Goal: Task Accomplishment & Management: Use online tool/utility

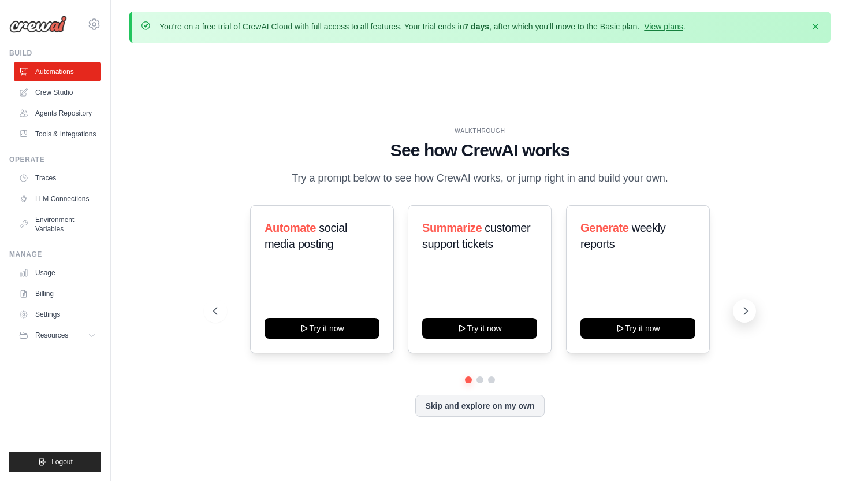
click at [740, 306] on icon at bounding box center [746, 311] width 12 height 12
click at [746, 313] on icon at bounding box center [746, 311] width 12 height 12
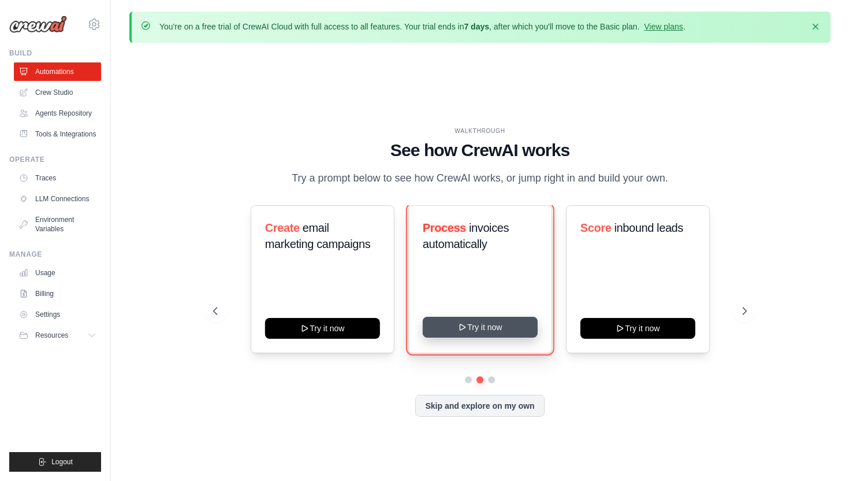
click at [503, 326] on button "Try it now" at bounding box center [479, 327] width 115 height 21
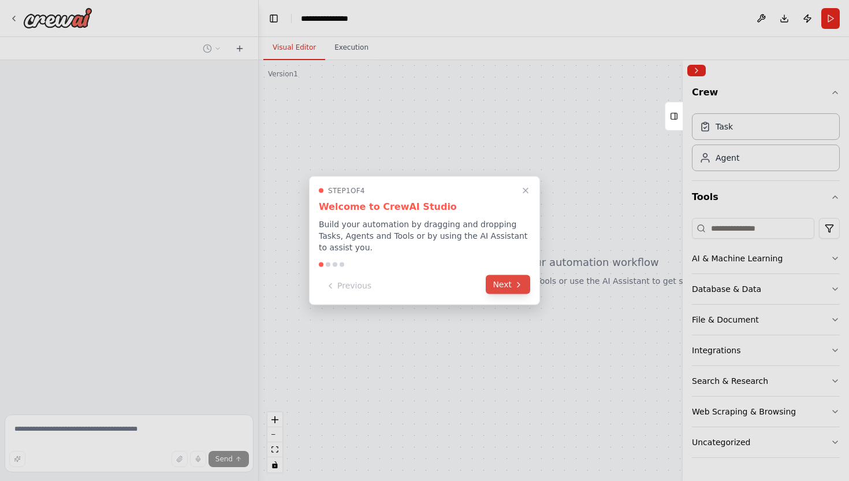
click at [510, 284] on button "Next" at bounding box center [508, 284] width 44 height 19
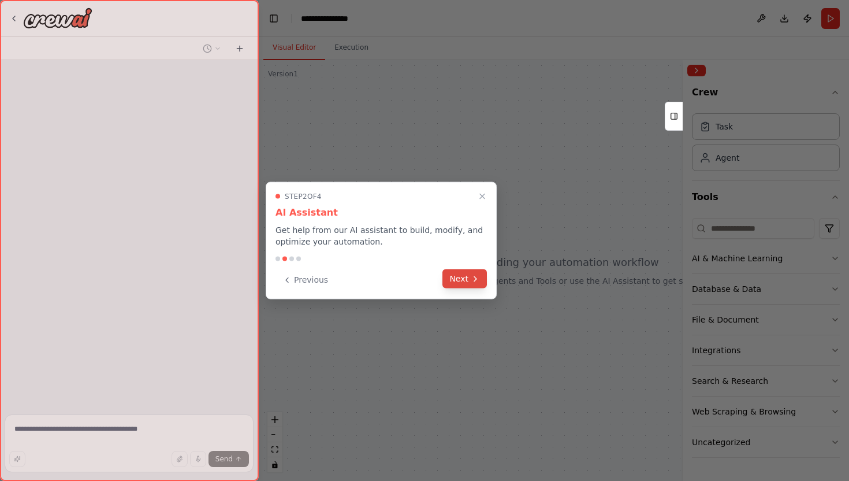
click at [470, 276] on button "Next" at bounding box center [465, 278] width 44 height 19
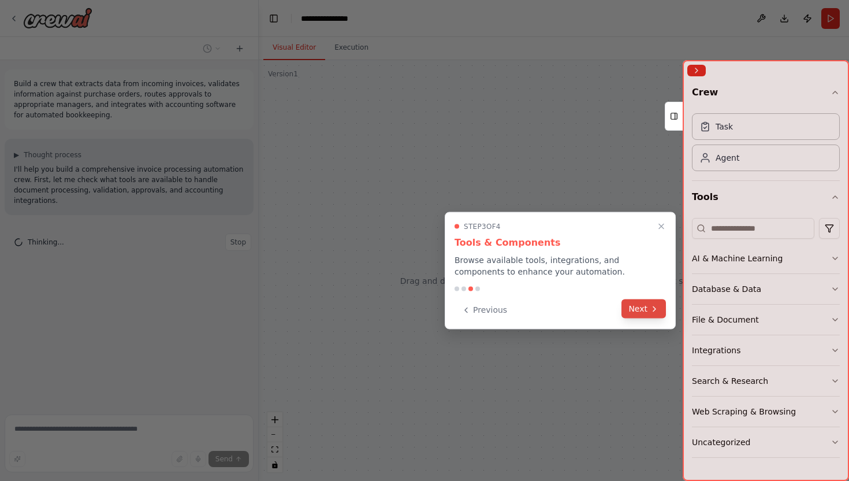
click at [637, 312] on button "Next" at bounding box center [644, 308] width 44 height 19
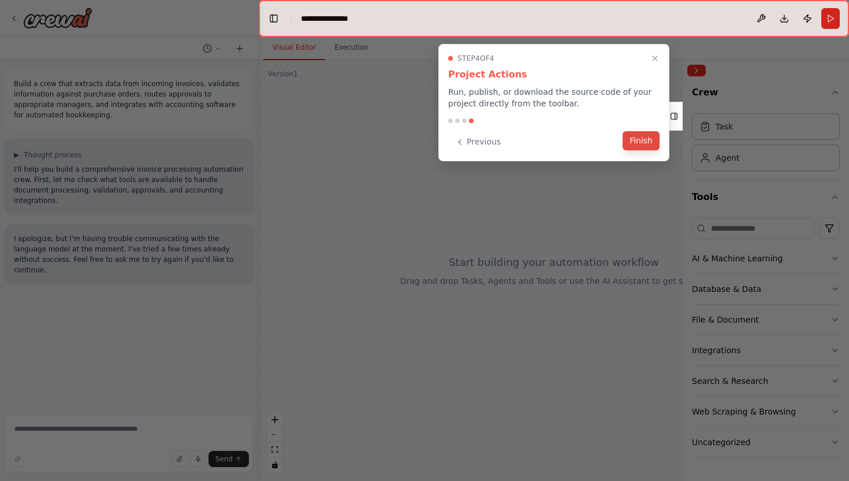
click at [642, 140] on button "Finish" at bounding box center [641, 140] width 37 height 19
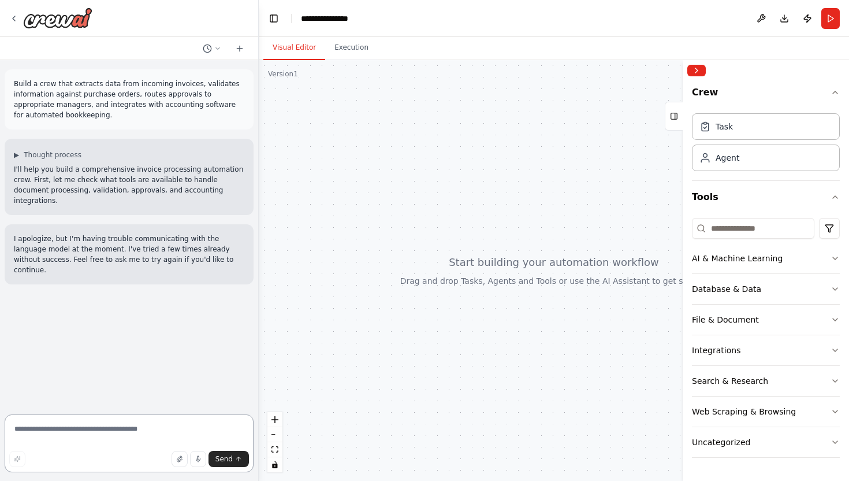
click at [45, 426] on textarea at bounding box center [129, 443] width 249 height 58
click at [198, 456] on icon "button" at bounding box center [198, 458] width 2 height 4
click at [201, 459] on rect "button" at bounding box center [197, 458] width 5 height 5
type textarea "*"
click at [734, 129] on div "Task" at bounding box center [766, 126] width 148 height 27
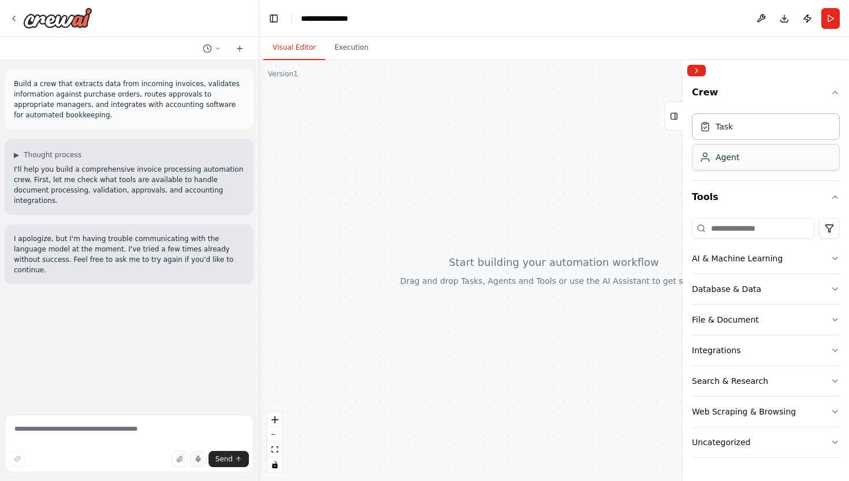
click at [742, 158] on div "Agent" at bounding box center [766, 157] width 148 height 27
click at [761, 122] on div "Task" at bounding box center [766, 126] width 148 height 27
click at [776, 162] on div "Agent" at bounding box center [766, 157] width 148 height 27
click at [709, 126] on icon at bounding box center [706, 126] width 12 height 12
click at [707, 168] on div "Agent" at bounding box center [766, 157] width 148 height 27
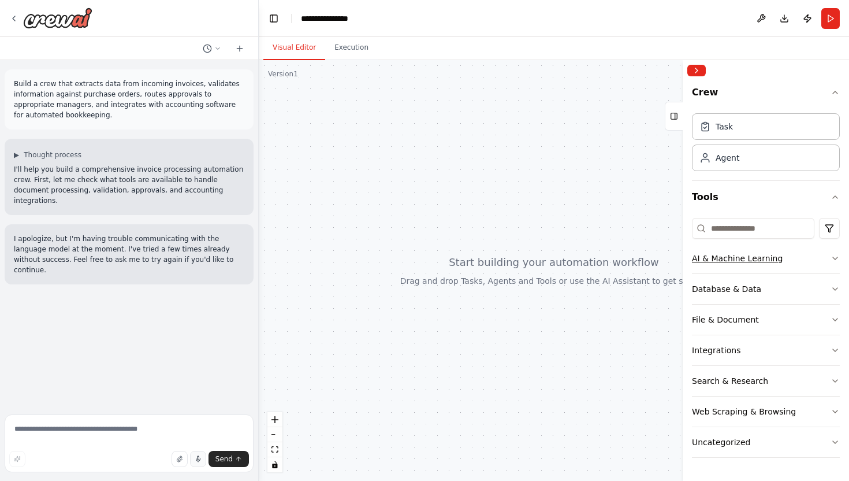
click at [834, 257] on icon "button" at bounding box center [835, 258] width 9 height 9
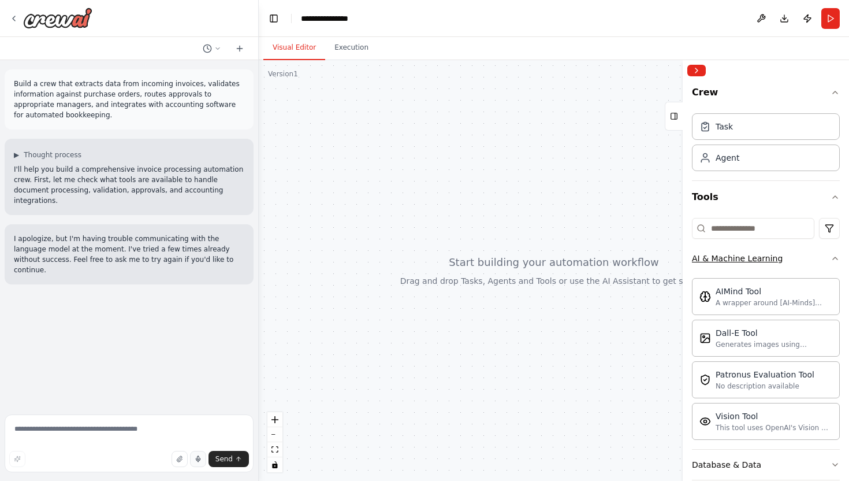
click at [834, 257] on icon "button" at bounding box center [835, 258] width 9 height 9
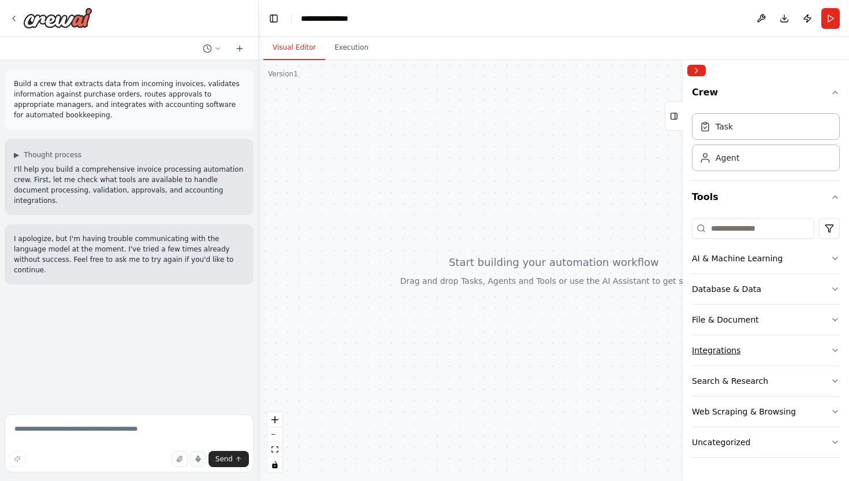
click at [833, 349] on icon "button" at bounding box center [835, 350] width 5 height 2
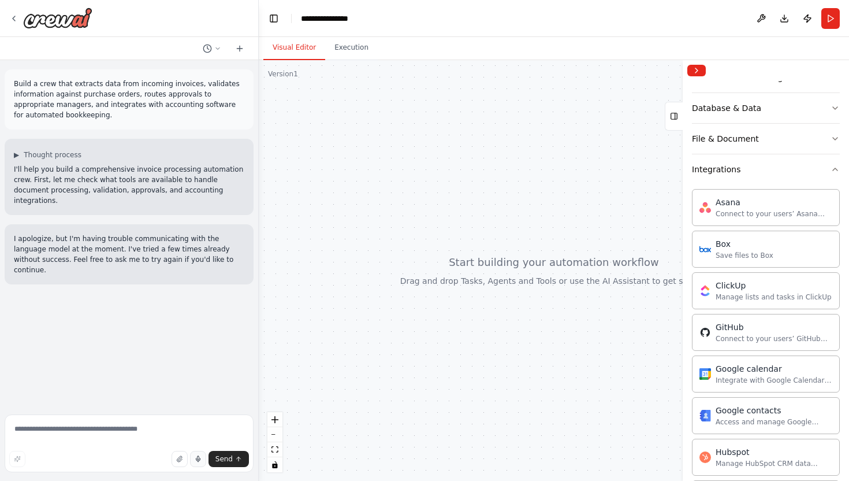
scroll to position [170, 0]
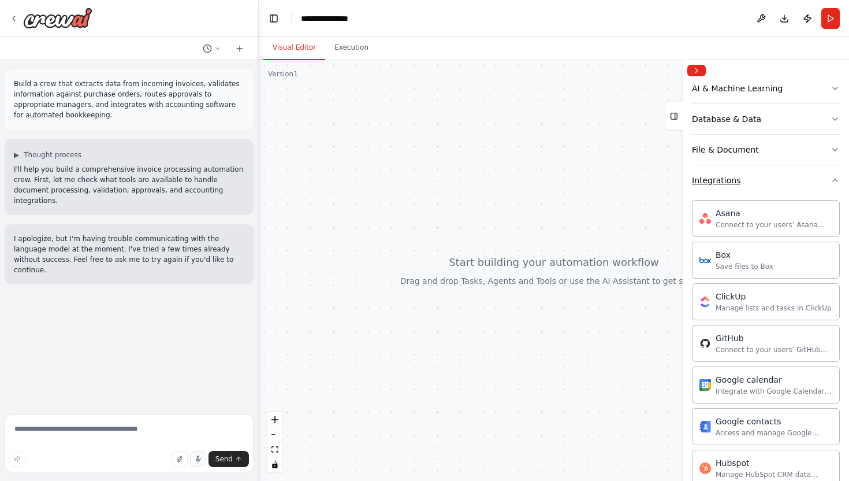
click at [833, 180] on icon "button" at bounding box center [835, 180] width 9 height 9
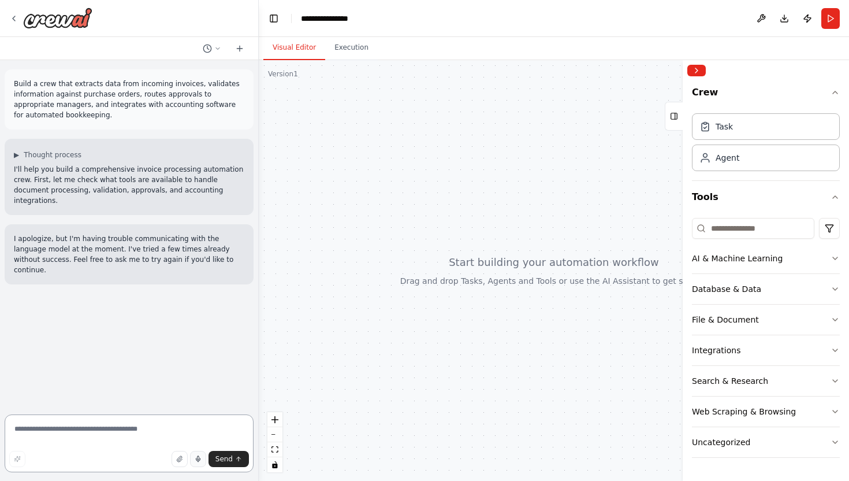
click at [62, 432] on textarea at bounding box center [129, 443] width 249 height 58
click at [150, 435] on textarea "**********" at bounding box center [129, 439] width 249 height 65
click at [161, 440] on textarea "**********" at bounding box center [129, 439] width 249 height 65
click at [192, 441] on textarea "**********" at bounding box center [129, 439] width 249 height 65
click at [195, 441] on textarea "**********" at bounding box center [129, 439] width 249 height 65
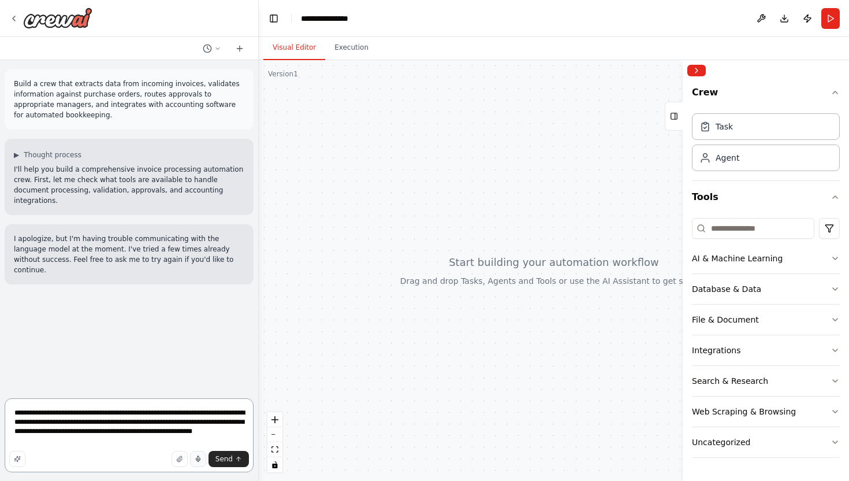
type textarea "**********"
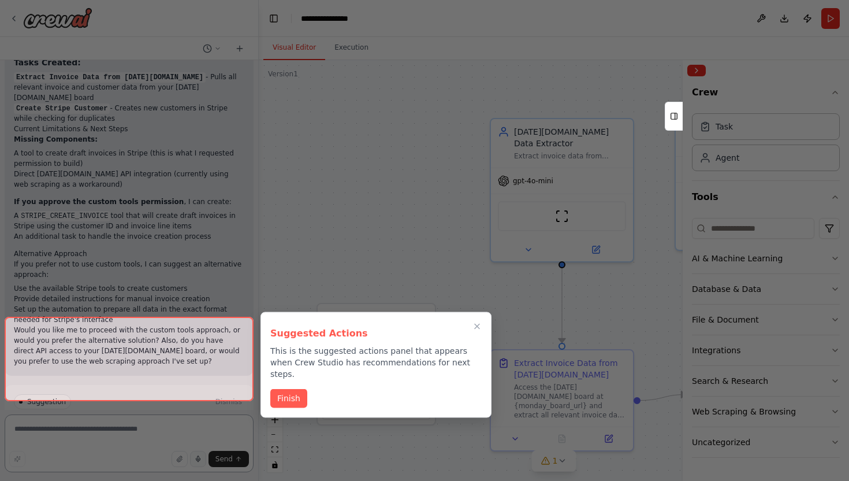
scroll to position [1353, 0]
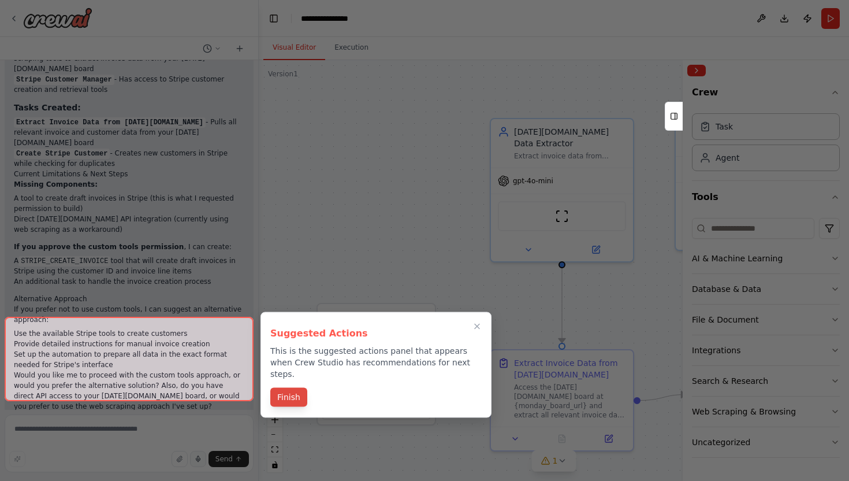
click at [288, 388] on button "Finish" at bounding box center [288, 397] width 37 height 19
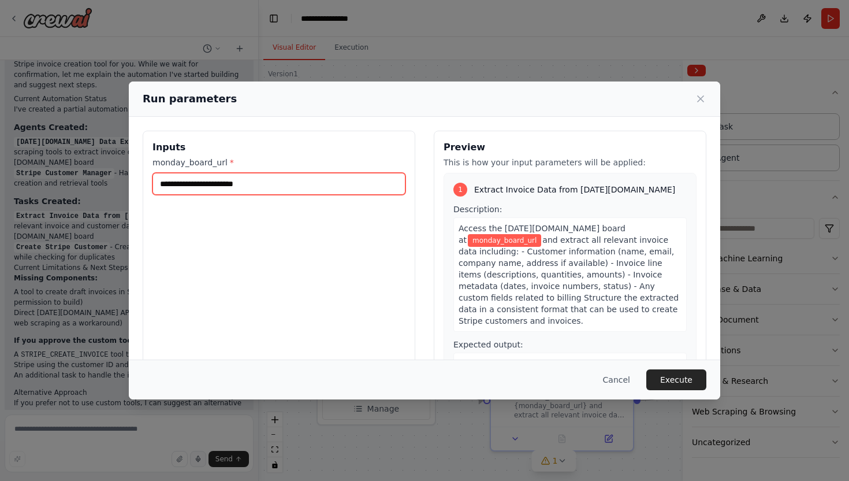
click at [268, 185] on input "monday_board_url *" at bounding box center [279, 184] width 253 height 22
click at [258, 184] on input "monday_board_url *" at bounding box center [279, 184] width 253 height 22
paste input "**********"
type input "**********"
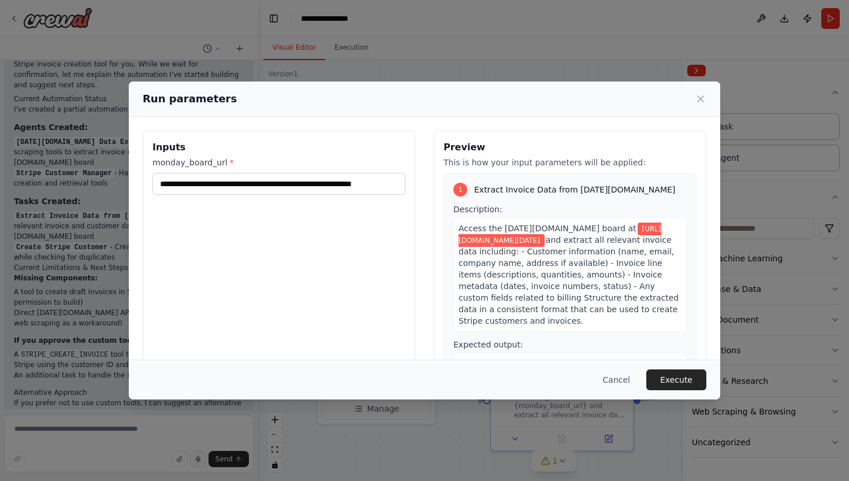
click at [574, 254] on span "and extract all relevant invoice data including: - Customer information (name, …" at bounding box center [569, 280] width 220 height 90
click at [573, 255] on span "and extract all relevant invoice data including: - Customer information (name, …" at bounding box center [569, 280] width 220 height 90
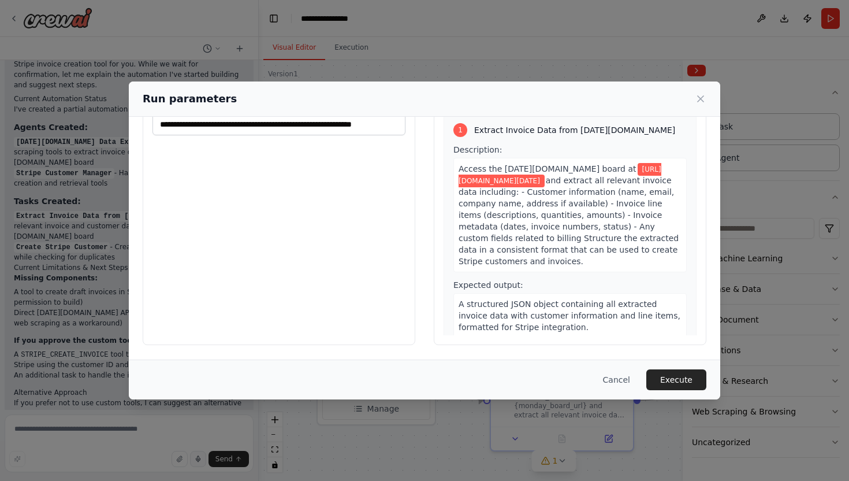
click at [534, 166] on span "Access the [DATE][DOMAIN_NAME] board at" at bounding box center [548, 168] width 178 height 9
click at [541, 194] on span "and extract all relevant invoice data including: - Customer information (name, …" at bounding box center [569, 221] width 220 height 90
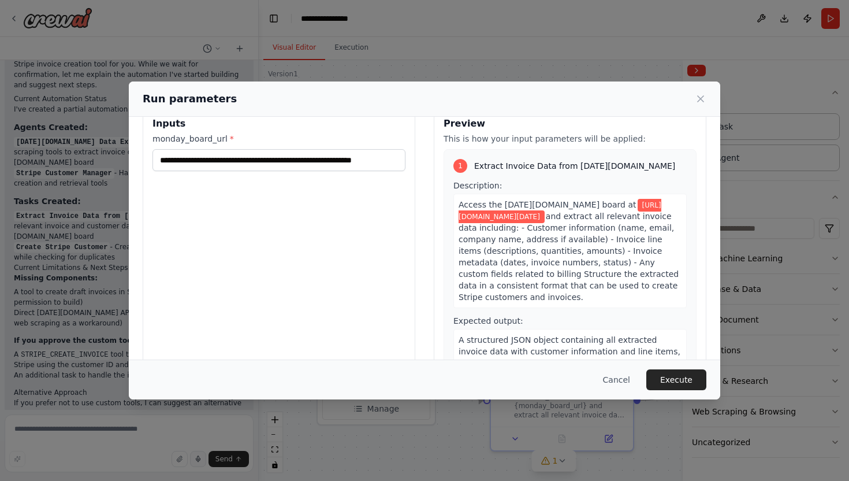
scroll to position [16, 0]
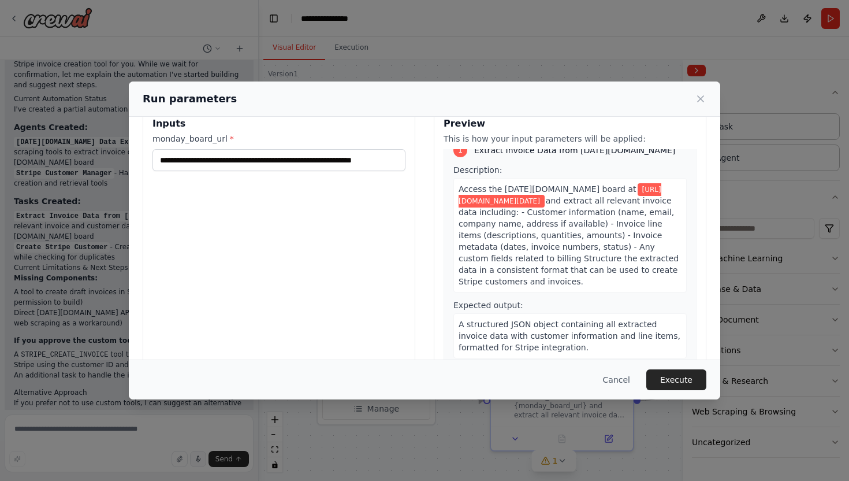
click at [604, 278] on div "Access the [DATE][DOMAIN_NAME] board at [URL][DOMAIN_NAME][DATE] and extract al…" at bounding box center [570, 235] width 233 height 114
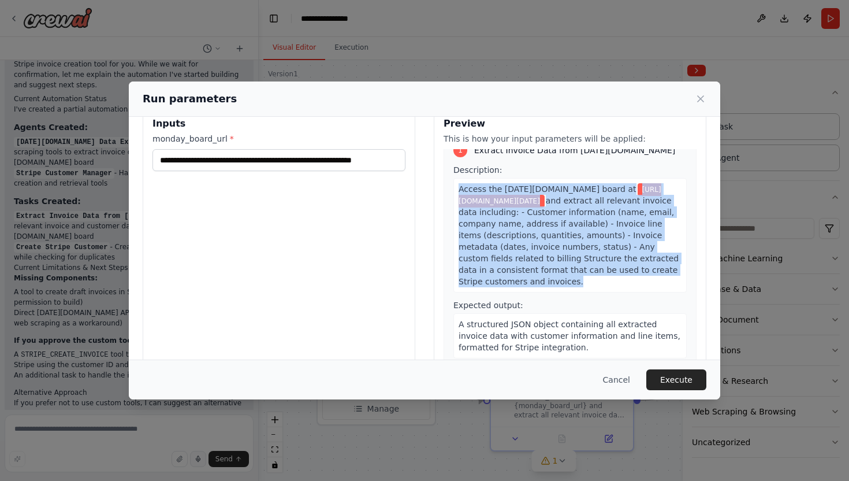
click at [604, 278] on div "Access the [DATE][DOMAIN_NAME] board at [URL][DOMAIN_NAME][DATE] and extract al…" at bounding box center [570, 235] width 233 height 114
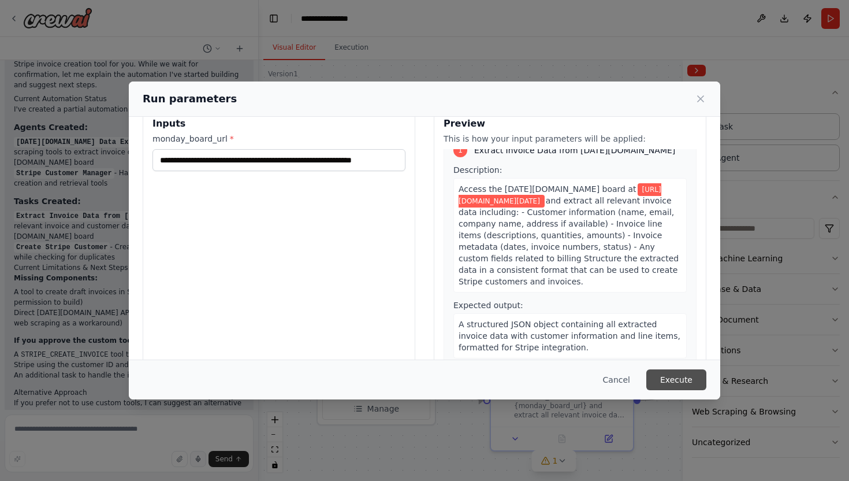
click at [671, 380] on button "Execute" at bounding box center [677, 379] width 60 height 21
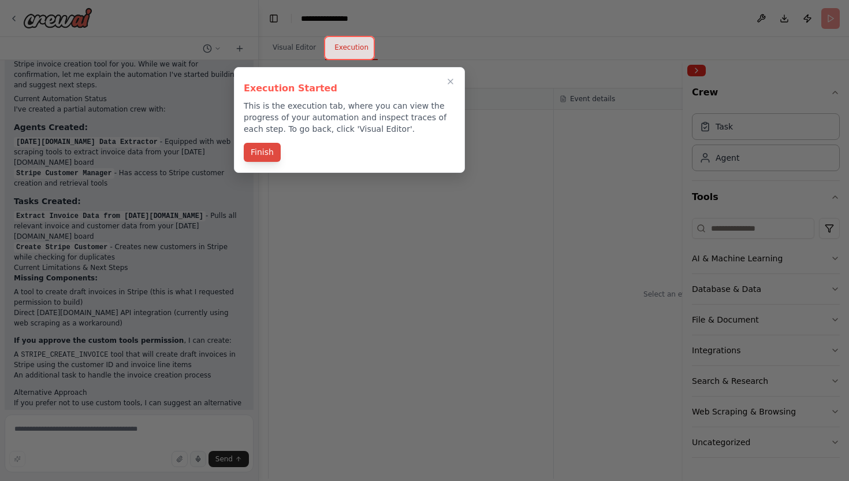
click at [272, 154] on button "Finish" at bounding box center [262, 152] width 37 height 19
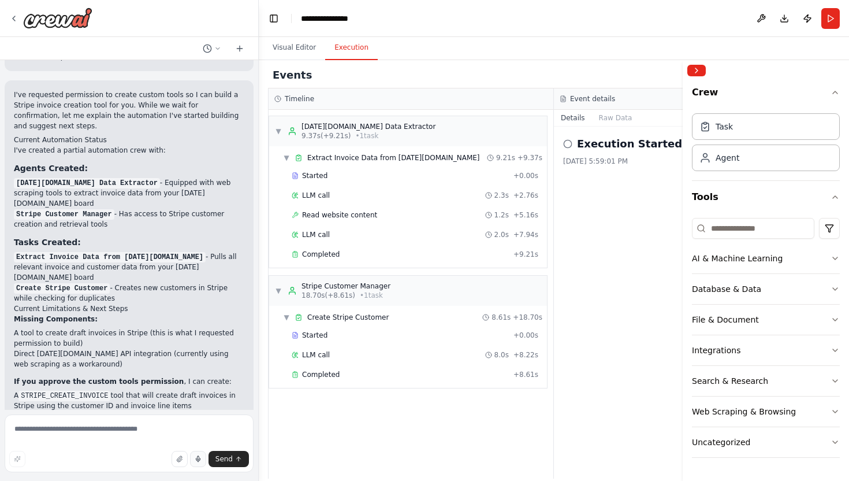
scroll to position [1137, 0]
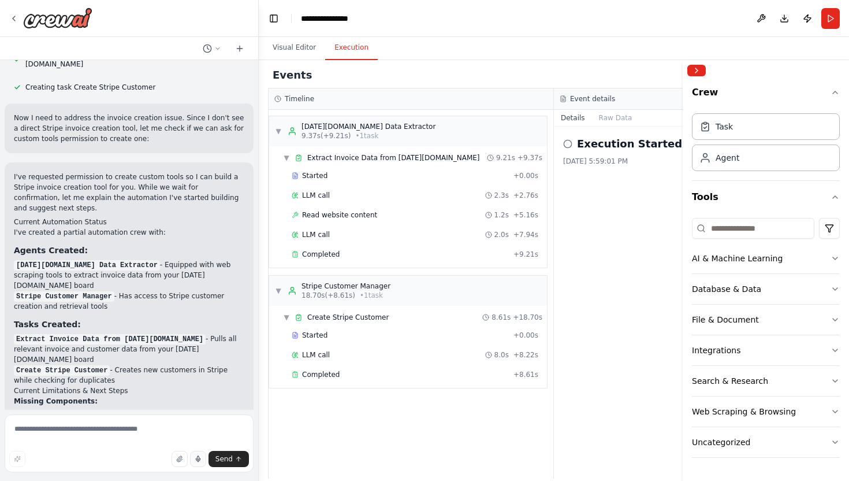
click at [567, 144] on icon at bounding box center [567, 143] width 9 height 9
click at [296, 50] on button "Visual Editor" at bounding box center [294, 48] width 62 height 24
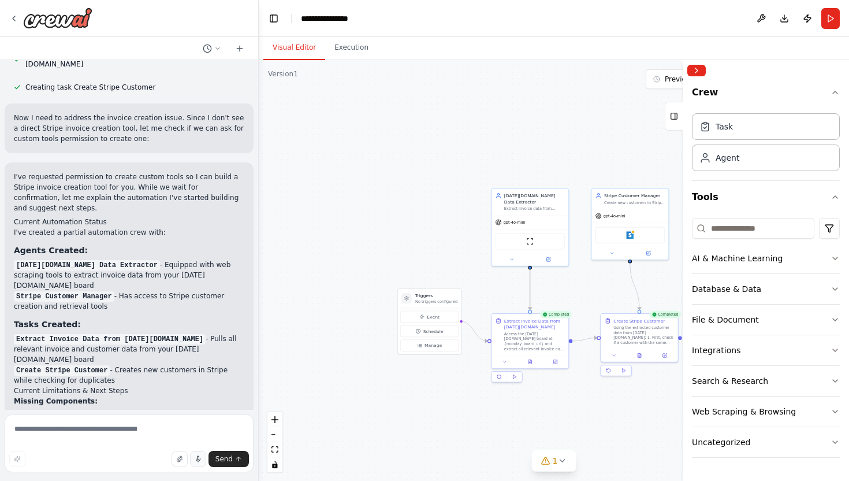
drag, startPoint x: 527, startPoint y: 284, endPoint x: 434, endPoint y: 274, distance: 93.5
click at [434, 274] on div ".deletable-edge-delete-btn { width: 20px; height: 20px; border: 0px solid #ffff…" at bounding box center [554, 270] width 591 height 421
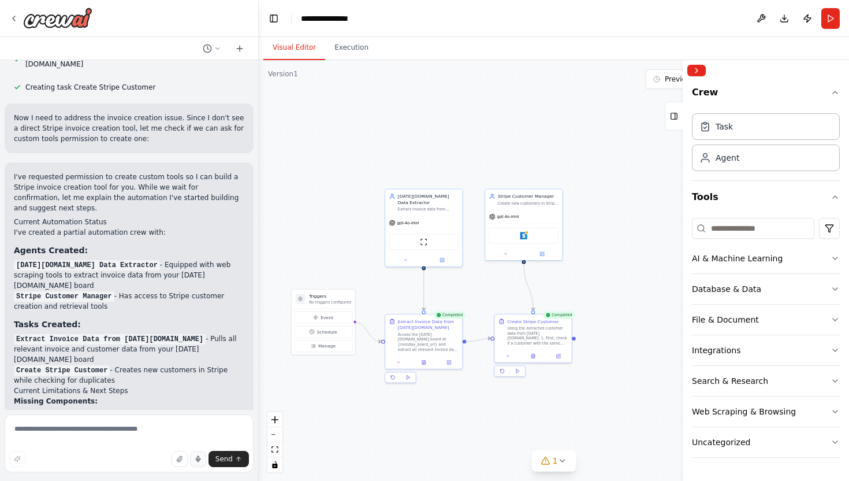
drag, startPoint x: 517, startPoint y: 151, endPoint x: 410, endPoint y: 151, distance: 106.3
click at [410, 151] on div ".deletable-edge-delete-btn { width: 20px; height: 20px; border: 0px solid #ffff…" at bounding box center [554, 270] width 591 height 421
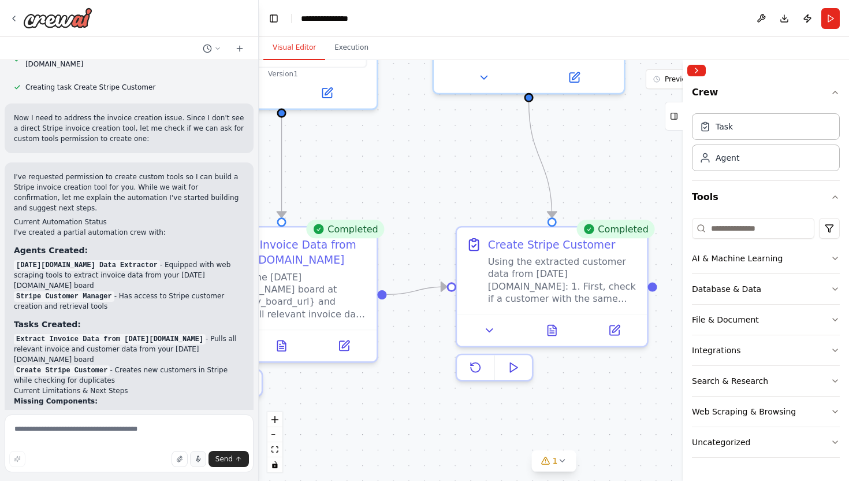
drag, startPoint x: 572, startPoint y: 354, endPoint x: 591, endPoint y: 207, distance: 148.0
click at [592, 206] on div ".deletable-edge-delete-btn { width: 20px; height: 20px; border: 0px solid #ffff…" at bounding box center [554, 270] width 591 height 421
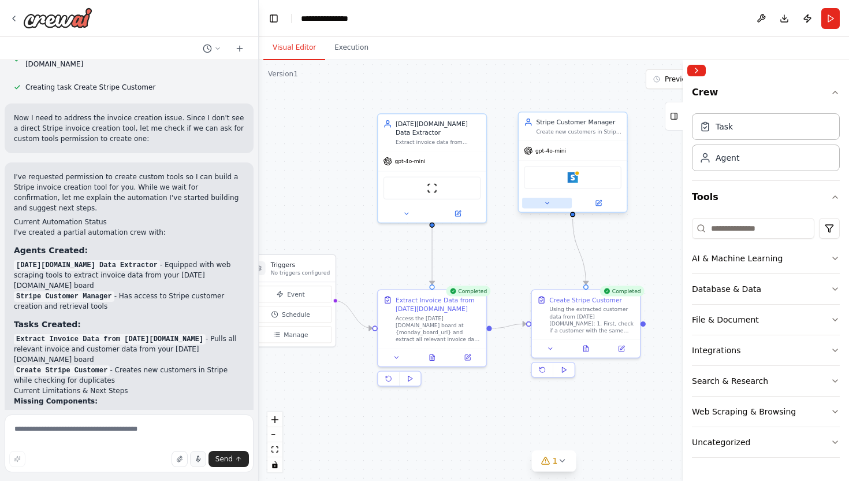
click at [549, 203] on icon at bounding box center [547, 202] width 7 height 7
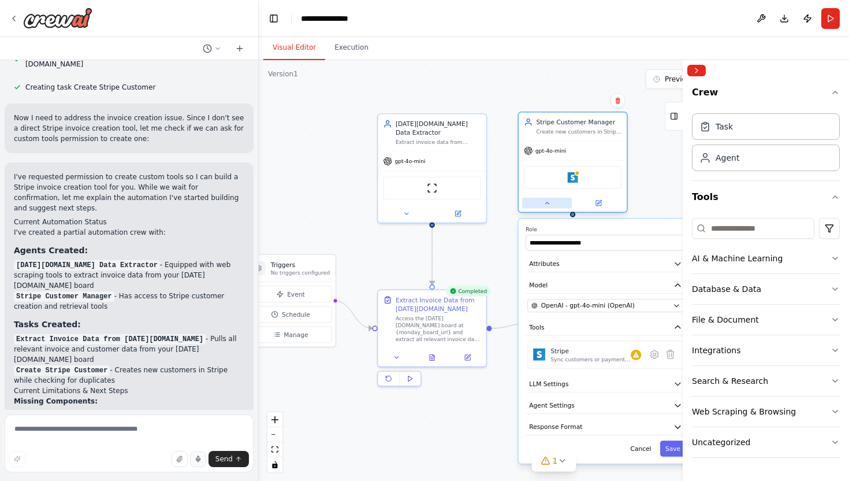
click at [549, 203] on icon at bounding box center [547, 202] width 7 height 7
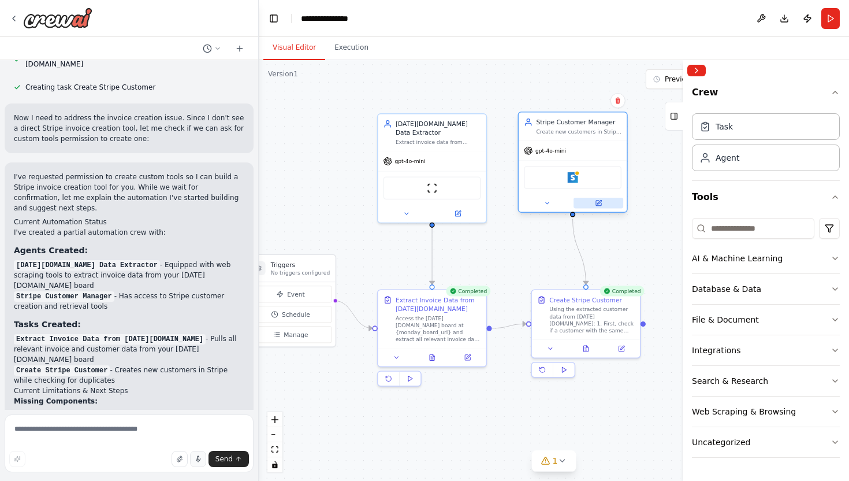
click at [600, 201] on icon at bounding box center [599, 202] width 4 height 4
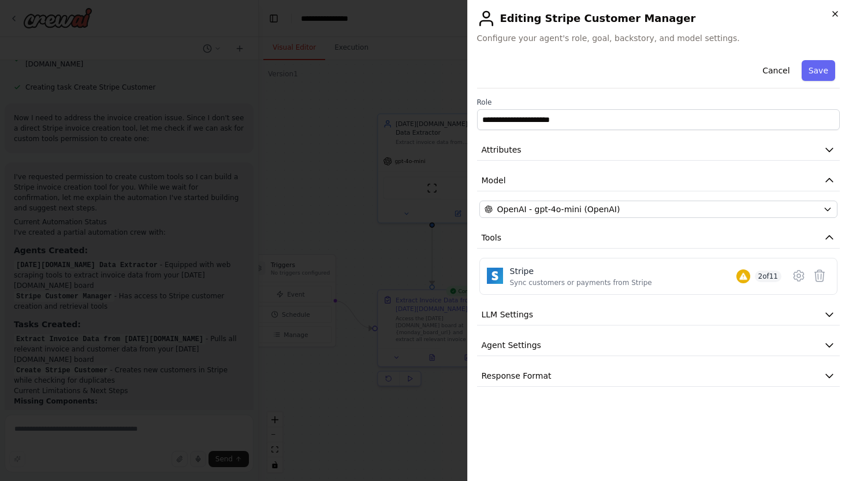
click at [835, 14] on icon "button" at bounding box center [835, 13] width 9 height 9
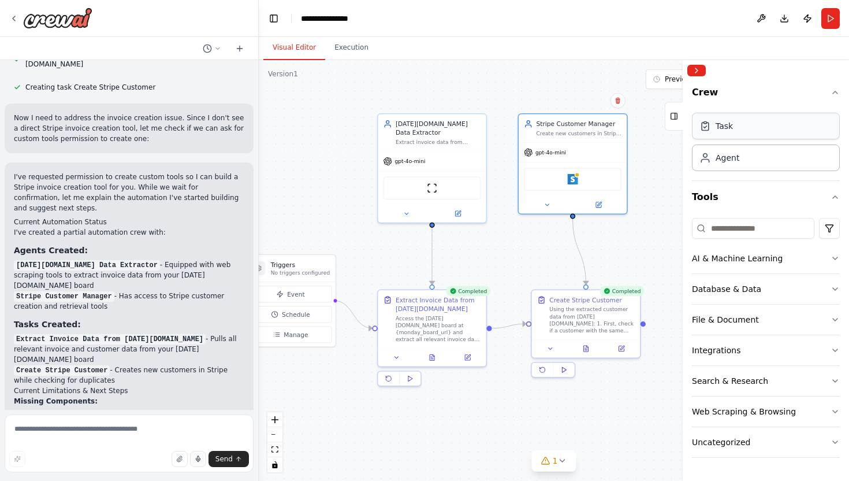
click at [727, 135] on div "Task" at bounding box center [766, 126] width 148 height 27
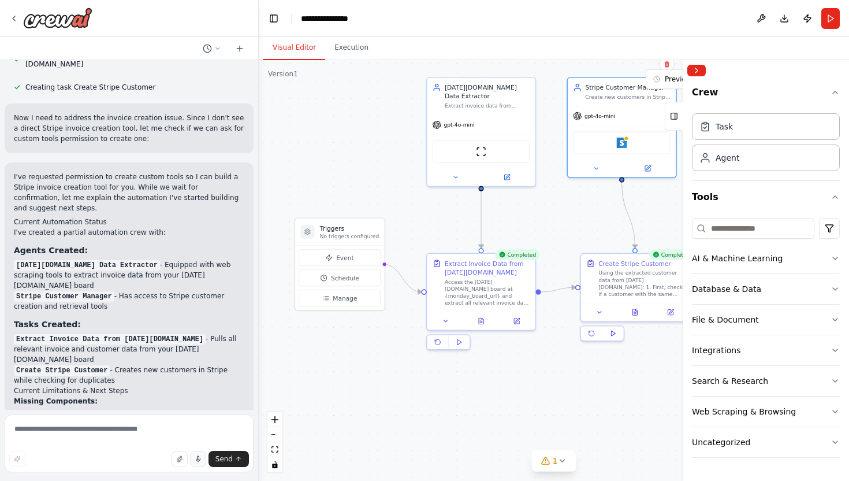
drag, startPoint x: 492, startPoint y: 248, endPoint x: 541, endPoint y: 211, distance: 61.1
click at [541, 211] on div ".deletable-edge-delete-btn { width: 20px; height: 20px; border: 0px solid #ffff…" at bounding box center [554, 270] width 591 height 421
click at [343, 261] on span "Event" at bounding box center [345, 257] width 18 height 9
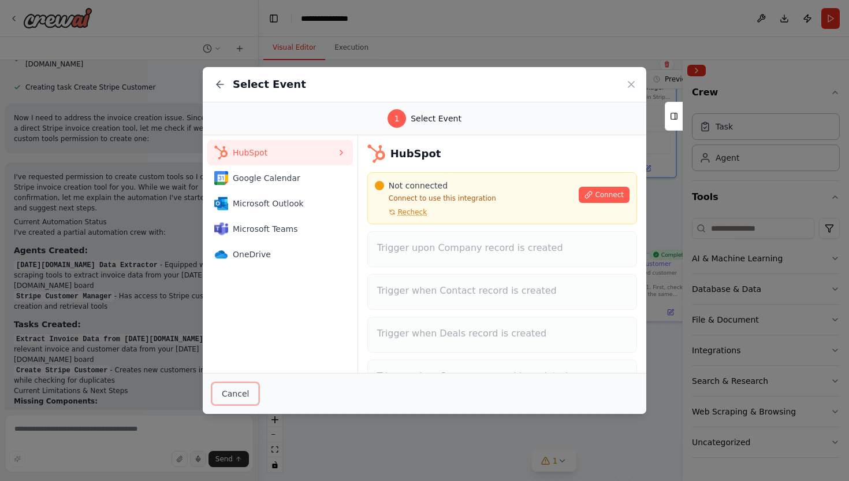
click at [236, 395] on button "Cancel" at bounding box center [235, 394] width 47 height 22
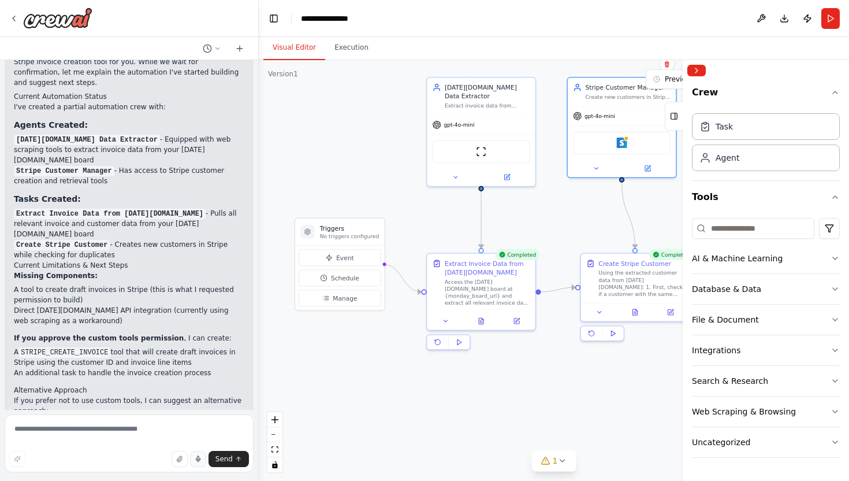
scroll to position [1286, 0]
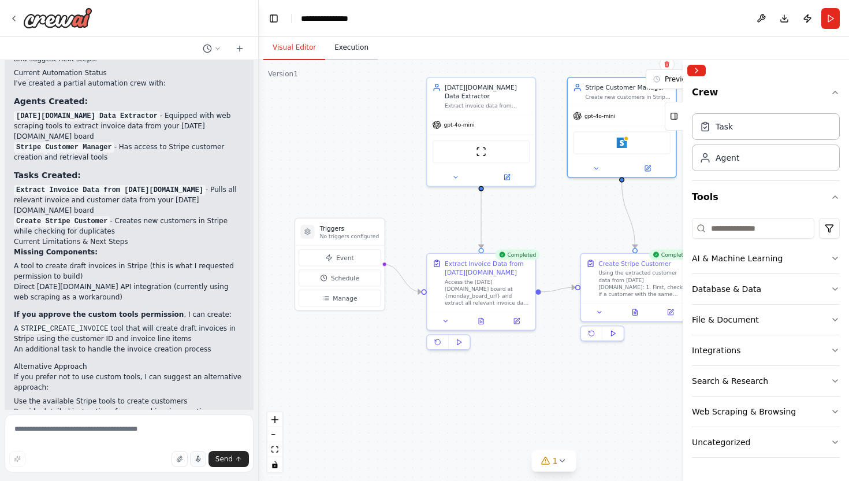
click at [349, 51] on button "Execution" at bounding box center [351, 48] width 53 height 24
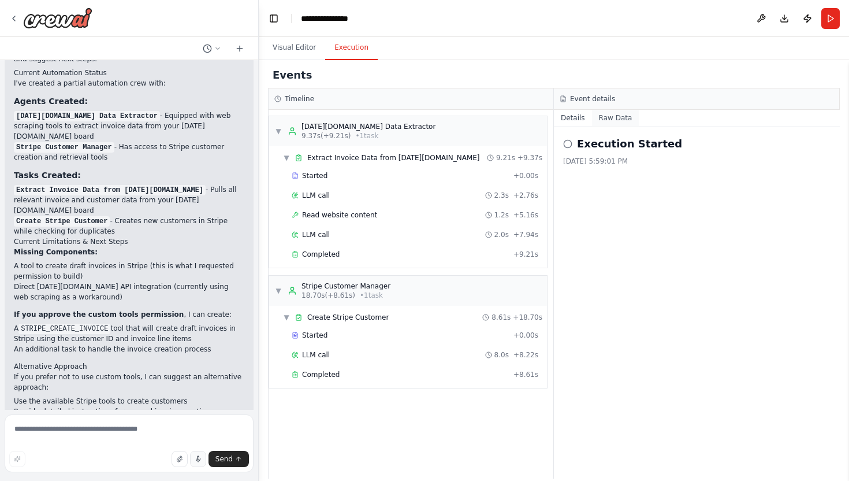
click at [614, 115] on button "Raw Data" at bounding box center [615, 118] width 47 height 16
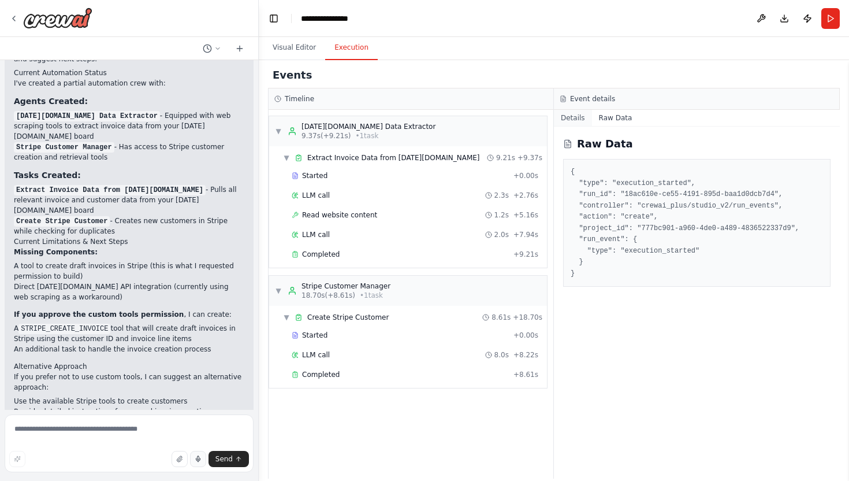
click at [571, 117] on button "Details" at bounding box center [573, 118] width 38 height 16
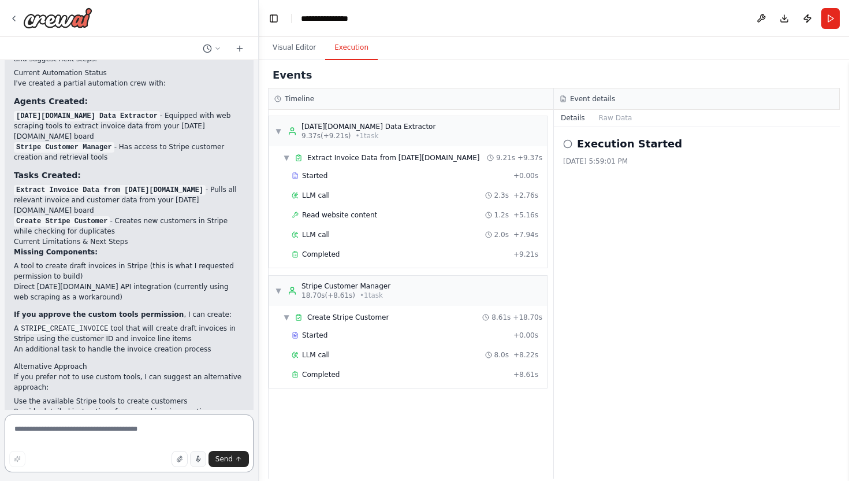
click at [42, 430] on textarea at bounding box center [129, 443] width 249 height 58
click at [115, 432] on textarea "**********" at bounding box center [129, 443] width 249 height 58
type textarea "**********"
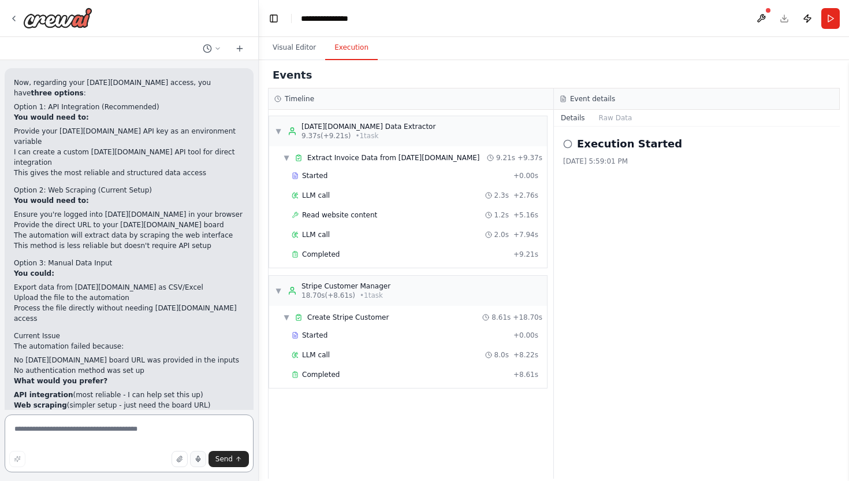
scroll to position [2004, 0]
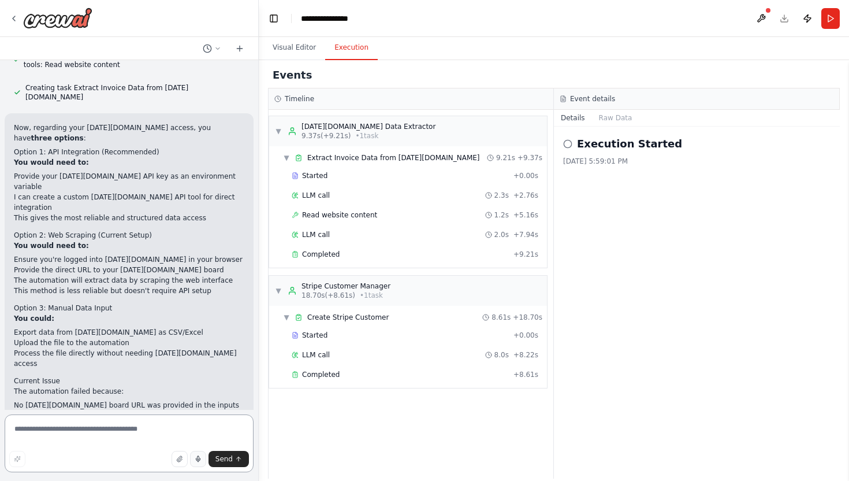
click at [40, 428] on textarea at bounding box center [129, 443] width 249 height 58
click at [43, 432] on textarea "**********" at bounding box center [129, 443] width 249 height 58
type textarea "**********"
click at [233, 460] on button "Send" at bounding box center [229, 459] width 40 height 16
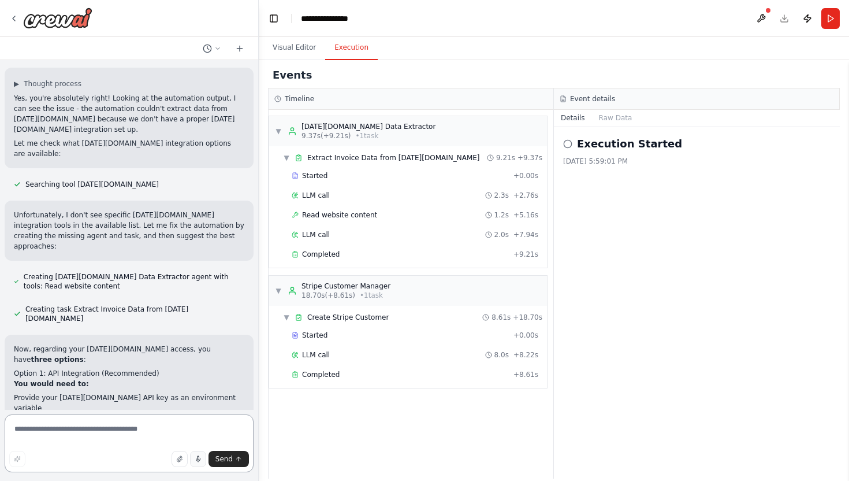
scroll to position [1758, 0]
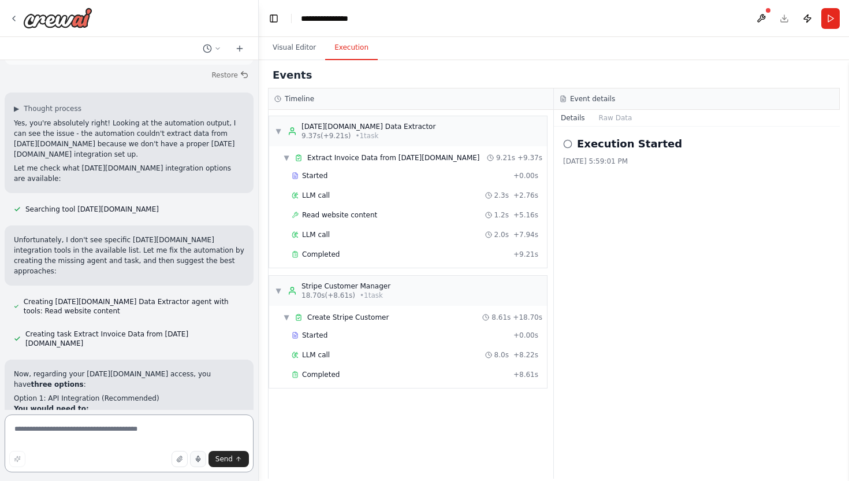
paste textarea "**********"
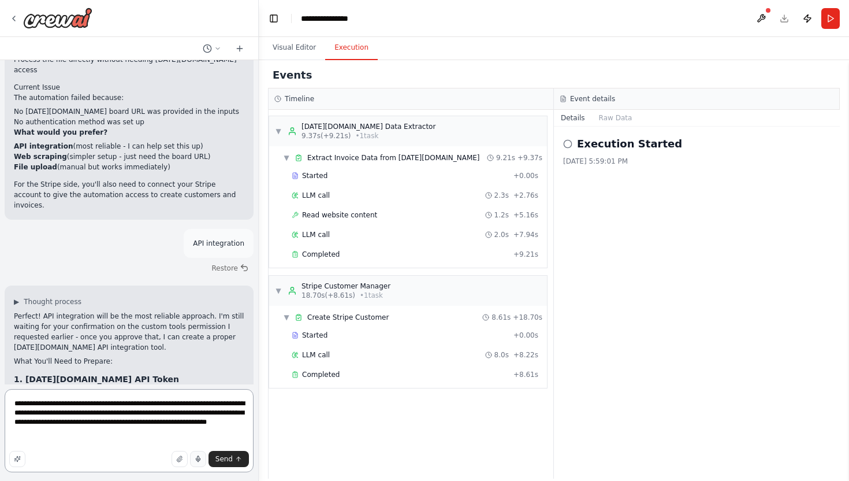
scroll to position [2292, 0]
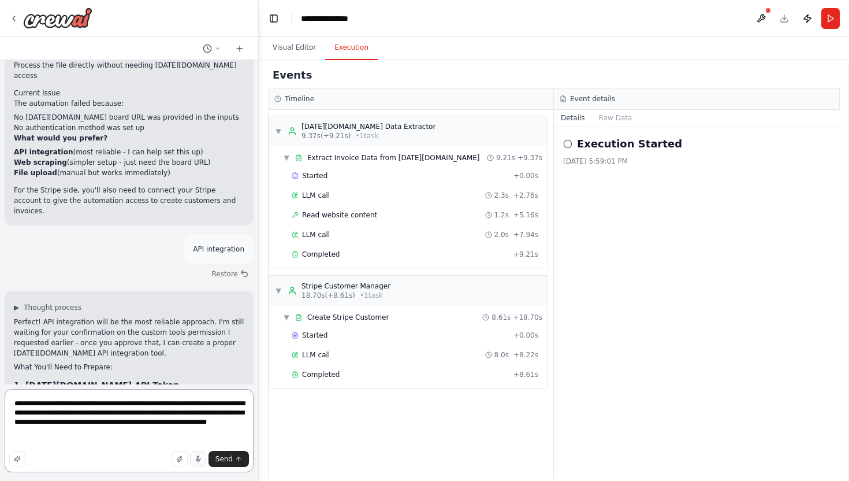
click at [100, 419] on textarea "**********" at bounding box center [129, 430] width 249 height 83
type textarea "**********"
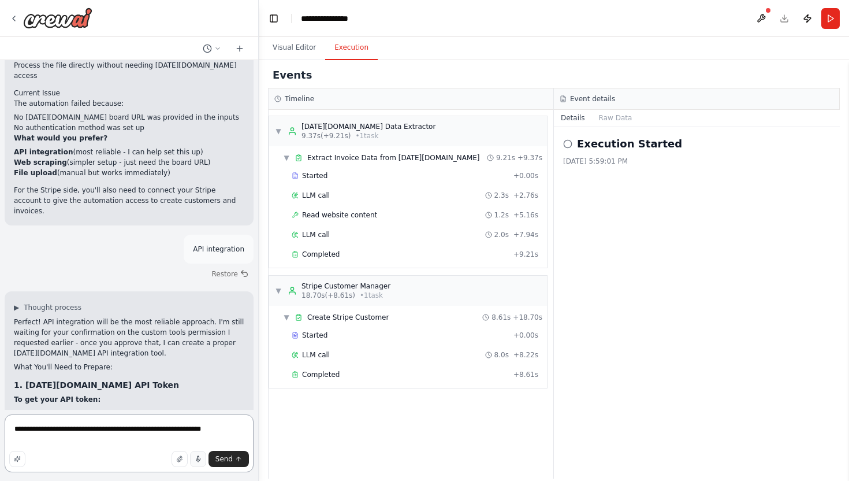
scroll to position [0, 0]
drag, startPoint x: 70, startPoint y: 441, endPoint x: 9, endPoint y: 425, distance: 63.3
click at [9, 425] on textarea "**********" at bounding box center [129, 443] width 249 height 58
paste textarea "**********"
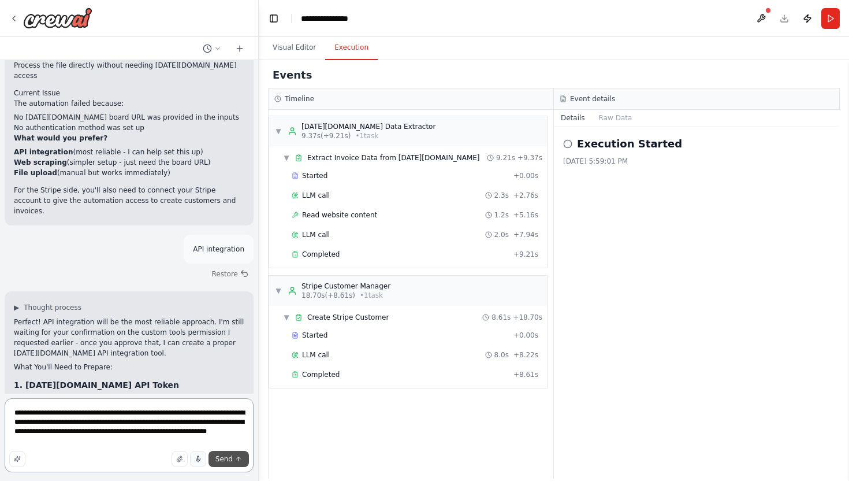
type textarea "**********"
click at [227, 459] on span "Send" at bounding box center [224, 458] width 17 height 9
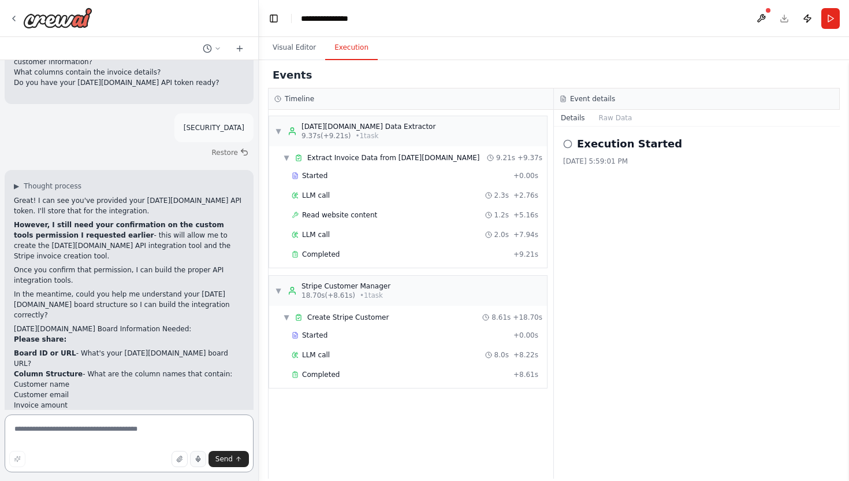
scroll to position [3016, 0]
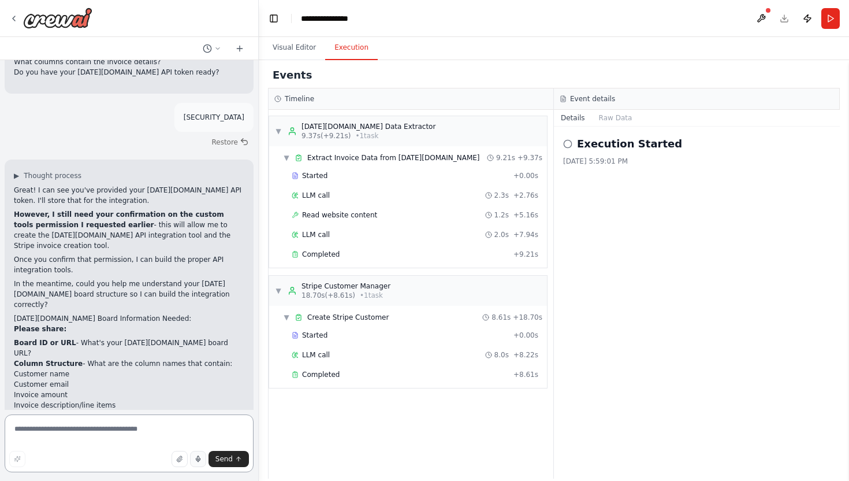
click at [89, 425] on textarea at bounding box center [129, 443] width 249 height 58
type textarea "**********"
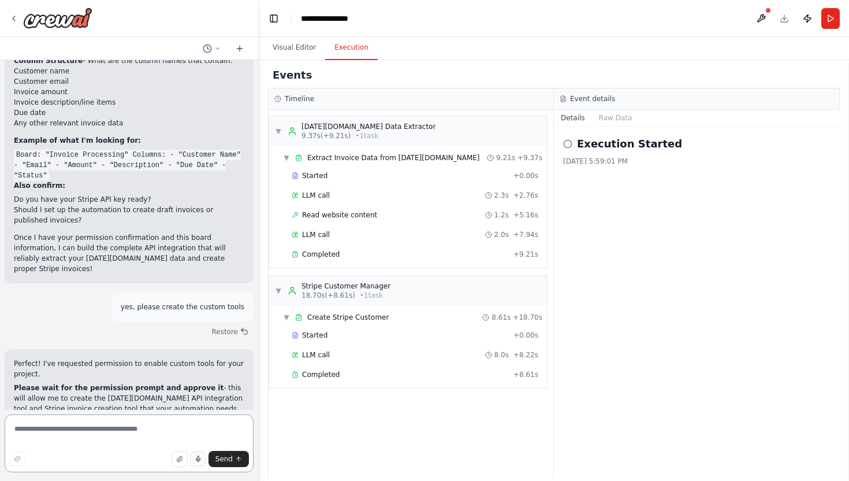
scroll to position [3329, 0]
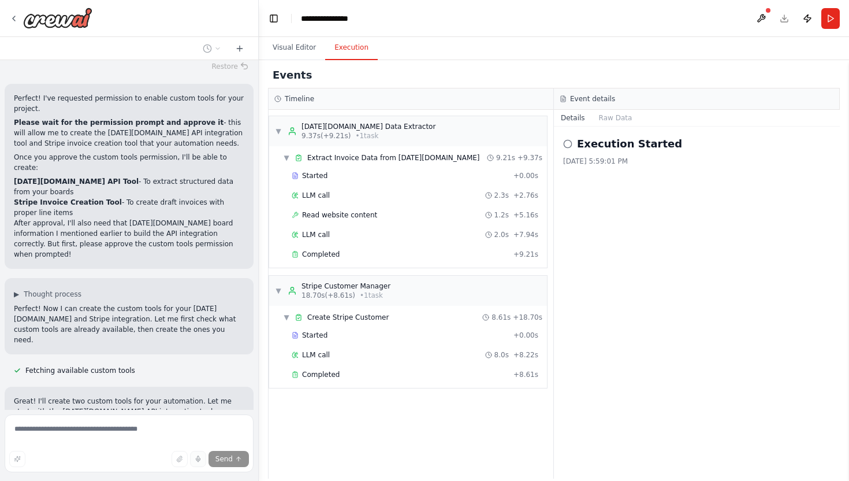
scroll to position [3668, 0]
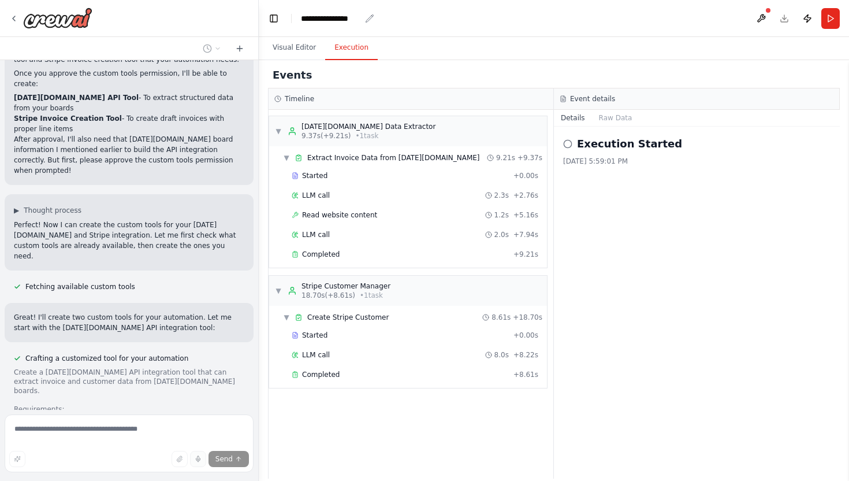
click at [341, 20] on div "**********" at bounding box center [331, 19] width 60 height 12
click at [361, 16] on div "**********" at bounding box center [359, 19] width 116 height 12
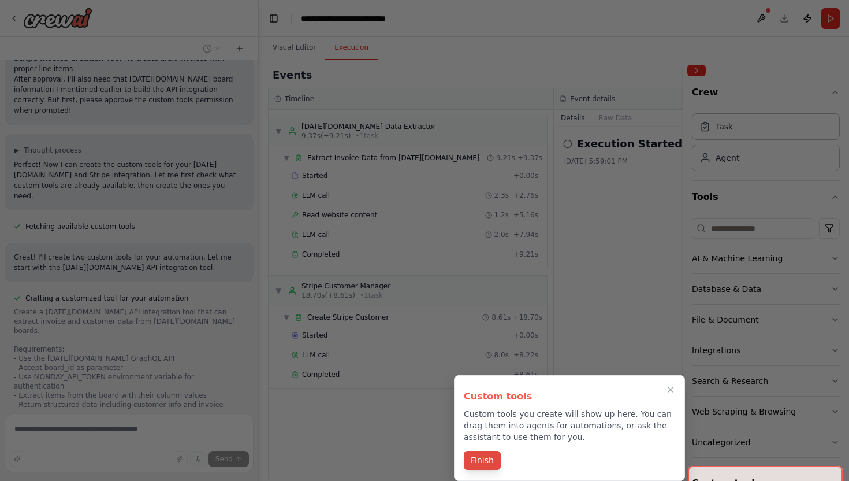
click at [490, 458] on button "Finish" at bounding box center [482, 460] width 37 height 19
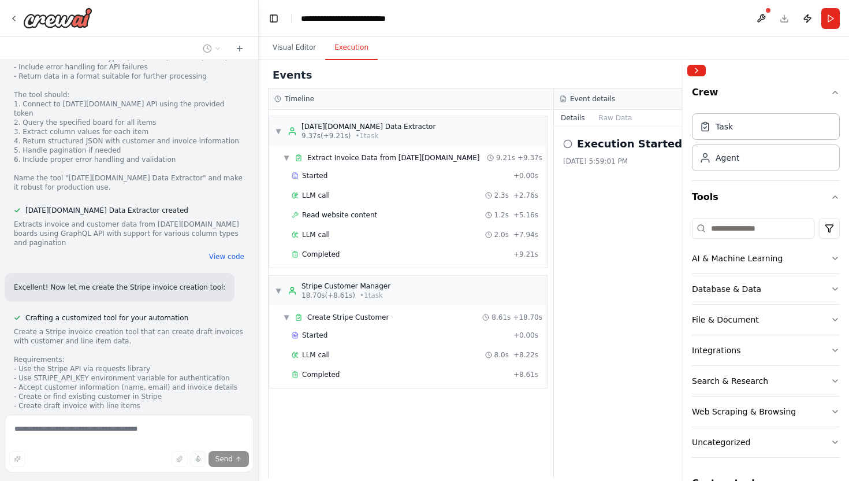
scroll to position [4094, 0]
click at [359, 18] on div "**********" at bounding box center [359, 19] width 116 height 12
click at [424, 20] on div "**********" at bounding box center [374, 19] width 147 height 12
click at [460, 18] on header "**********" at bounding box center [554, 18] width 591 height 37
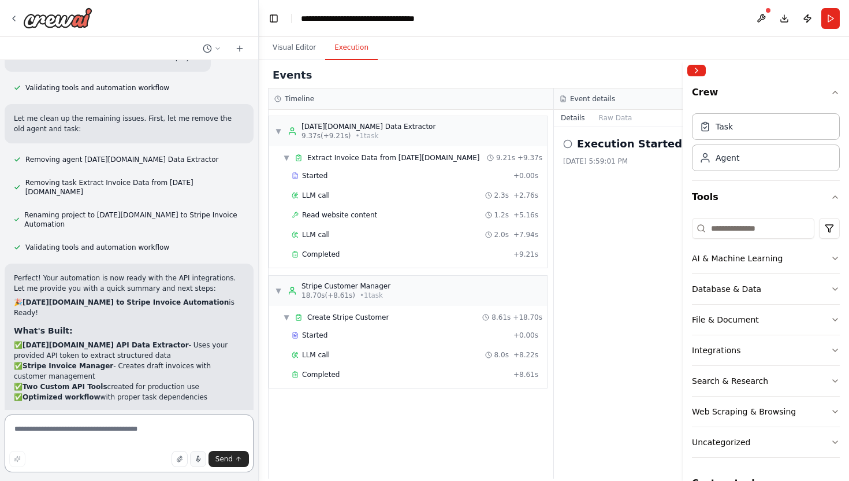
scroll to position [5289, 0]
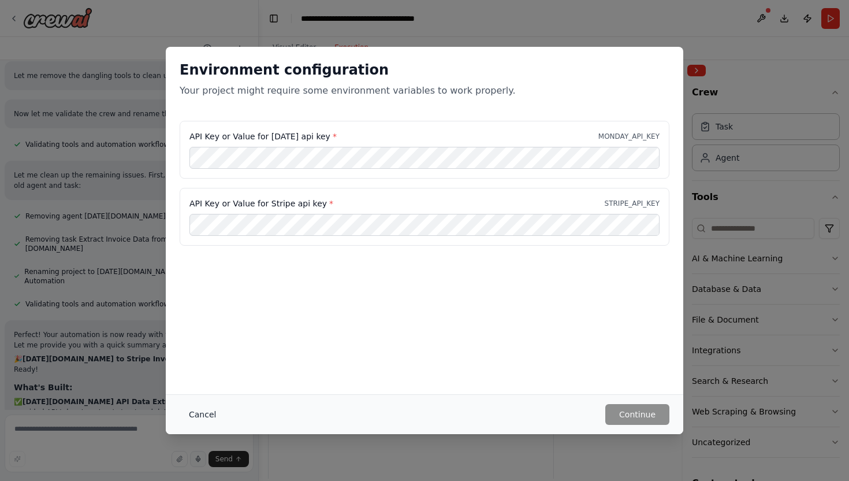
click at [200, 415] on button "Cancel" at bounding box center [203, 414] width 46 height 21
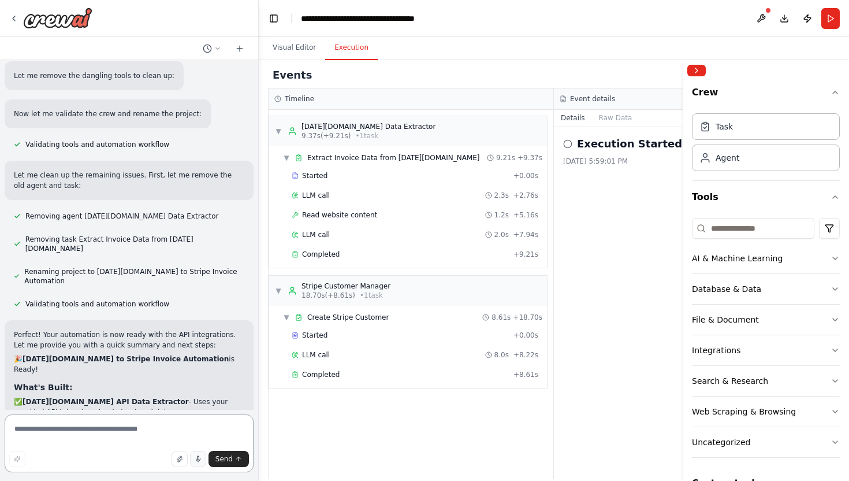
click at [71, 427] on textarea at bounding box center [129, 443] width 249 height 58
paste textarea "**********"
type textarea "*"
paste textarea "**********"
type textarea "**********"
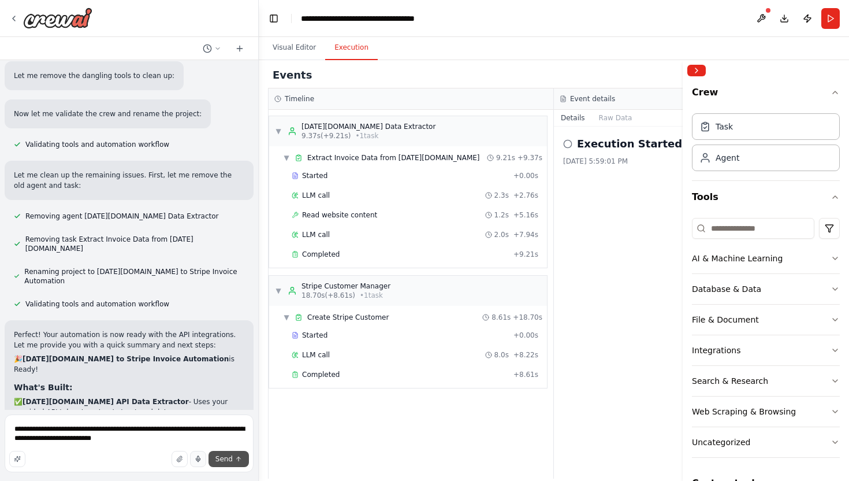
click at [220, 458] on span "Send" at bounding box center [224, 458] width 17 height 9
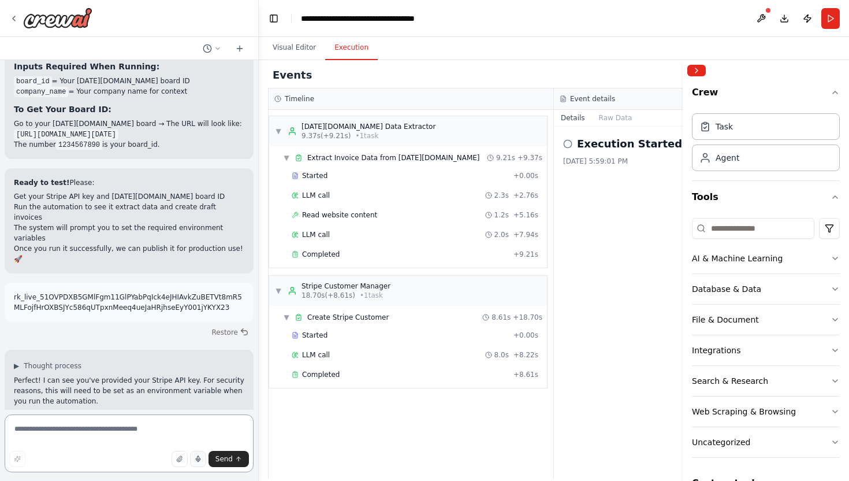
scroll to position [5718, 0]
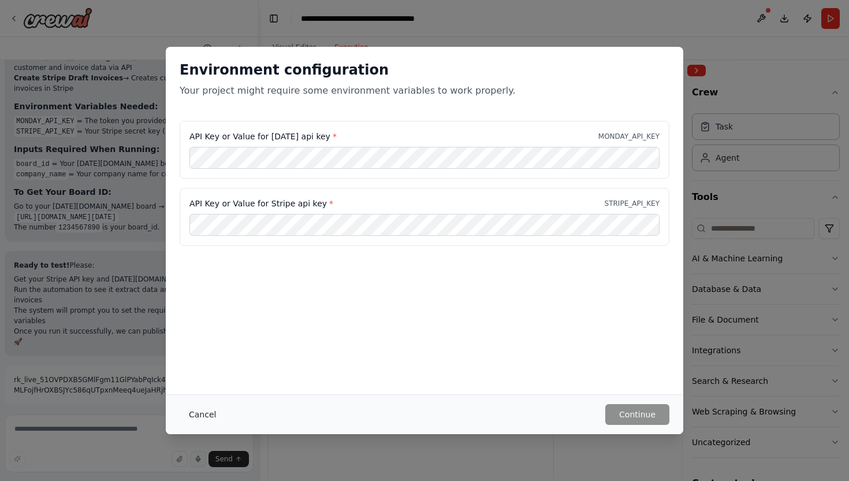
click at [198, 411] on button "Cancel" at bounding box center [203, 414] width 46 height 21
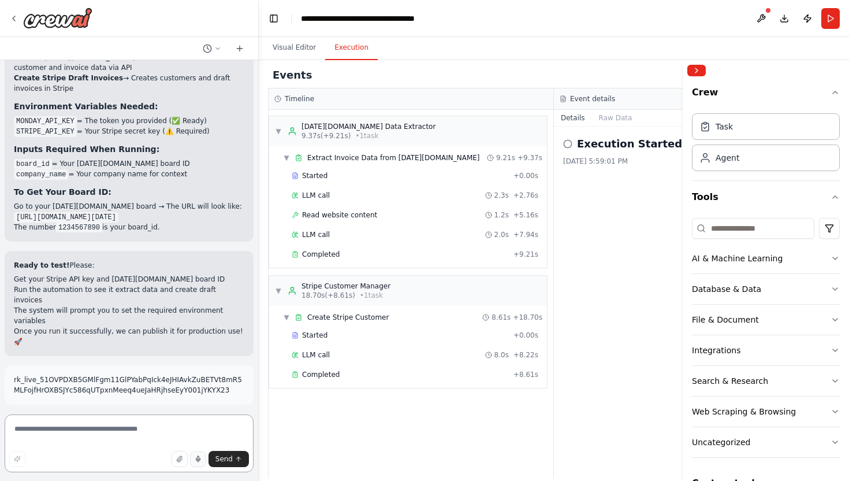
paste textarea "**********"
click at [13, 430] on textarea "**********" at bounding box center [129, 443] width 249 height 58
type textarea "**********"
drag, startPoint x: 173, startPoint y: 430, endPoint x: 14, endPoint y: 430, distance: 159.5
click at [14, 430] on textarea "**********" at bounding box center [129, 443] width 249 height 58
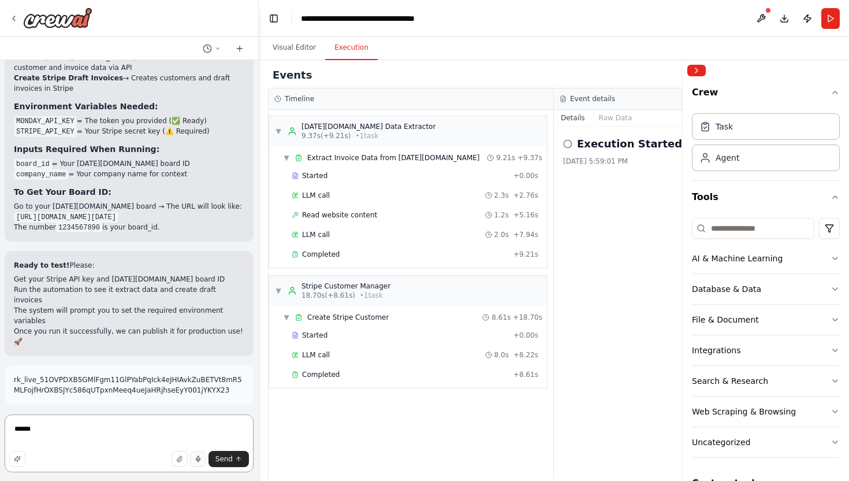
type textarea "*******"
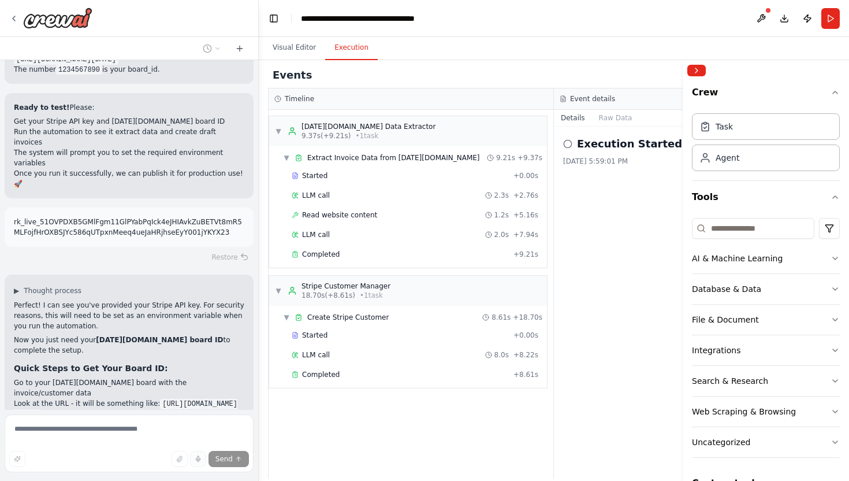
scroll to position [5820, 0]
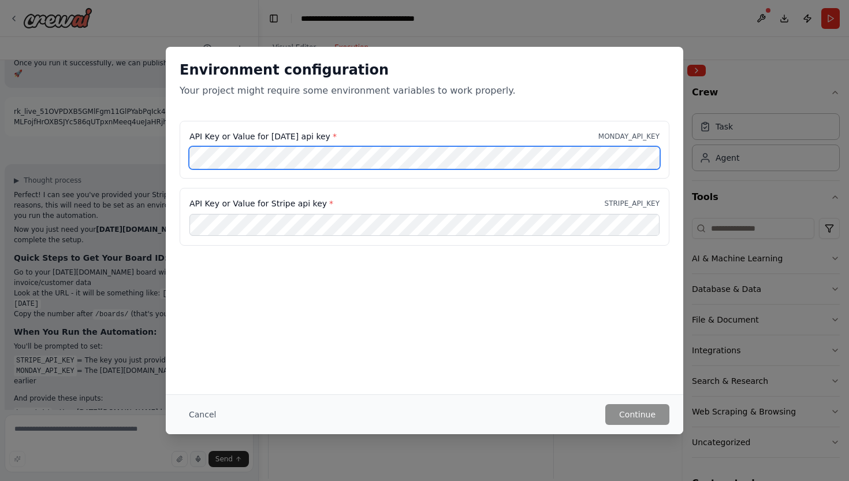
scroll to position [0, 391]
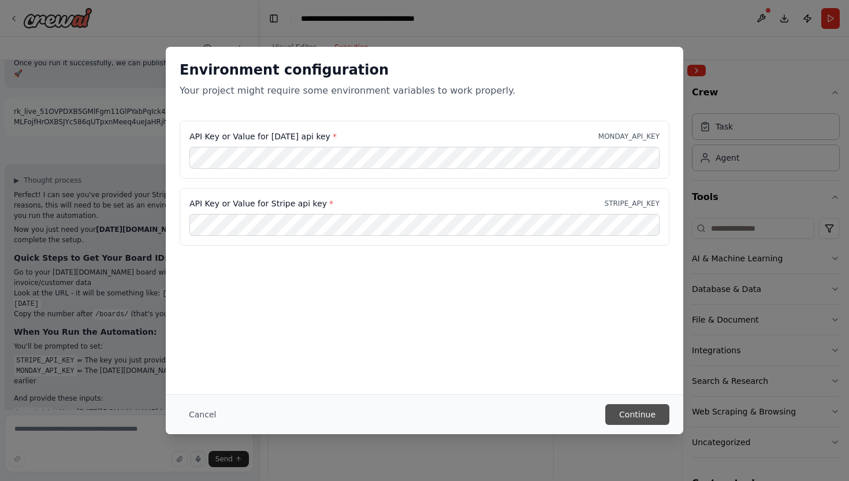
click at [629, 415] on button "Continue" at bounding box center [638, 414] width 64 height 21
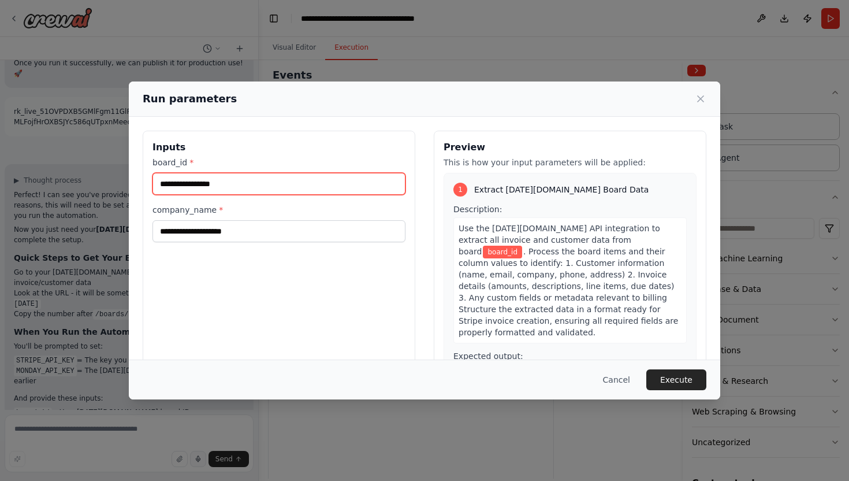
click at [207, 181] on input "board_id *" at bounding box center [279, 184] width 253 height 22
paste input "**********"
type input "**********"
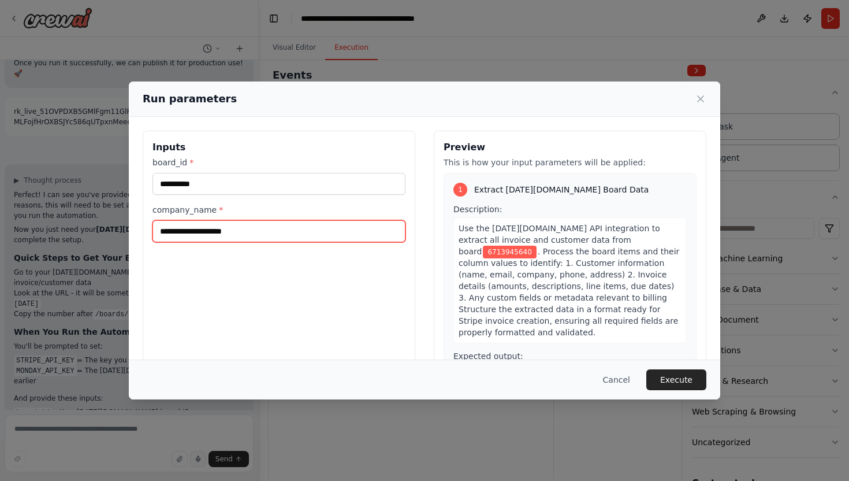
click at [181, 232] on input "company_name *" at bounding box center [279, 231] width 253 height 22
type input "**********"
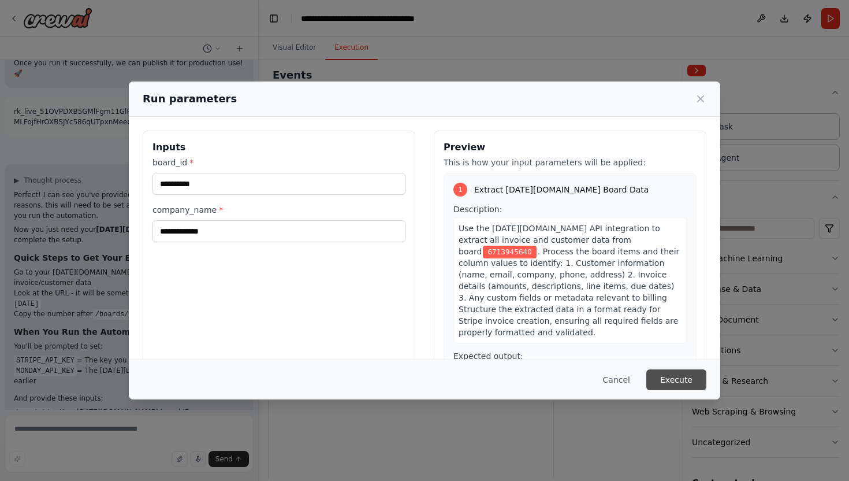
click at [666, 380] on button "Execute" at bounding box center [677, 379] width 60 height 21
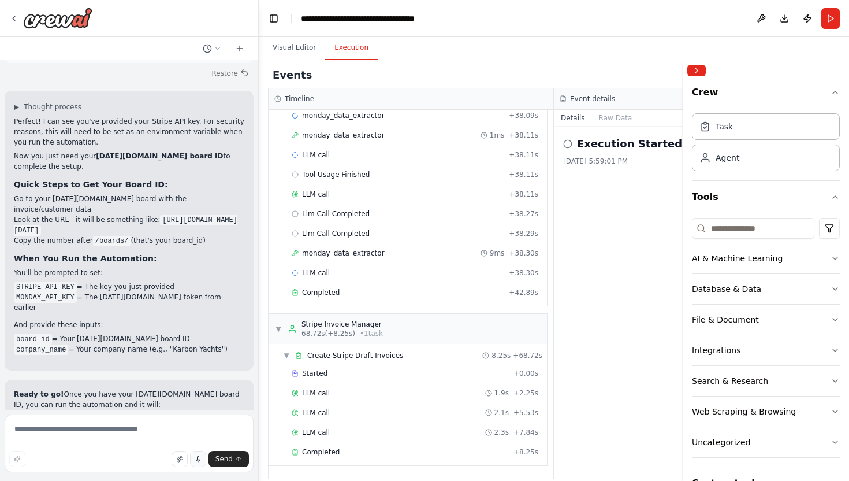
scroll to position [5986, 0]
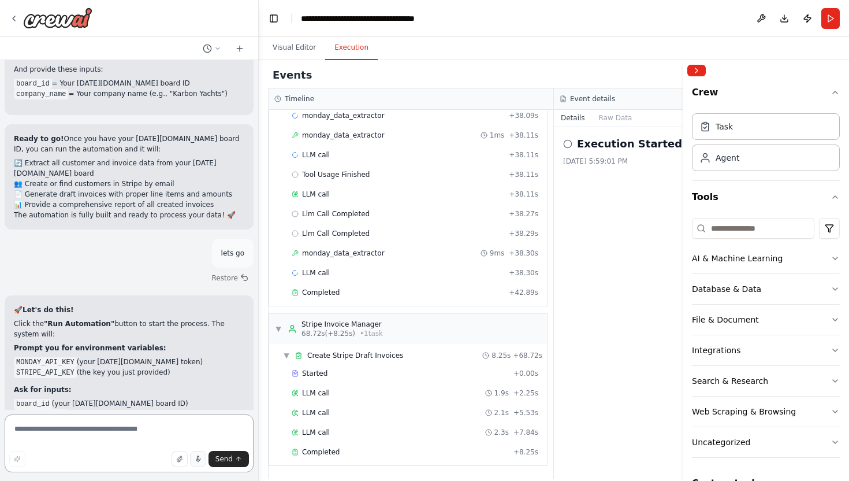
scroll to position [6243, 0]
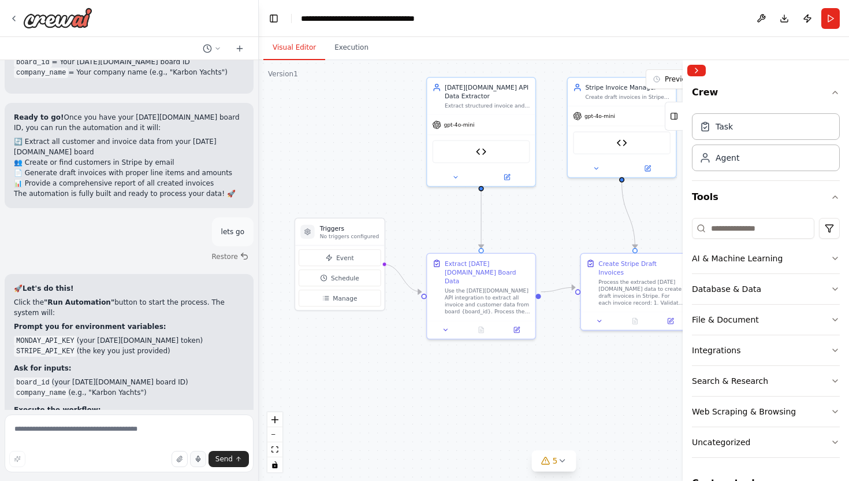
click at [292, 44] on button "Visual Editor" at bounding box center [294, 48] width 62 height 24
click at [562, 461] on icon at bounding box center [562, 460] width 9 height 9
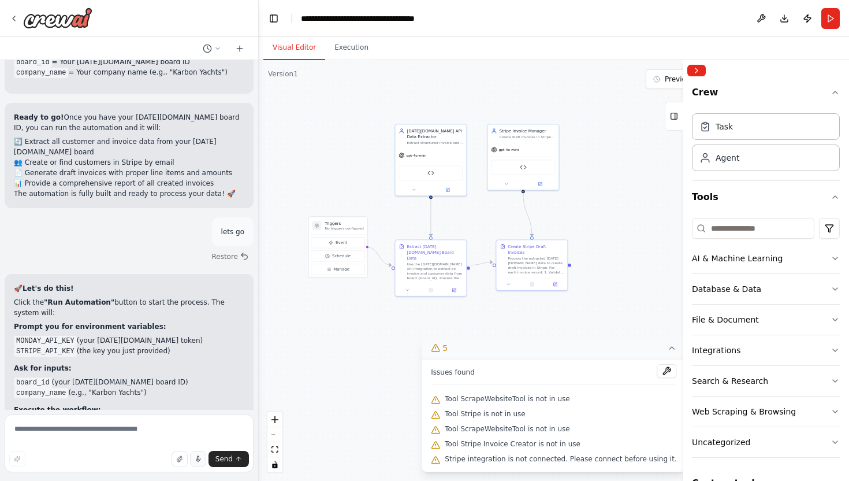
drag, startPoint x: 572, startPoint y: 237, endPoint x: 491, endPoint y: 229, distance: 81.9
click at [491, 229] on div ".deletable-edge-delete-btn { width: 20px; height: 20px; border: 0px solid #ffff…" at bounding box center [554, 270] width 591 height 421
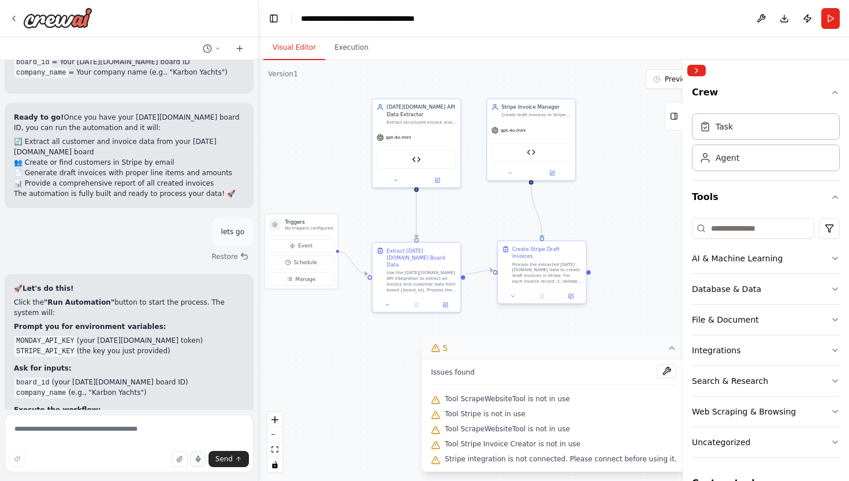
click at [559, 274] on div "Process the extracted [DATE][DOMAIN_NAME] data to create draft invoices in Stri…" at bounding box center [547, 272] width 69 height 23
click at [622, 246] on div ".deletable-edge-delete-btn { width: 20px; height: 20px; border: 0px solid #ffff…" at bounding box center [554, 270] width 591 height 421
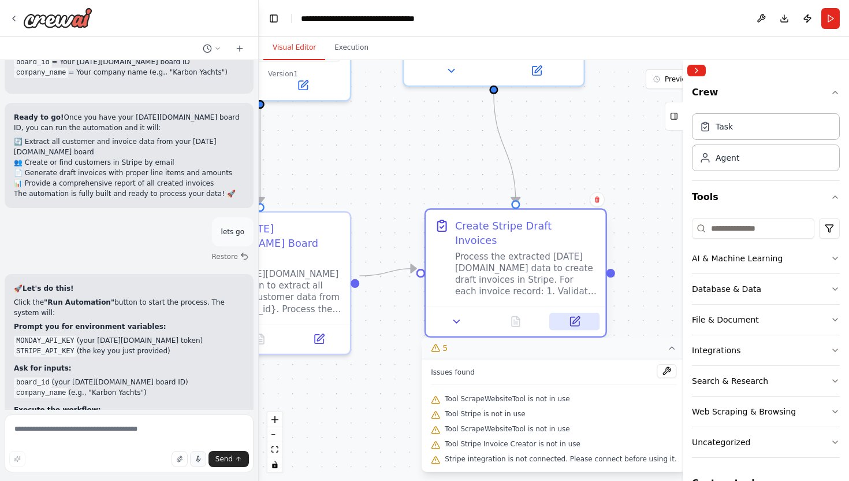
click at [576, 317] on icon at bounding box center [574, 321] width 9 height 9
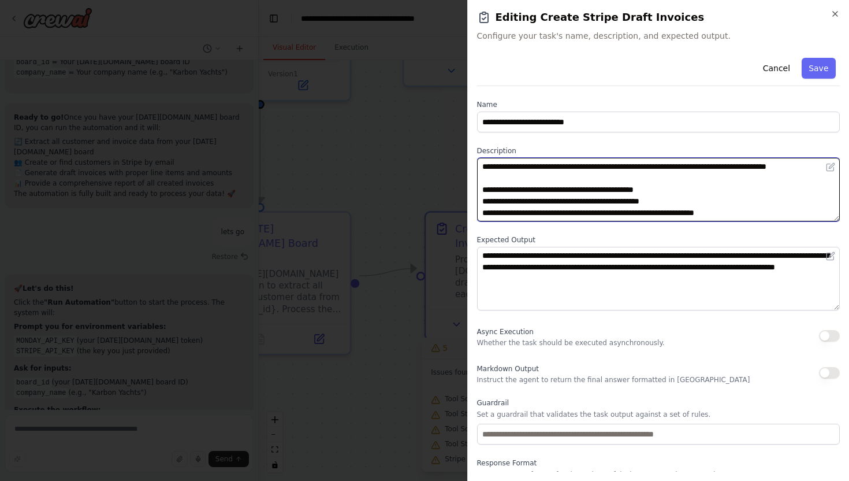
click at [790, 170] on textarea "**********" at bounding box center [658, 190] width 363 height 64
type textarea "**********"
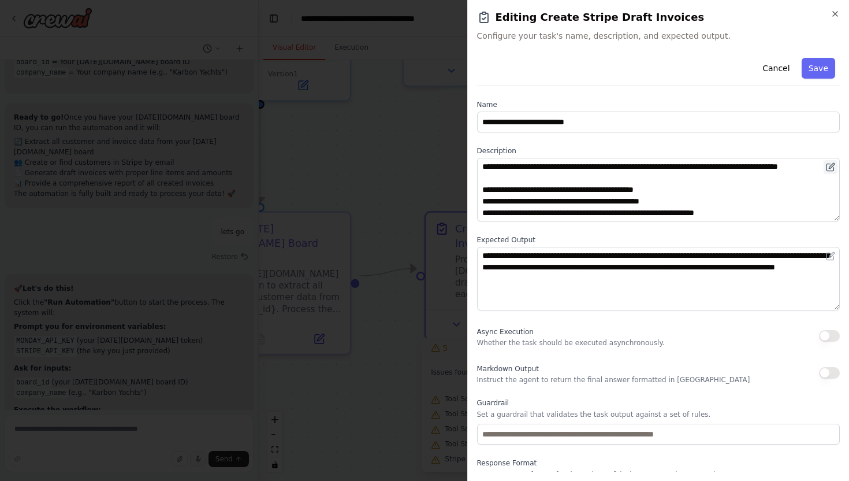
click at [836, 166] on button at bounding box center [831, 167] width 14 height 14
click at [815, 68] on button "Save" at bounding box center [819, 68] width 34 height 21
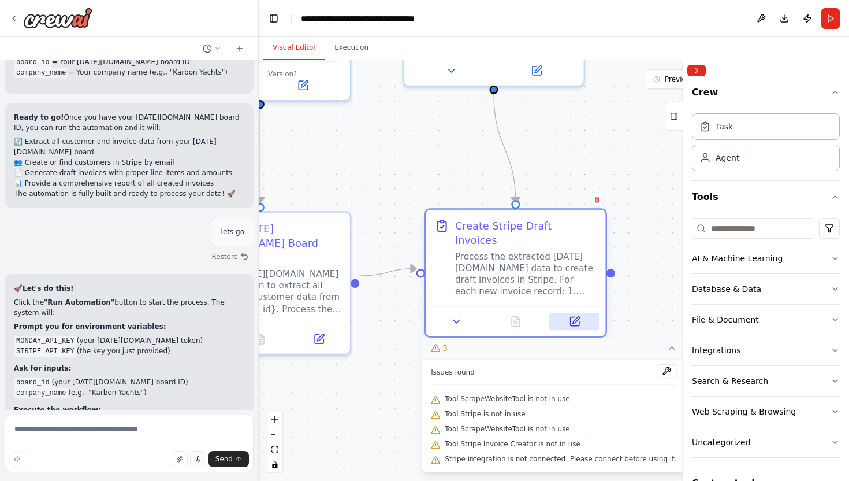
click at [574, 317] on icon at bounding box center [576, 320] width 7 height 7
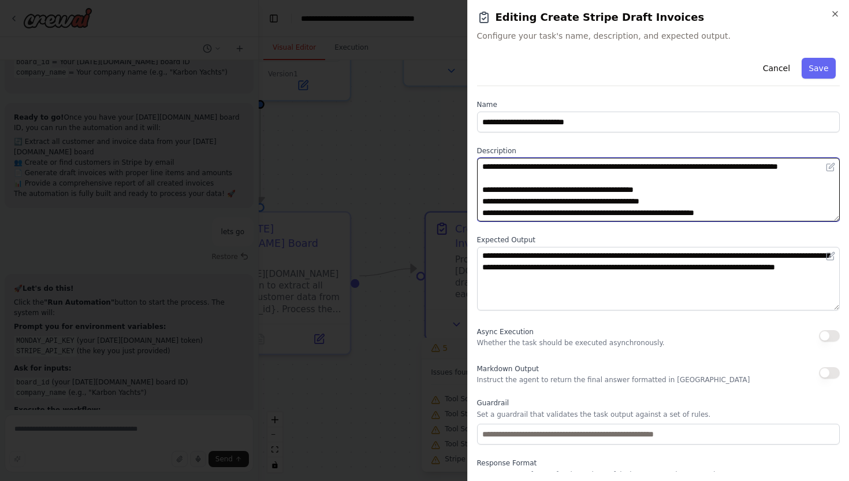
click at [810, 166] on textarea "**********" at bounding box center [658, 190] width 363 height 64
click at [784, 201] on textarea "**********" at bounding box center [658, 190] width 363 height 64
type textarea "**********"
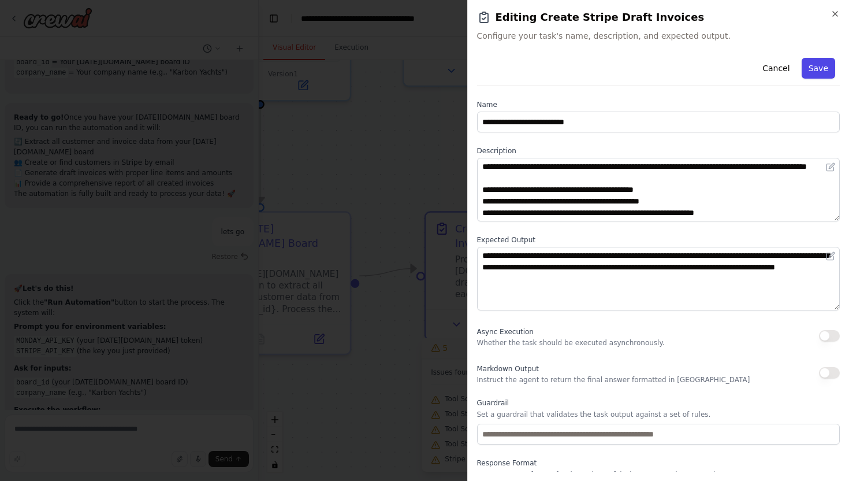
click at [825, 71] on button "Save" at bounding box center [819, 68] width 34 height 21
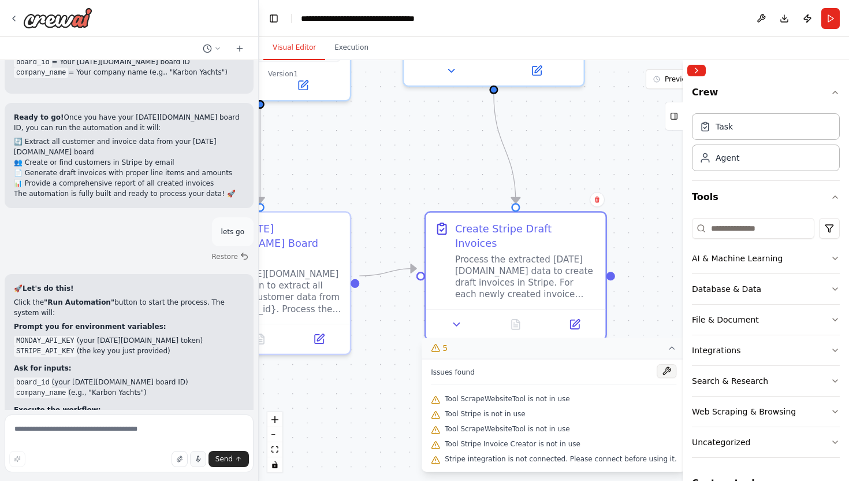
click at [658, 370] on button at bounding box center [668, 371] width 20 height 14
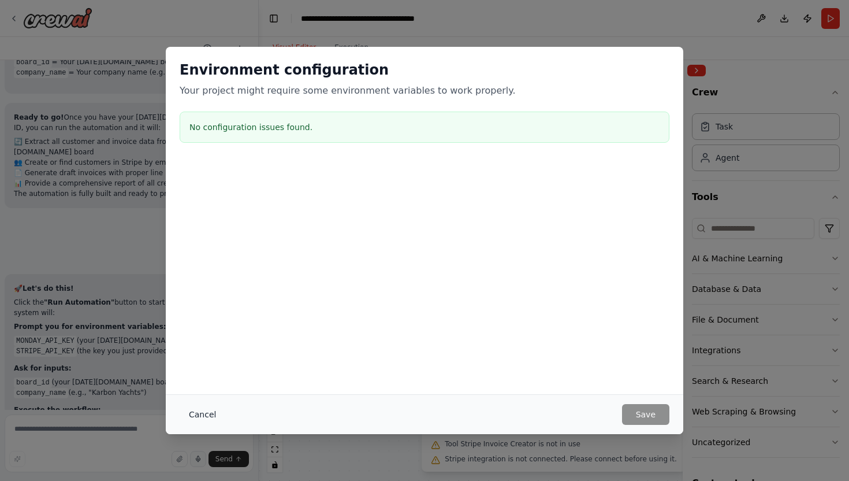
click at [209, 414] on button "Cancel" at bounding box center [203, 414] width 46 height 21
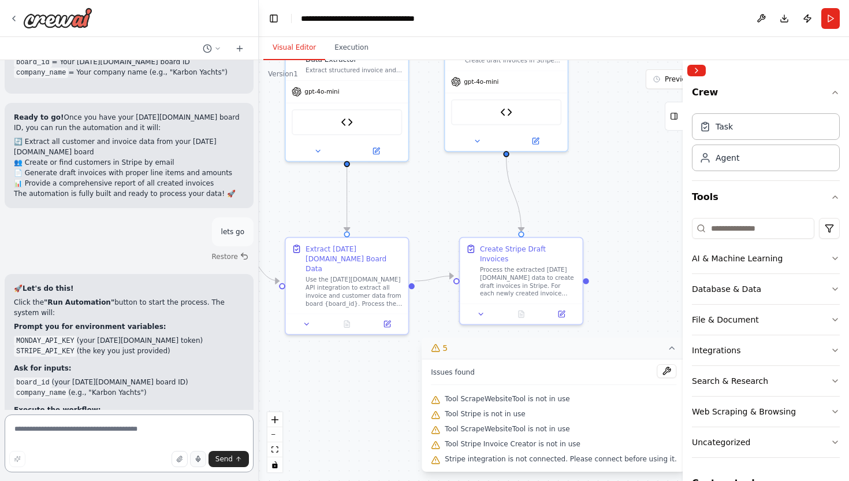
click at [82, 432] on textarea at bounding box center [129, 443] width 249 height 58
type textarea "**********"
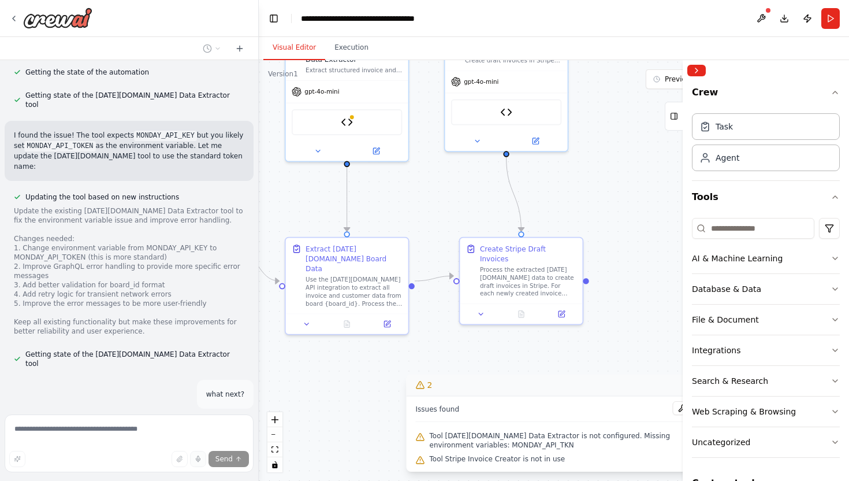
scroll to position [6784, 0]
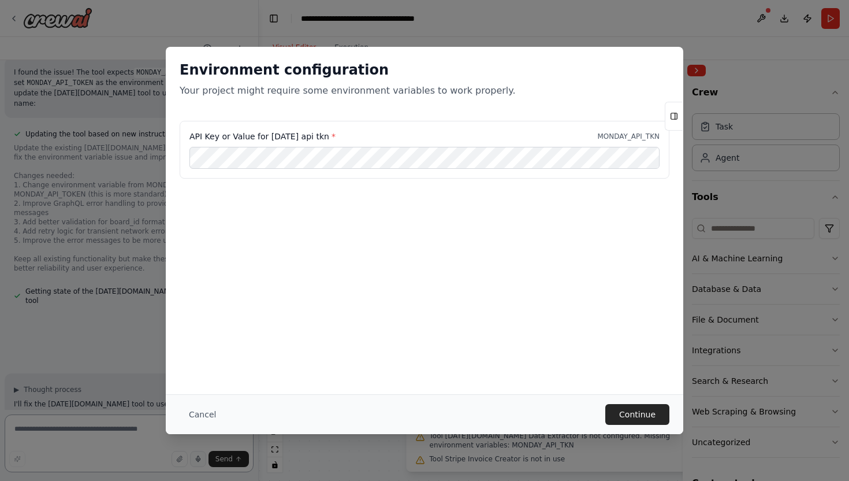
scroll to position [6801, 0]
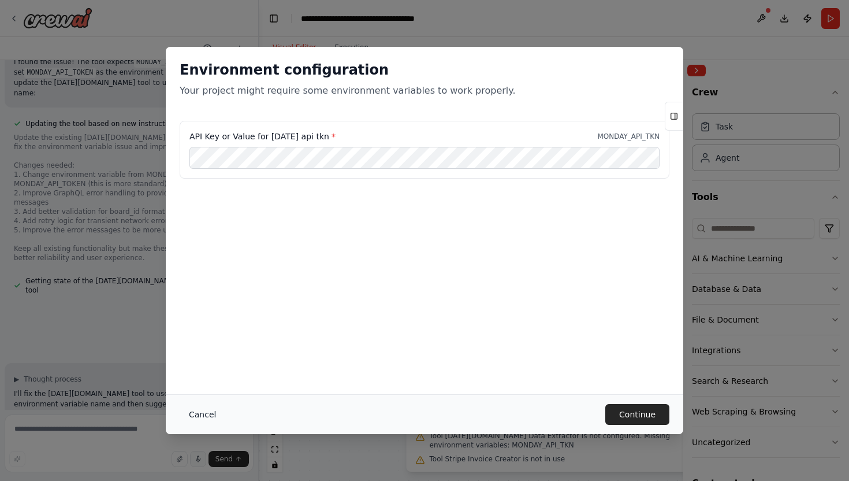
click at [206, 413] on button "Cancel" at bounding box center [203, 414] width 46 height 21
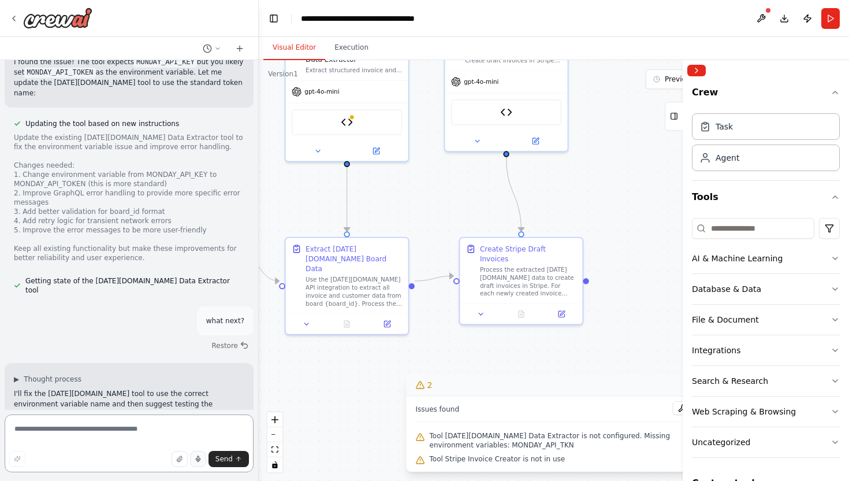
click at [56, 429] on textarea at bounding box center [129, 443] width 249 height 58
type textarea "**********"
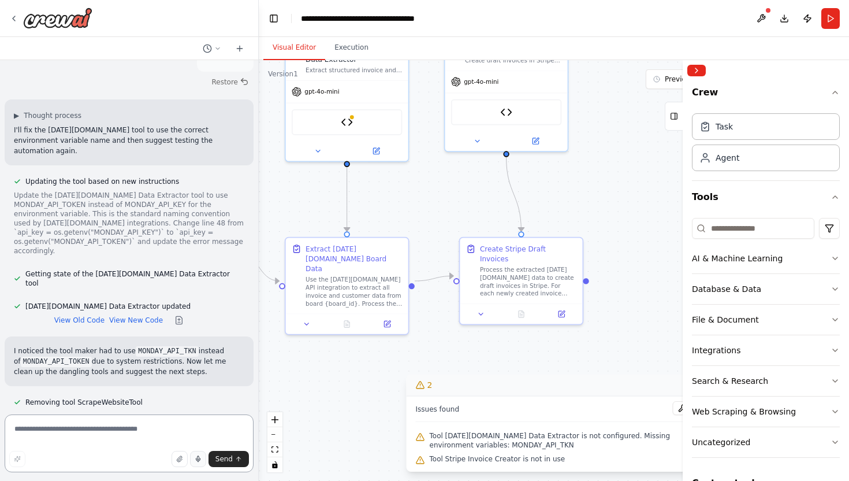
scroll to position [7075, 0]
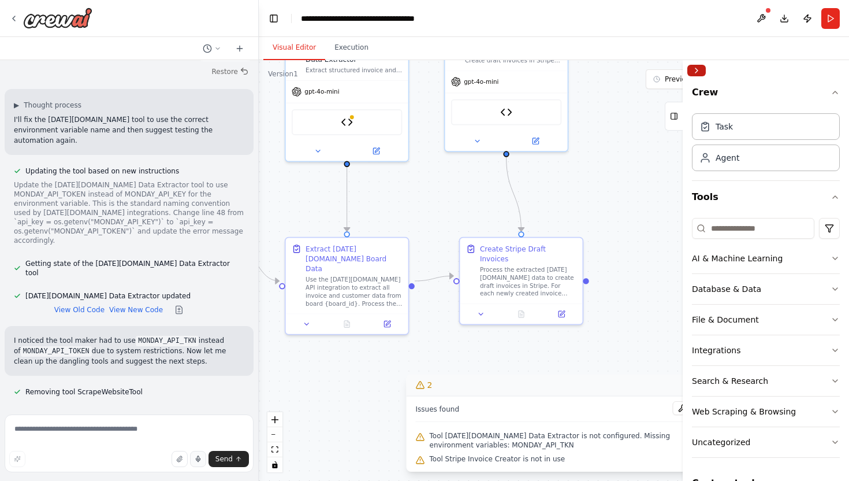
click at [697, 73] on button "Collapse right sidebar" at bounding box center [697, 71] width 18 height 12
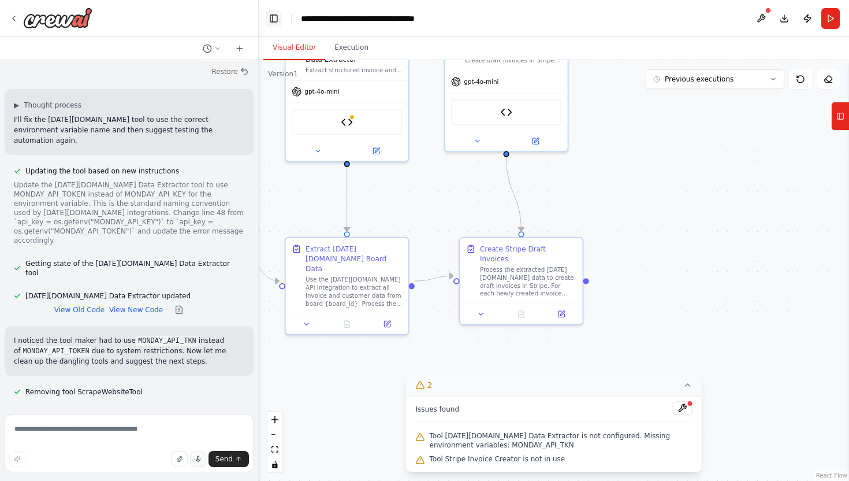
click at [276, 17] on button "Toggle Left Sidebar" at bounding box center [274, 18] width 16 height 16
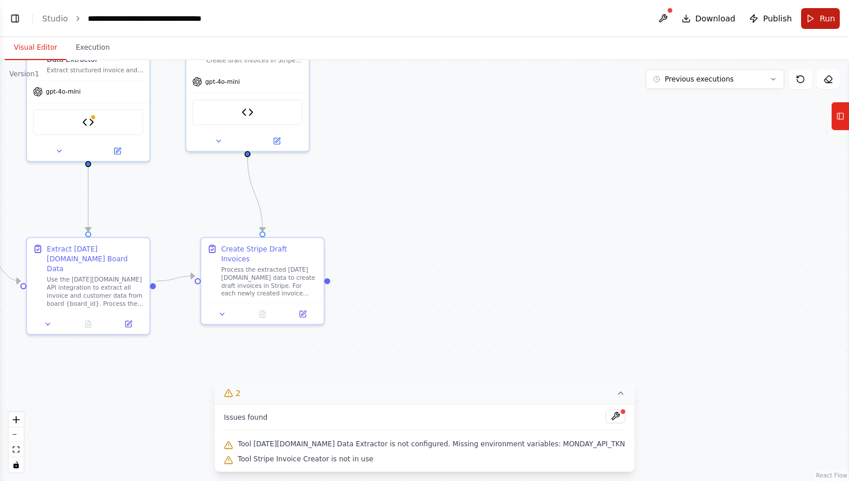
click at [820, 21] on span "Run" at bounding box center [828, 19] width 16 height 12
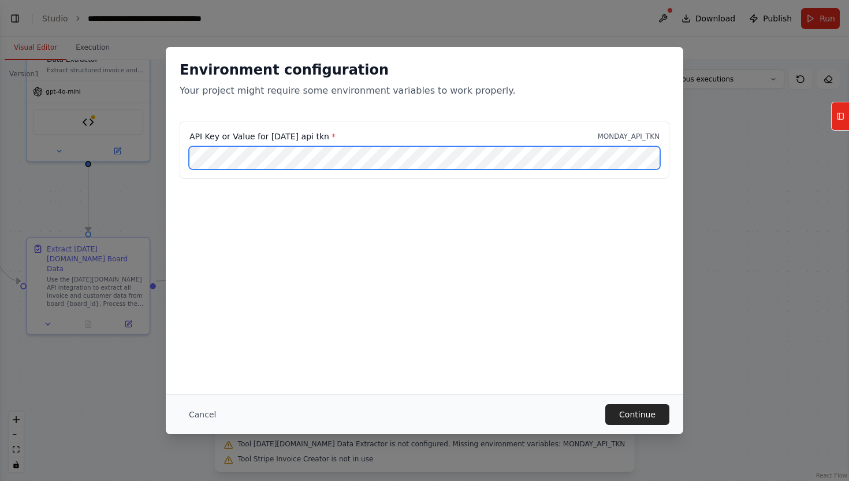
scroll to position [0, 391]
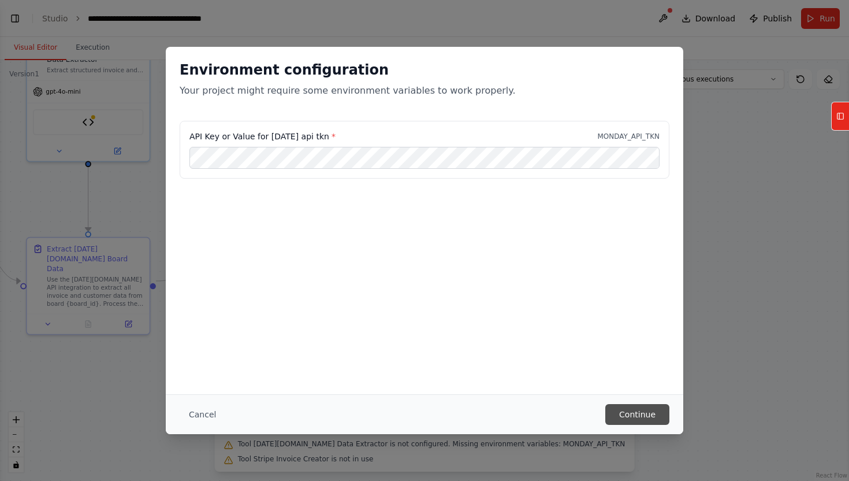
click at [630, 417] on button "Continue" at bounding box center [638, 414] width 64 height 21
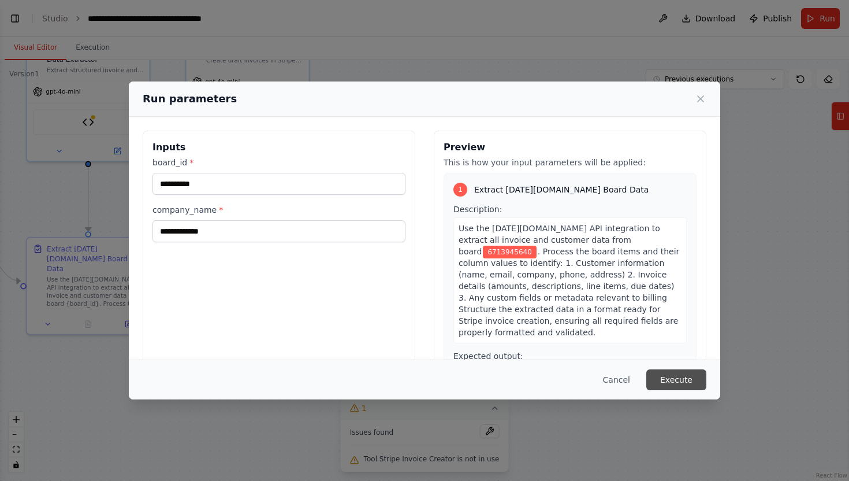
click at [673, 380] on button "Execute" at bounding box center [677, 379] width 60 height 21
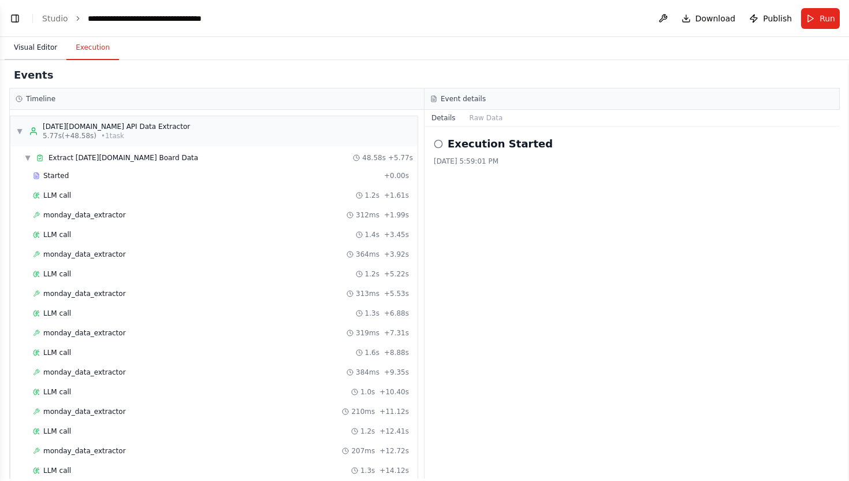
click at [36, 46] on button "Visual Editor" at bounding box center [36, 48] width 62 height 24
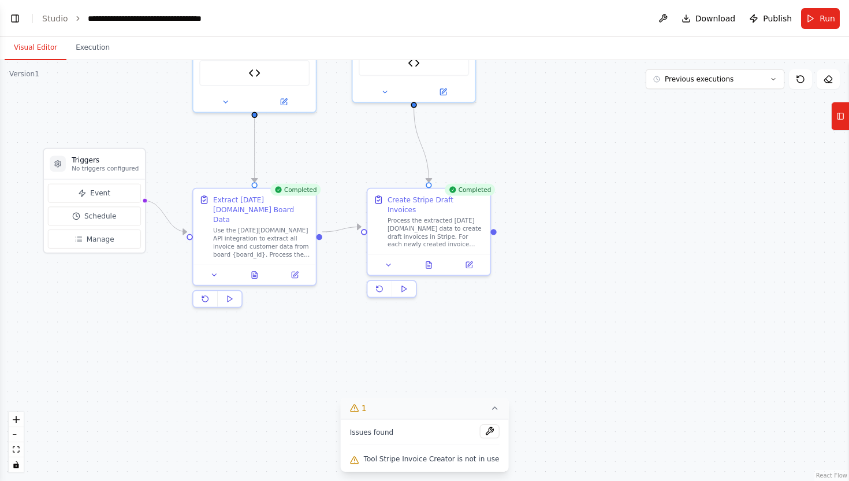
drag, startPoint x: 393, startPoint y: 229, endPoint x: 559, endPoint y: 179, distance: 173.7
click at [559, 179] on div ".deletable-edge-delete-btn { width: 20px; height: 20px; border: 0px solid #ffff…" at bounding box center [424, 270] width 849 height 421
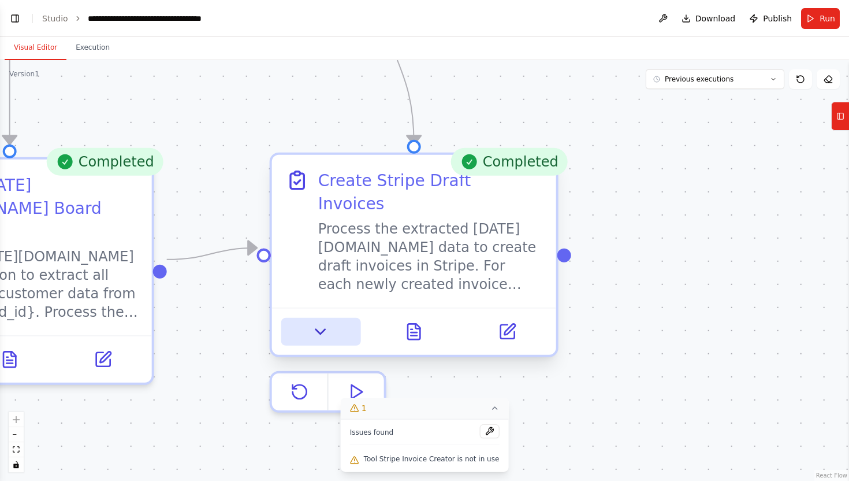
click at [315, 322] on icon at bounding box center [320, 331] width 18 height 18
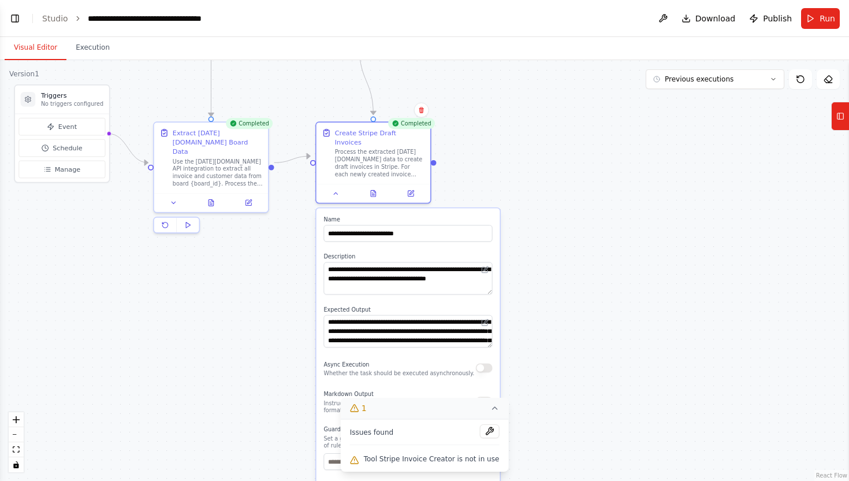
drag, startPoint x: 591, startPoint y: 295, endPoint x: 552, endPoint y: 166, distance: 135.1
click at [552, 165] on div ".deletable-edge-delete-btn { width: 20px; height: 20px; border: 0px solid #ffff…" at bounding box center [424, 270] width 849 height 421
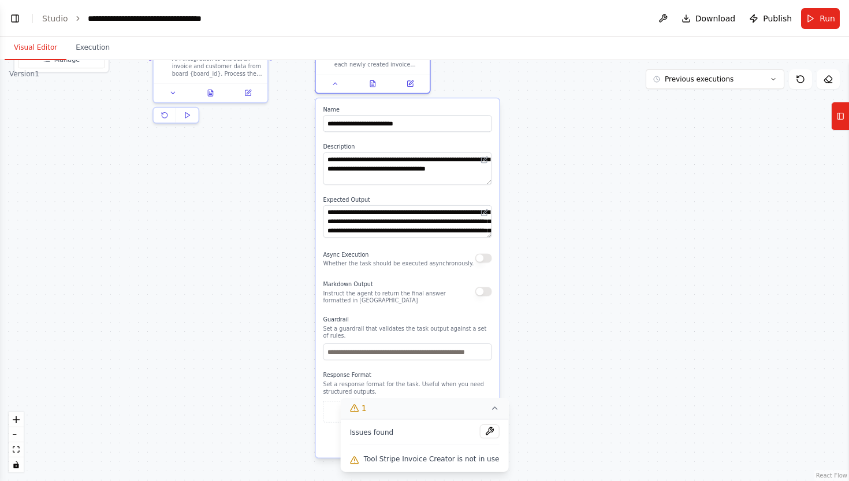
drag, startPoint x: 579, startPoint y: 318, endPoint x: 579, endPoint y: 214, distance: 103.4
click at [579, 214] on div ".deletable-edge-delete-btn { width: 20px; height: 20px; border: 0px solid #ffff…" at bounding box center [424, 270] width 849 height 421
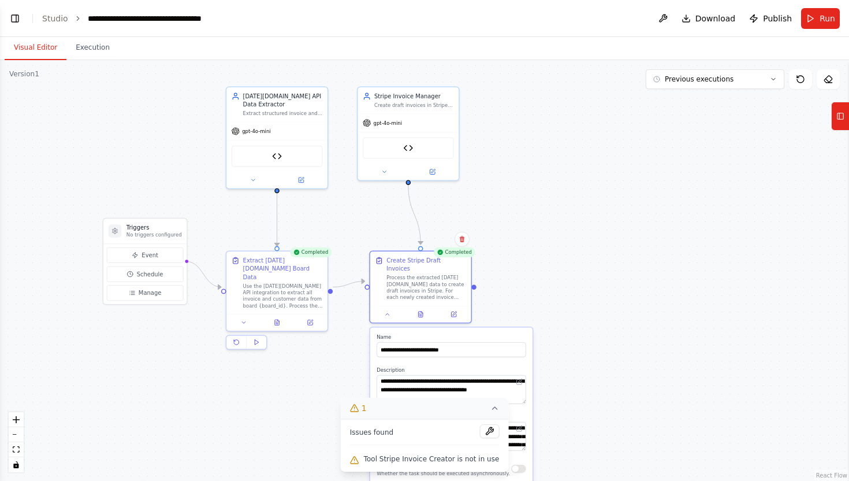
drag, startPoint x: 598, startPoint y: 137, endPoint x: 626, endPoint y: 349, distance: 213.9
click at [626, 349] on div ".deletable-edge-delete-btn { width: 20px; height: 20px; border: 0px solid #ffff…" at bounding box center [424, 270] width 849 height 421
click at [643, 242] on div ".deletable-edge-delete-btn { width: 20px; height: 20px; border: 0px solid #ffff…" at bounding box center [424, 270] width 849 height 421
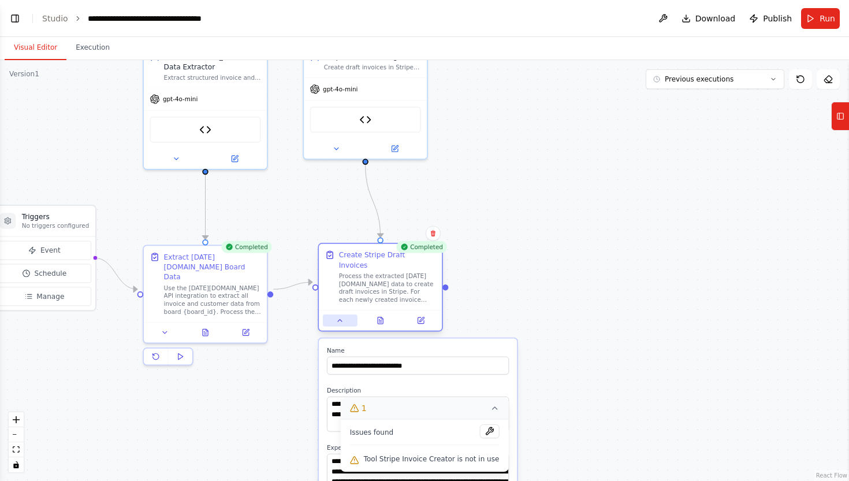
click at [340, 314] on button at bounding box center [340, 320] width 34 height 12
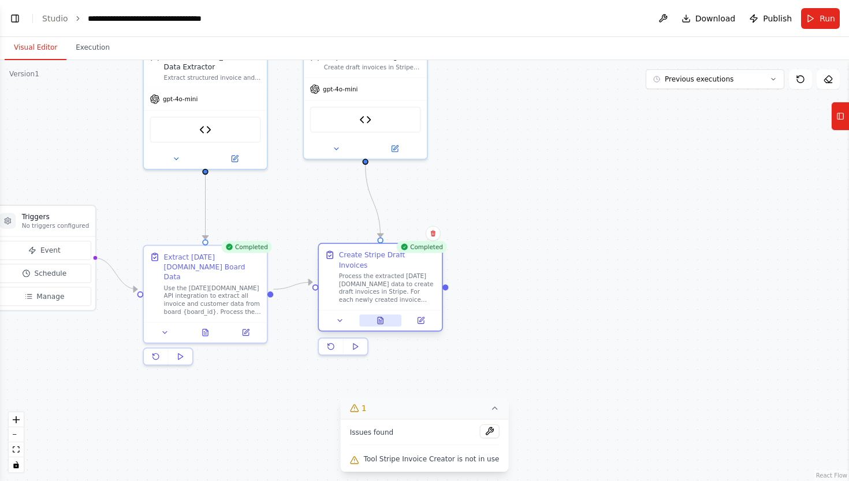
click at [383, 317] on icon at bounding box center [380, 320] width 5 height 7
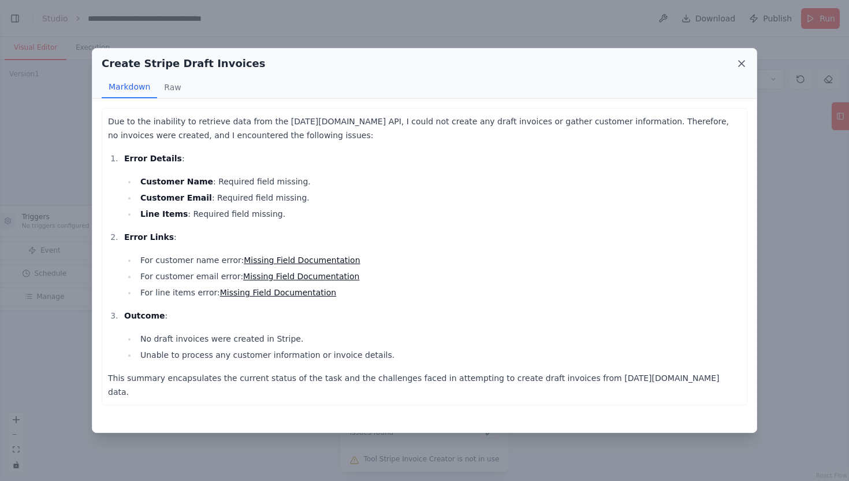
click at [742, 66] on icon at bounding box center [742, 64] width 12 height 12
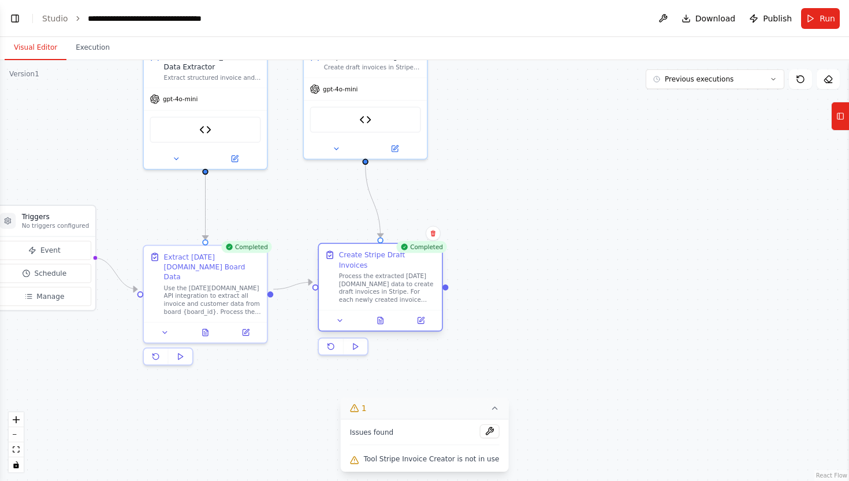
click at [383, 317] on div at bounding box center [380, 320] width 123 height 21
click at [381, 317] on icon at bounding box center [380, 320] width 5 height 7
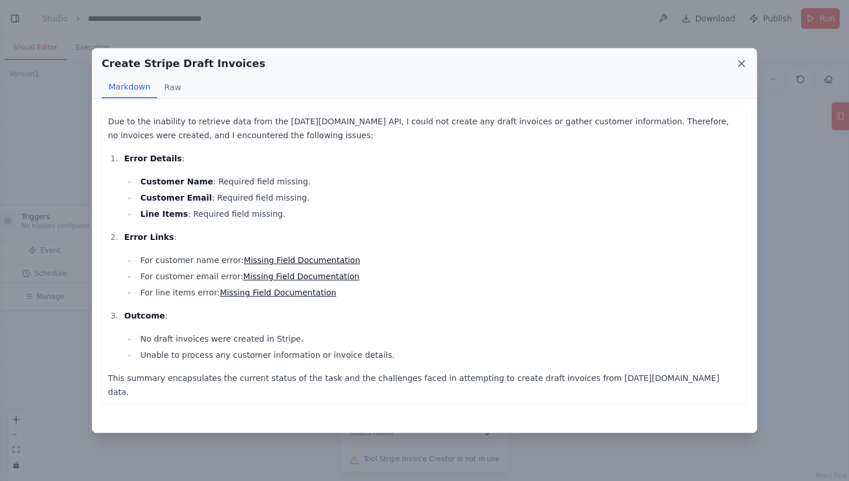
click at [738, 65] on icon at bounding box center [742, 64] width 12 height 12
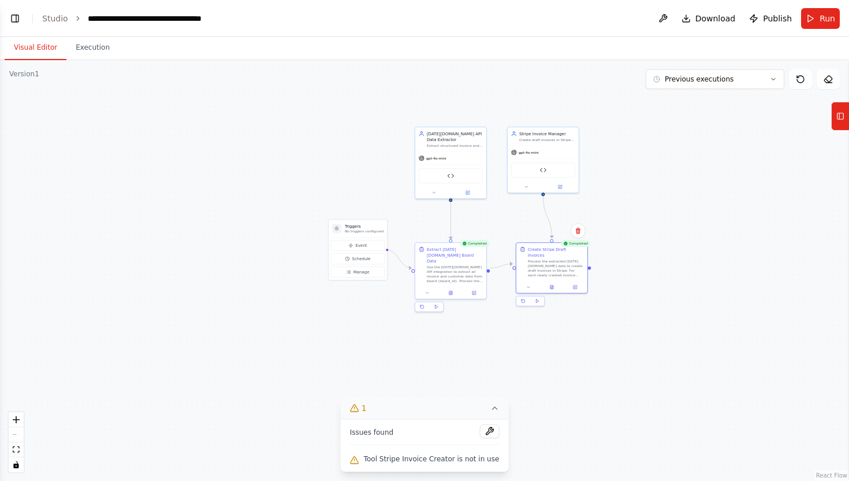
drag, startPoint x: 413, startPoint y: 216, endPoint x: 541, endPoint y: 218, distance: 127.7
click at [541, 218] on div ".deletable-edge-delete-btn { width: 20px; height: 20px; border: 0px solid #ffff…" at bounding box center [424, 270] width 849 height 421
click at [16, 24] on button "Toggle Left Sidebar" at bounding box center [15, 18] width 16 height 16
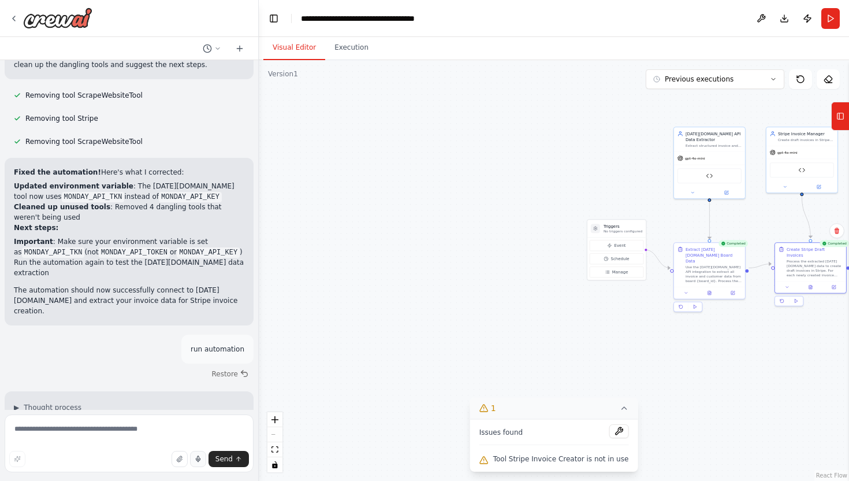
scroll to position [7434, 0]
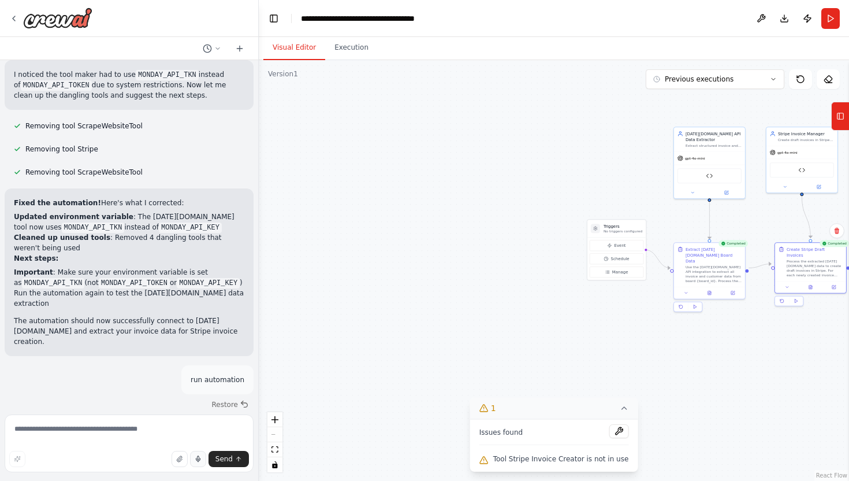
scroll to position [7386, 0]
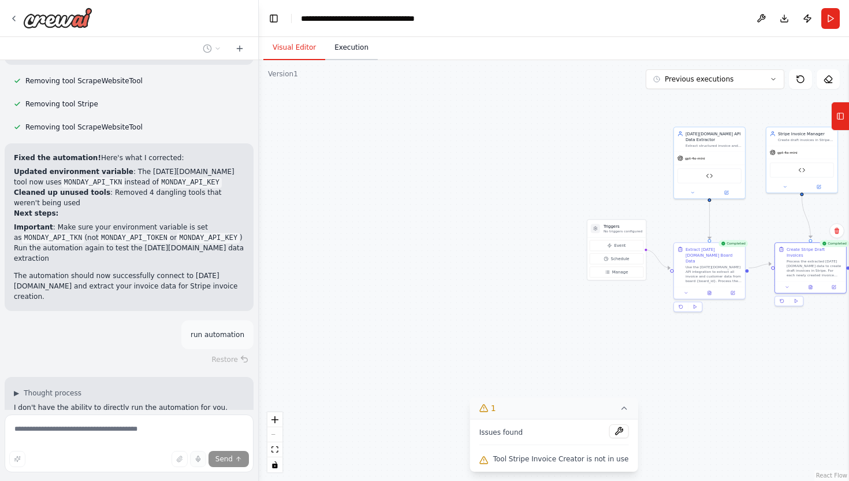
click at [346, 53] on button "Execution" at bounding box center [351, 48] width 53 height 24
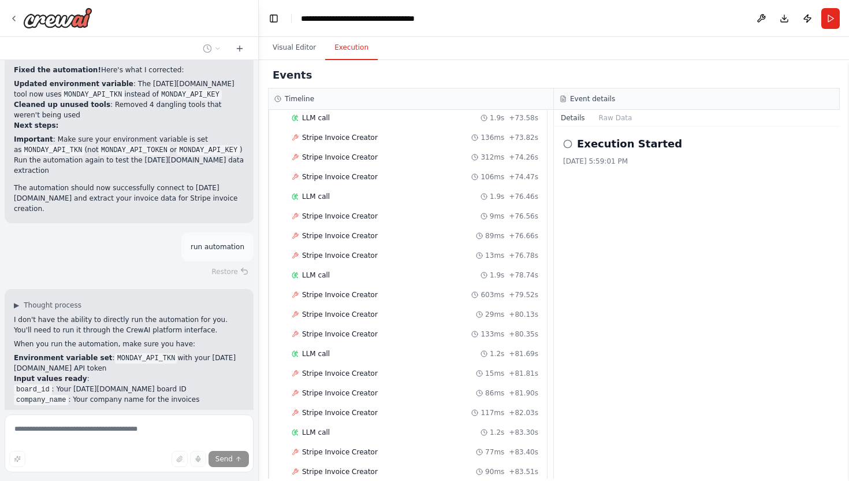
scroll to position [2830, 0]
click at [302, 50] on button "Visual Editor" at bounding box center [294, 48] width 62 height 24
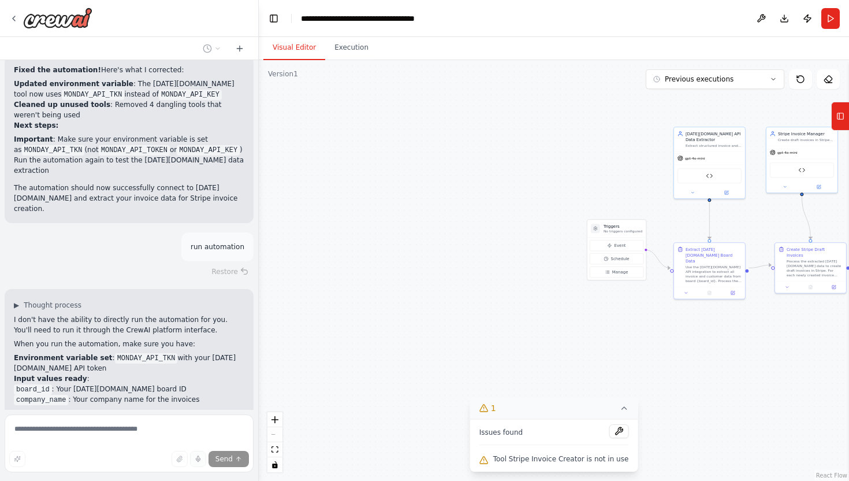
scroll to position [7497, 0]
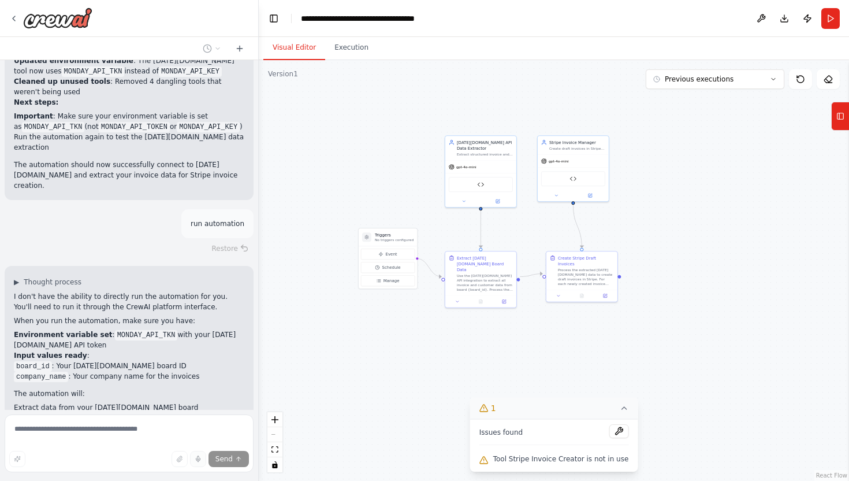
drag, startPoint x: 571, startPoint y: 203, endPoint x: 341, endPoint y: 213, distance: 229.6
click at [341, 213] on div ".deletable-edge-delete-btn { width: 20px; height: 20px; border: 0px solid #ffff…" at bounding box center [554, 270] width 591 height 421
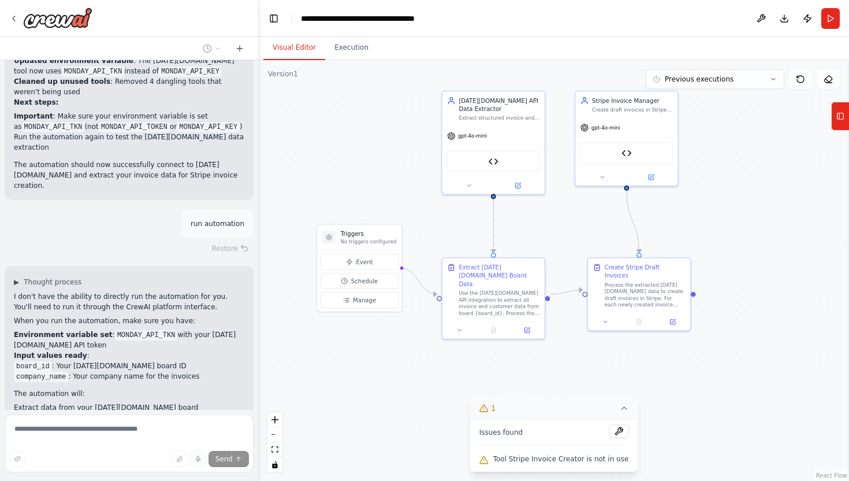
drag, startPoint x: 537, startPoint y: 229, endPoint x: 575, endPoint y: 226, distance: 37.7
click at [575, 225] on div ".deletable-edge-delete-btn { width: 20px; height: 20px; border: 0px solid #ffff…" at bounding box center [554, 270] width 591 height 421
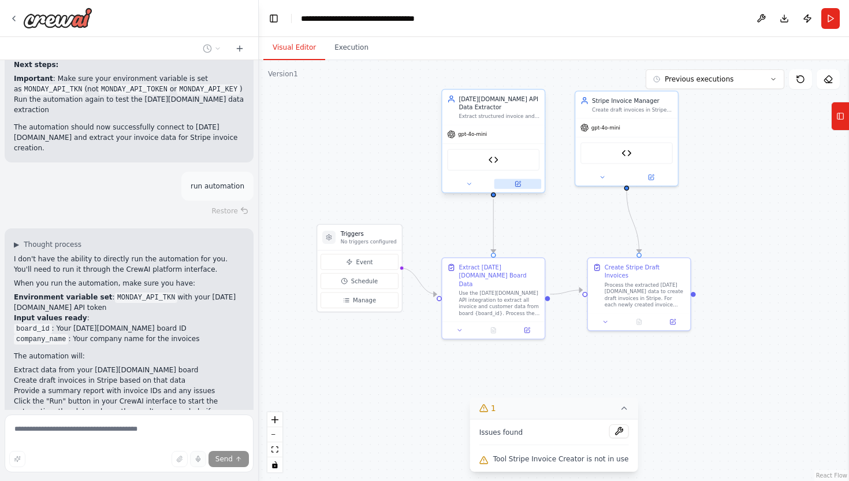
scroll to position [7590, 0]
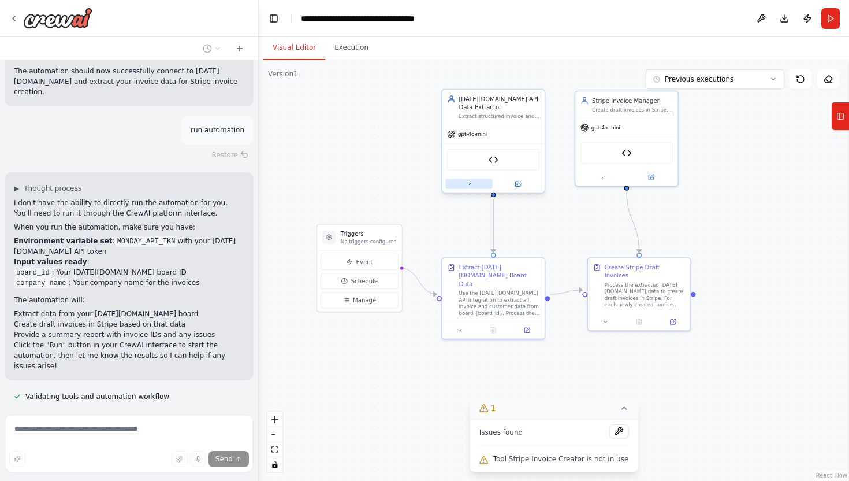
click at [469, 183] on icon at bounding box center [468, 184] width 3 height 2
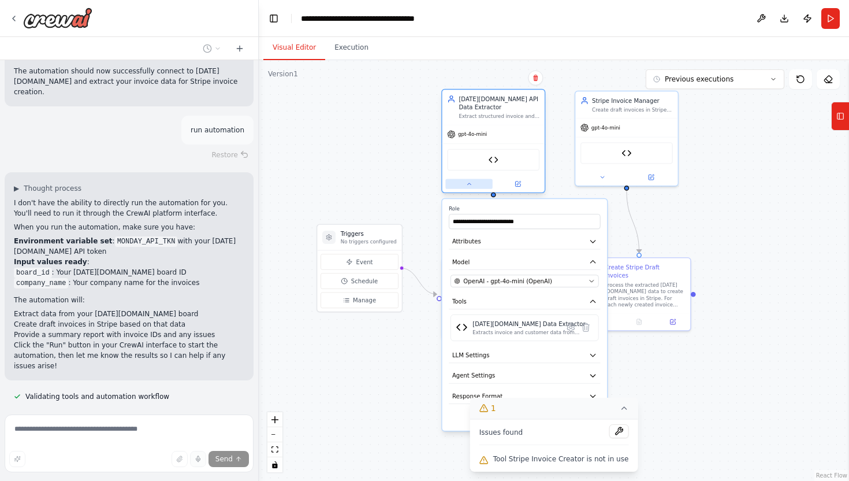
click at [469, 183] on icon at bounding box center [468, 184] width 3 height 2
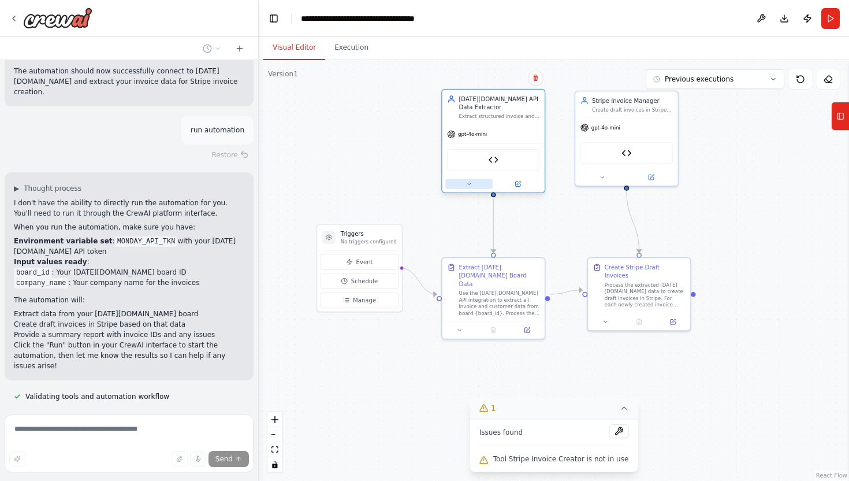
click at [469, 183] on icon at bounding box center [468, 184] width 3 height 2
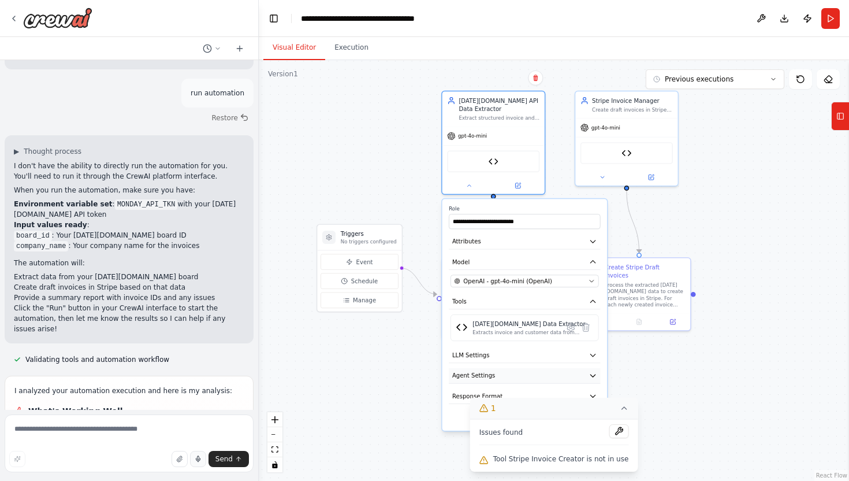
click at [592, 380] on button "Agent Settings" at bounding box center [524, 376] width 151 height 16
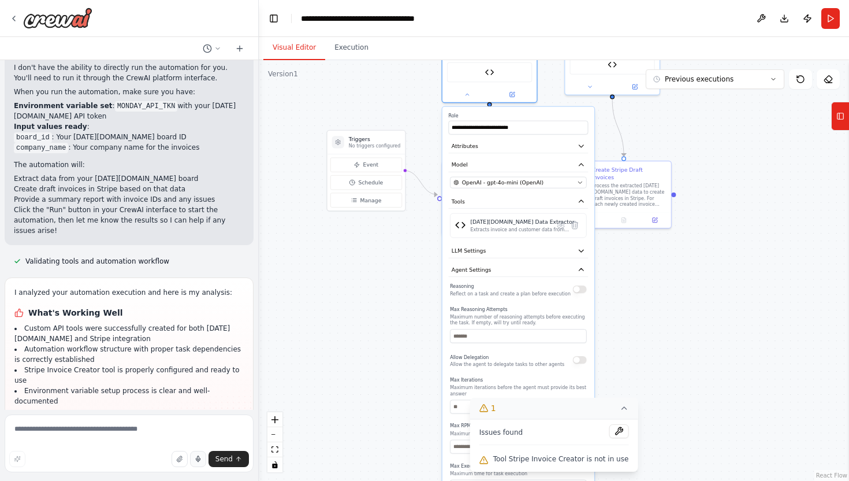
drag, startPoint x: 671, startPoint y: 373, endPoint x: 659, endPoint y: 266, distance: 106.9
click at [659, 266] on div ".deletable-edge-delete-btn { width: 20px; height: 20px; border: 0px solid #ffff…" at bounding box center [554, 270] width 591 height 421
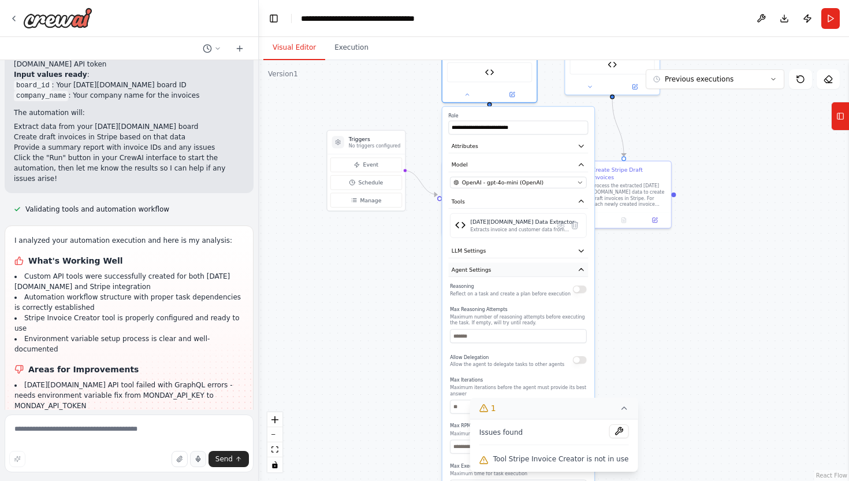
scroll to position [7788, 0]
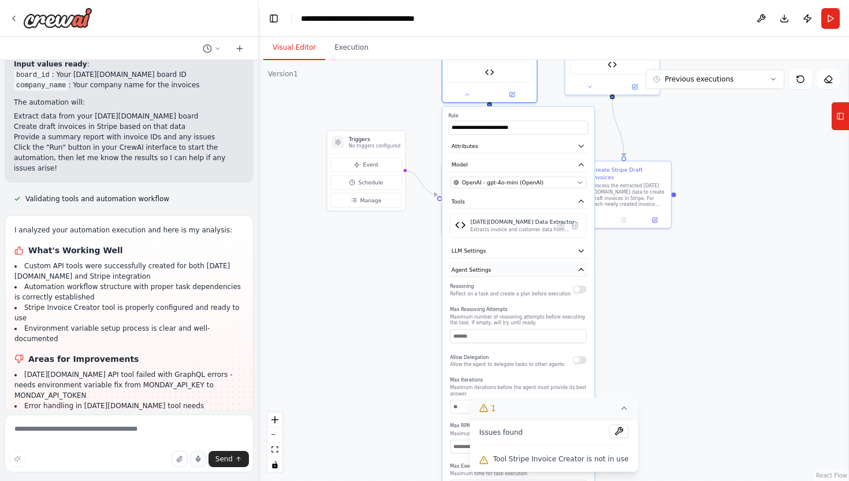
click at [585, 272] on button "Agent Settings" at bounding box center [519, 270] width 140 height 14
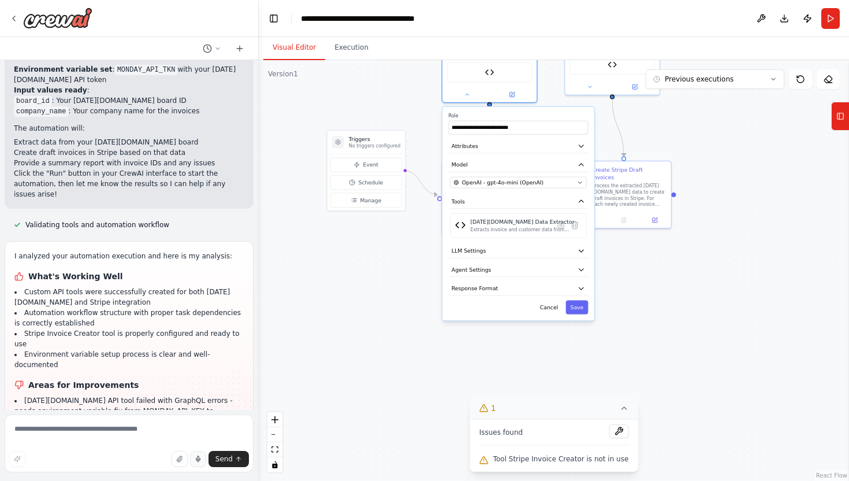
scroll to position [7784, 0]
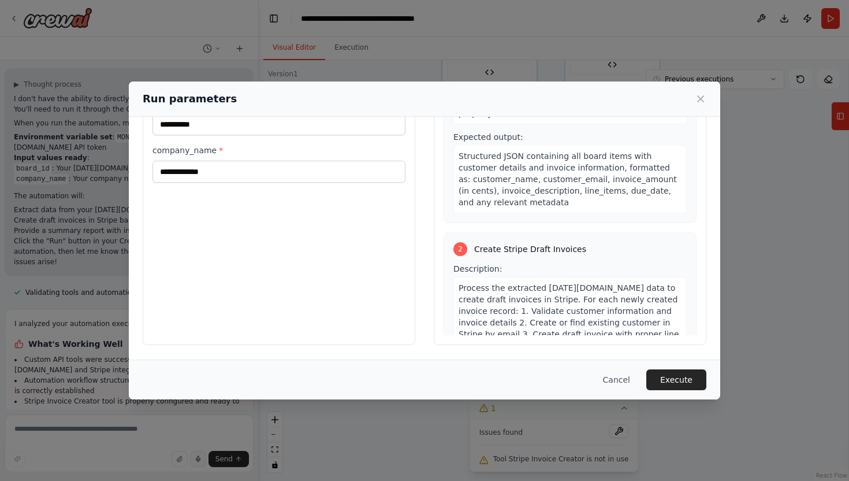
scroll to position [0, 0]
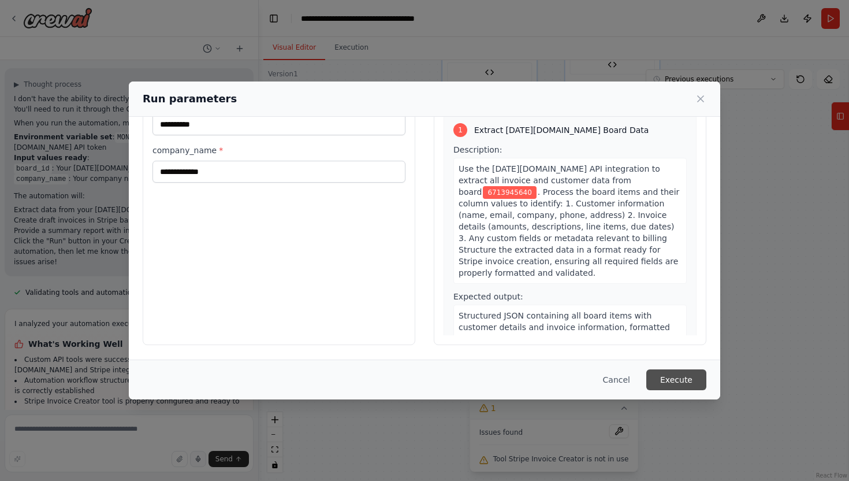
click at [679, 380] on button "Execute" at bounding box center [677, 379] width 60 height 21
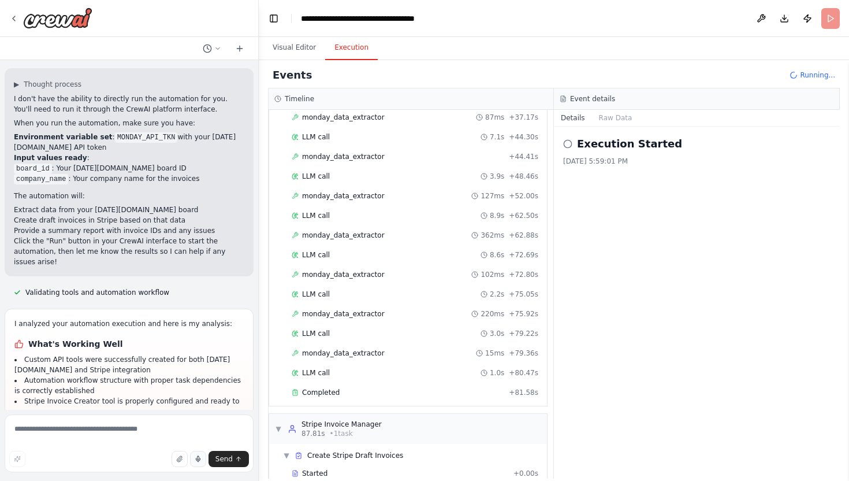
scroll to position [669, 0]
click at [295, 49] on button "Visual Editor" at bounding box center [294, 48] width 62 height 24
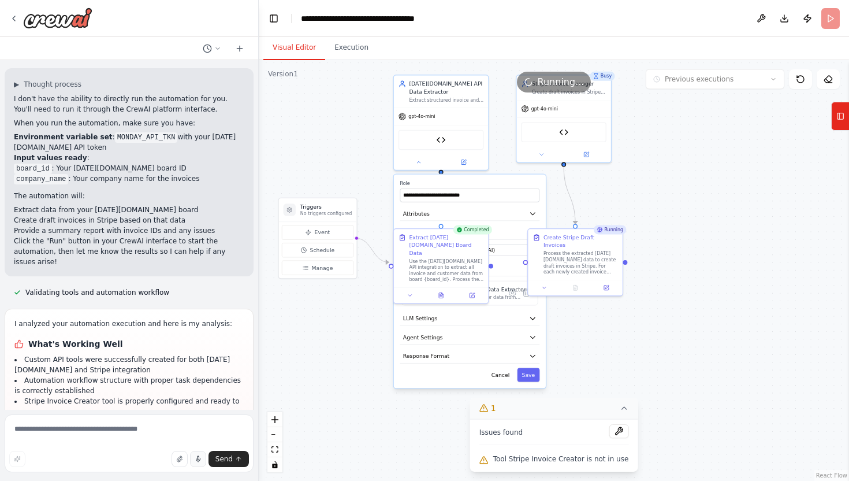
drag, startPoint x: 669, startPoint y: 281, endPoint x: 621, endPoint y: 347, distance: 81.4
click at [621, 347] on div ".deletable-edge-delete-btn { width: 20px; height: 20px; border: 0px solid #ffff…" at bounding box center [554, 270] width 591 height 421
click at [625, 328] on div ".deletable-edge-delete-btn { width: 20px; height: 20px; border: 0px solid #ffff…" at bounding box center [554, 270] width 591 height 421
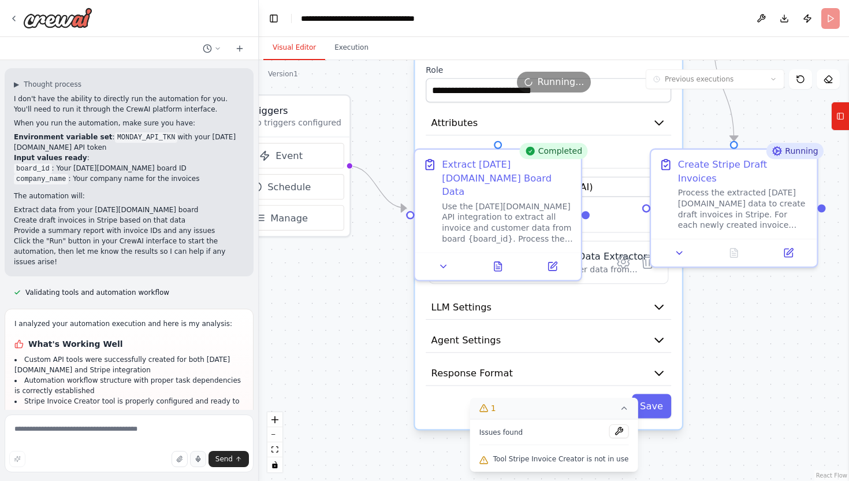
drag, startPoint x: 554, startPoint y: 292, endPoint x: 750, endPoint y: 292, distance: 195.9
click at [750, 292] on div ".deletable-edge-delete-btn { width: 20px; height: 20px; border: 0px solid #ffff…" at bounding box center [554, 270] width 591 height 421
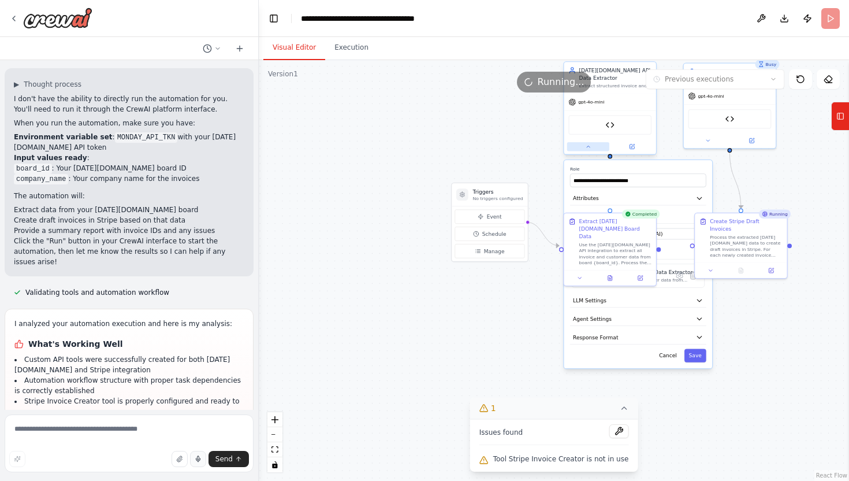
click at [587, 148] on icon at bounding box center [588, 146] width 6 height 6
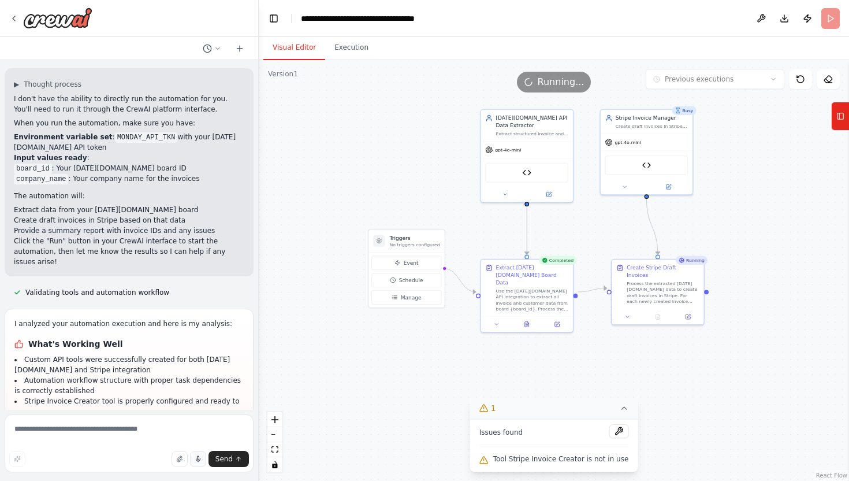
drag, startPoint x: 528, startPoint y: 141, endPoint x: 443, endPoint y: 187, distance: 96.7
click at [443, 187] on div ".deletable-edge-delete-btn { width: 20px; height: 20px; border: 0px solid #ffff…" at bounding box center [554, 270] width 591 height 421
click at [490, 318] on button at bounding box center [494, 322] width 25 height 9
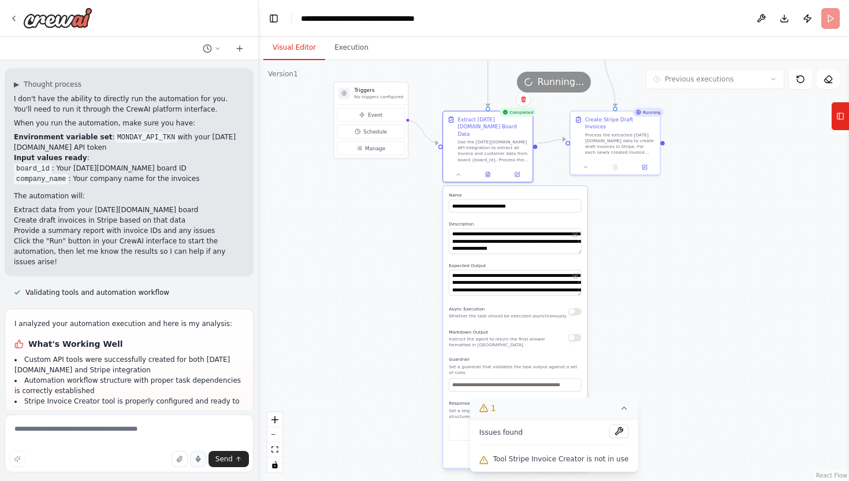
drag, startPoint x: 655, startPoint y: 381, endPoint x: 616, endPoint y: 231, distance: 155.7
click at [616, 231] on div ".deletable-edge-delete-btn { width: 20px; height: 20px; border: 0px solid #ffff…" at bounding box center [554, 270] width 591 height 421
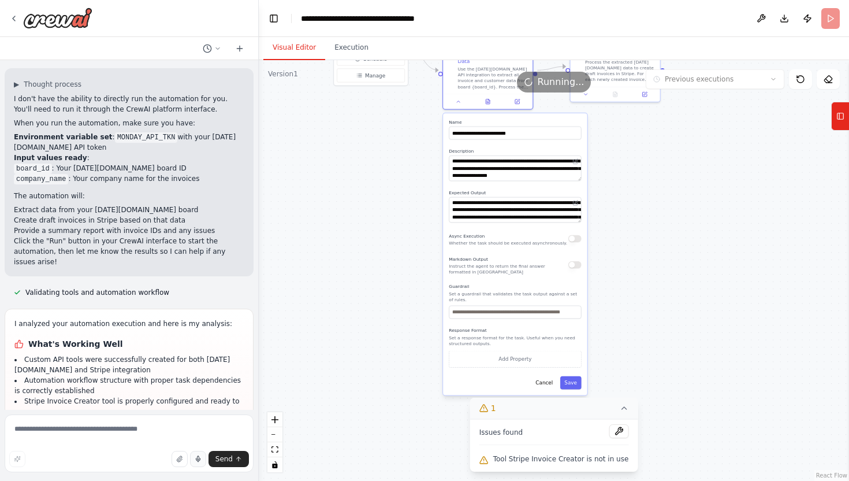
drag, startPoint x: 637, startPoint y: 295, endPoint x: 637, endPoint y: 222, distance: 72.2
click at [637, 222] on div ".deletable-edge-delete-btn { width: 20px; height: 20px; border: 0px solid #ffff…" at bounding box center [554, 270] width 591 height 421
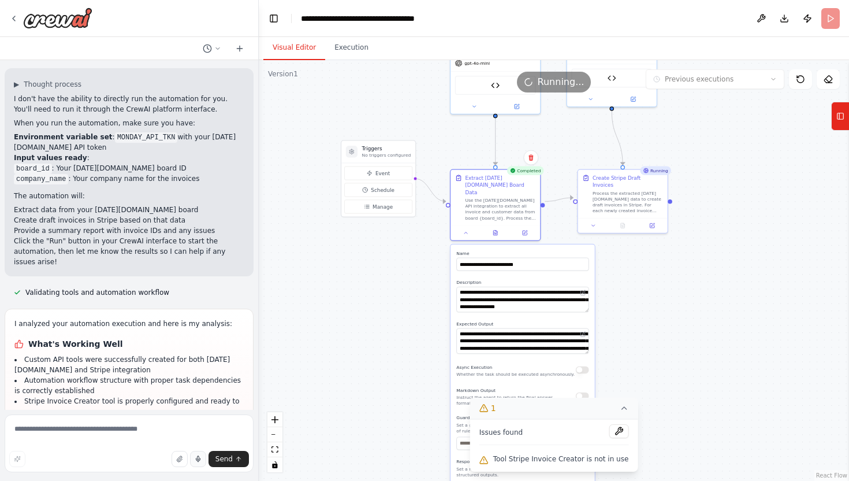
drag, startPoint x: 640, startPoint y: 237, endPoint x: 647, endPoint y: 365, distance: 127.3
click at [647, 365] on div ".deletable-edge-delete-btn { width: 20px; height: 20px; border: 0px solid #ffff…" at bounding box center [554, 270] width 591 height 421
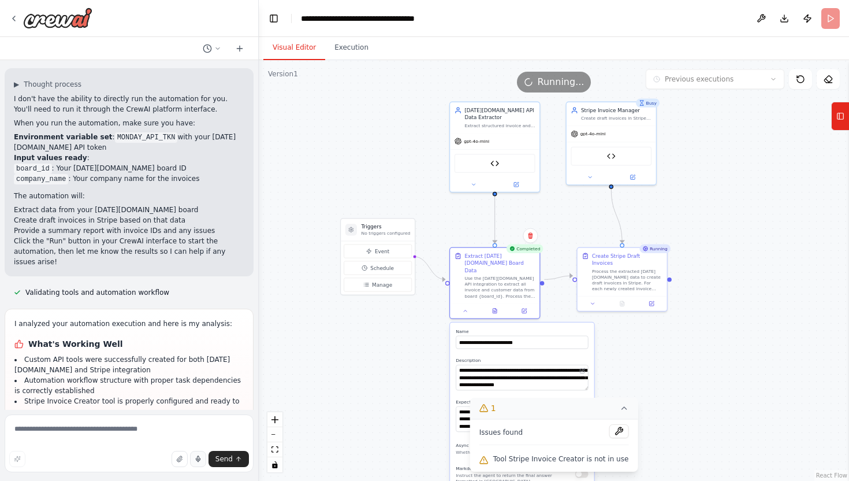
drag, startPoint x: 730, startPoint y: 259, endPoint x: 729, endPoint y: 339, distance: 79.8
click at [729, 340] on div ".deletable-edge-delete-btn { width: 20px; height: 20px; border: 0px solid #ffff…" at bounding box center [554, 270] width 591 height 421
click at [466, 304] on button at bounding box center [464, 308] width 25 height 9
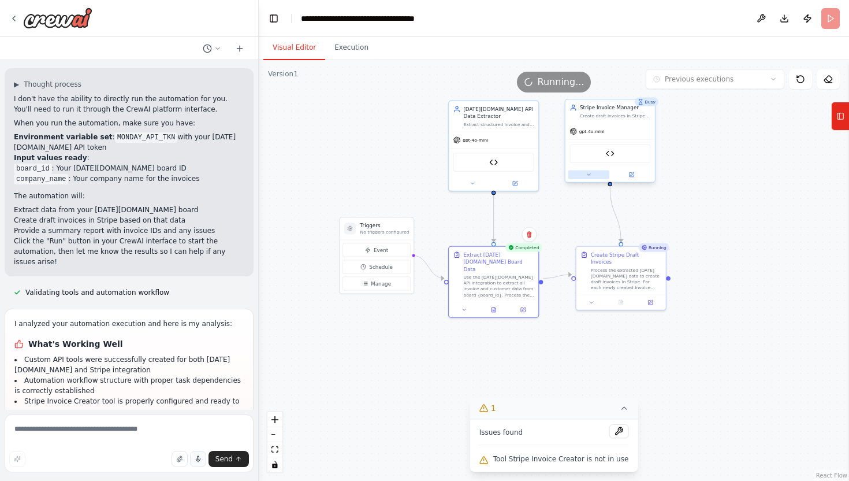
click at [589, 176] on icon at bounding box center [589, 175] width 6 height 6
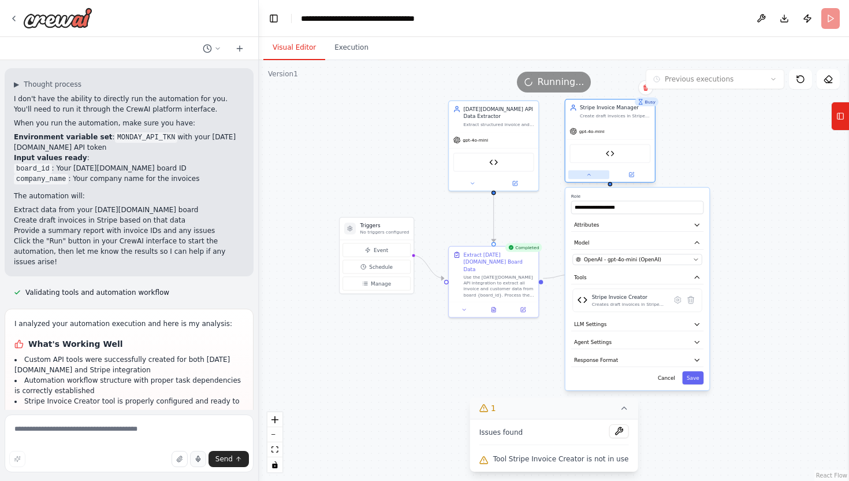
click at [584, 173] on button at bounding box center [589, 174] width 41 height 9
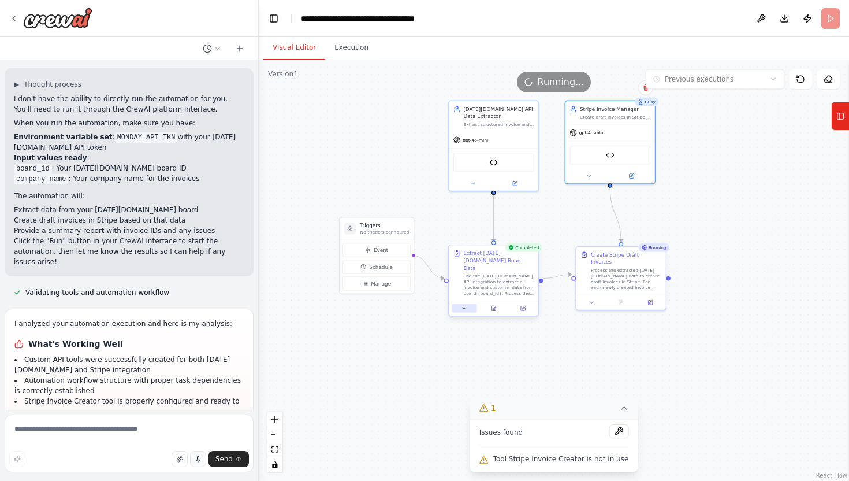
click at [467, 305] on icon at bounding box center [465, 308] width 6 height 6
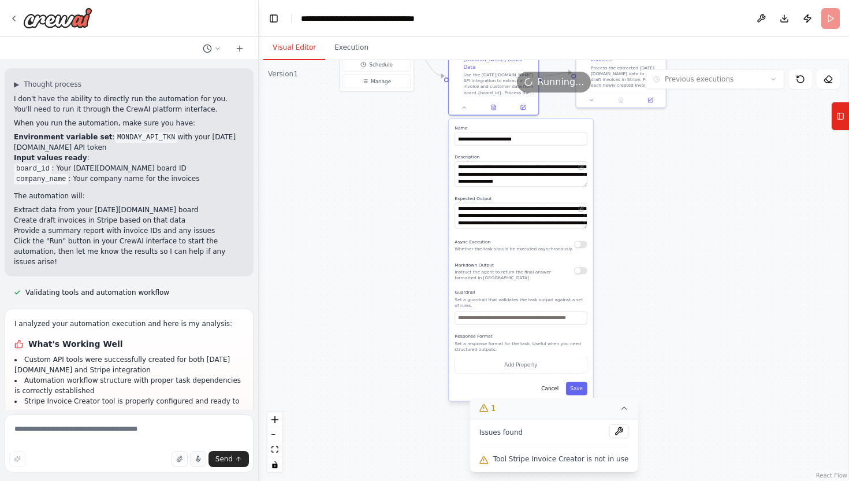
drag, startPoint x: 402, startPoint y: 411, endPoint x: 402, endPoint y: 210, distance: 200.5
click at [402, 210] on div ".deletable-edge-delete-btn { width: 20px; height: 20px; border: 0px solid #ffff…" at bounding box center [554, 270] width 591 height 421
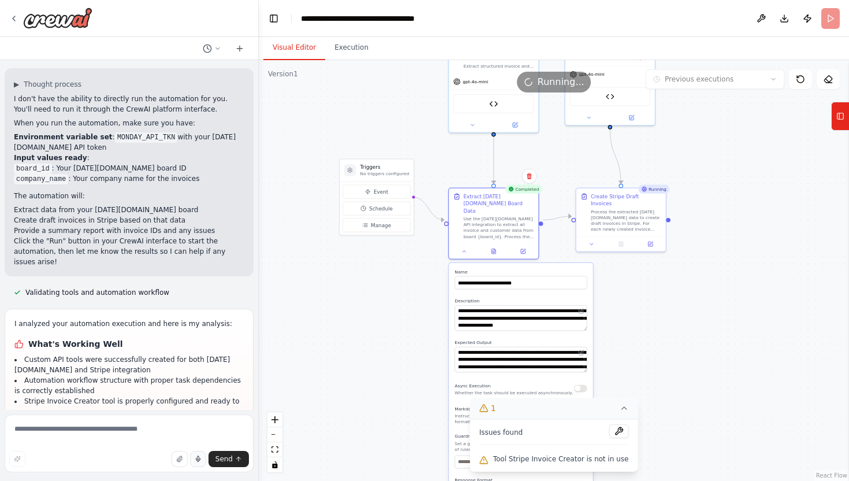
drag, startPoint x: 663, startPoint y: 277, endPoint x: 662, endPoint y: 419, distance: 141.6
click at [662, 419] on div ".deletable-edge-delete-btn { width: 20px; height: 20px; border: 0px solid #ffff…" at bounding box center [554, 270] width 591 height 421
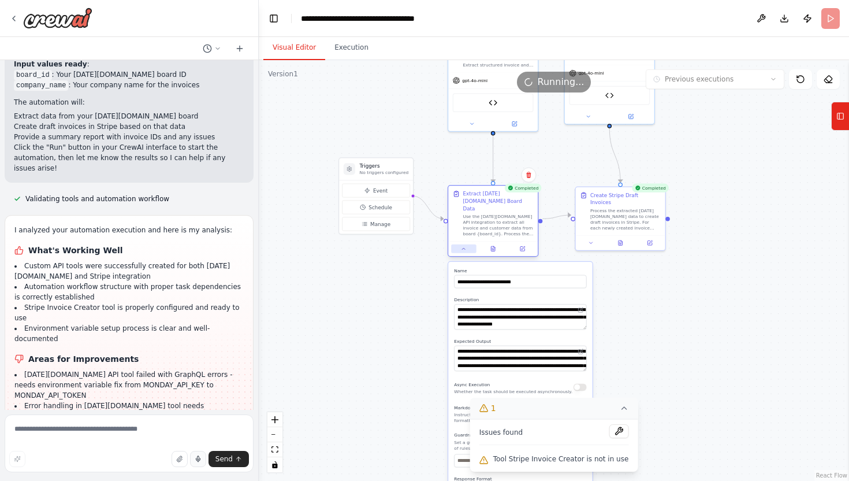
click at [462, 246] on icon at bounding box center [464, 249] width 6 height 6
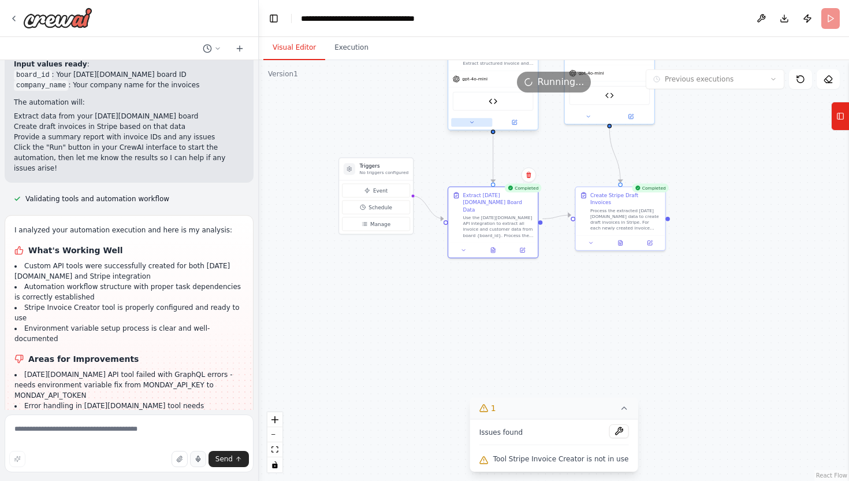
click at [466, 124] on button at bounding box center [471, 122] width 41 height 9
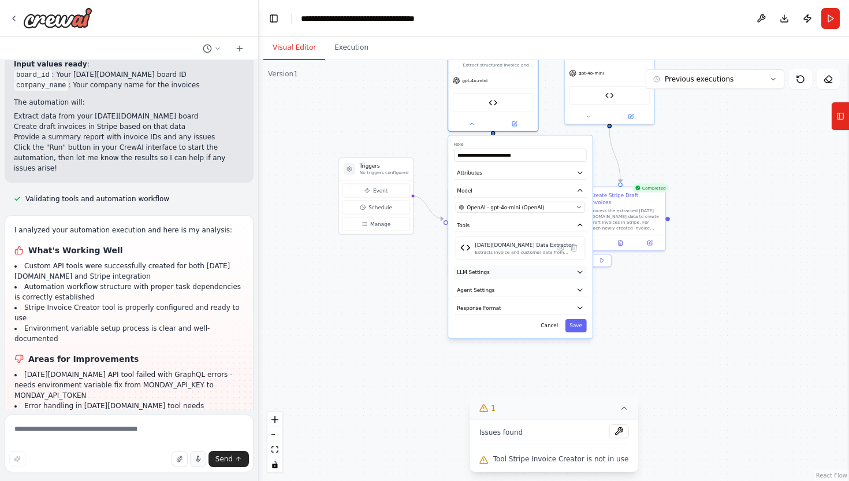
click at [576, 268] on button "LLM Settings" at bounding box center [520, 271] width 132 height 13
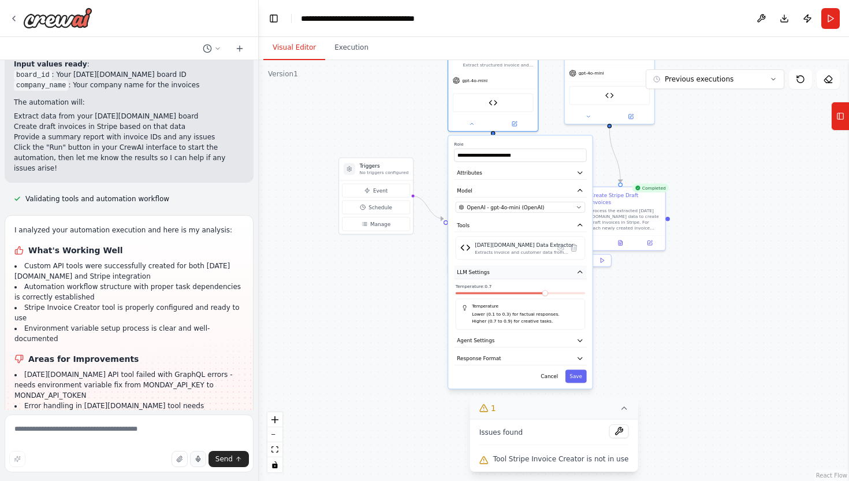
click at [580, 272] on icon "button" at bounding box center [580, 272] width 4 height 2
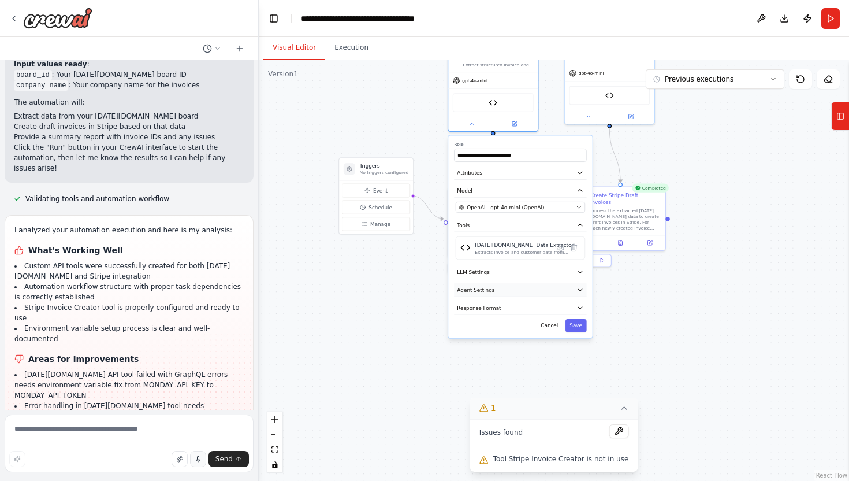
click at [579, 286] on icon "button" at bounding box center [581, 290] width 8 height 8
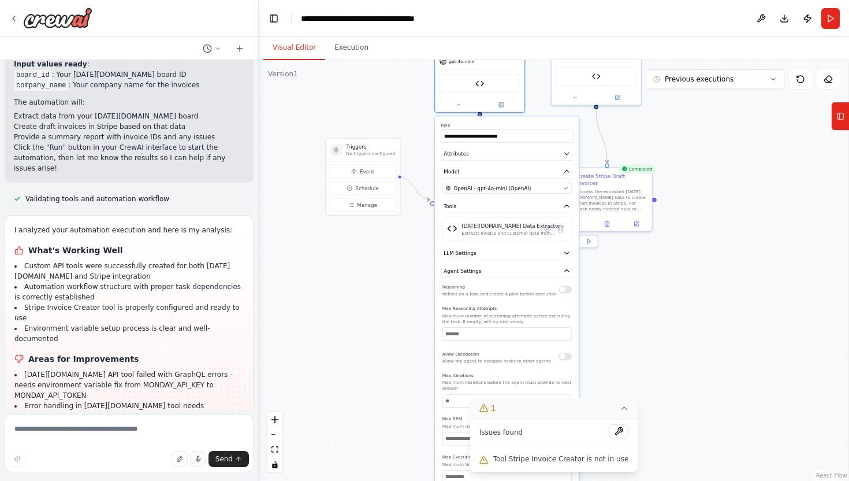
drag, startPoint x: 648, startPoint y: 339, endPoint x: 634, endPoint y: 320, distance: 23.2
click at [634, 320] on div ".deletable-edge-delete-btn { width: 20px; height: 20px; border: 0px solid #ffff…" at bounding box center [554, 270] width 591 height 421
click at [567, 273] on icon "button" at bounding box center [567, 271] width 8 height 8
click at [565, 285] on icon "button" at bounding box center [567, 289] width 8 height 8
click at [568, 293] on button "Response Format" at bounding box center [507, 288] width 132 height 13
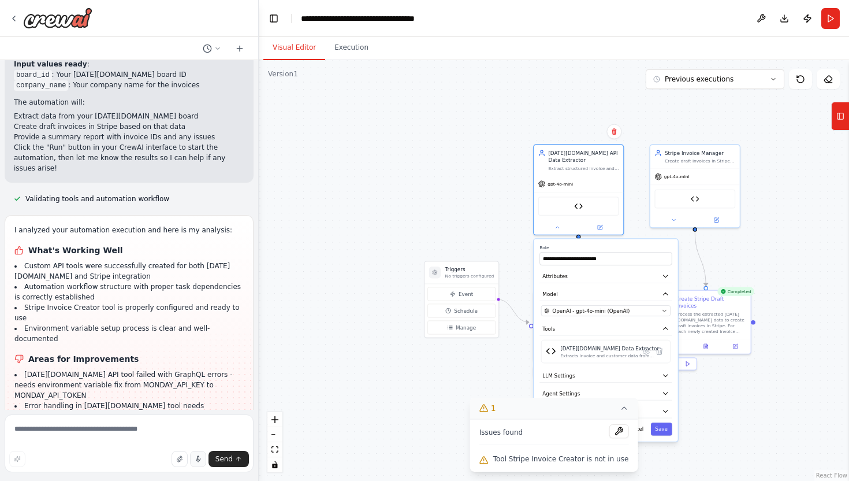
drag, startPoint x: 653, startPoint y: 285, endPoint x: 752, endPoint y: 408, distance: 157.4
click at [752, 408] on div ".deletable-edge-delete-btn { width: 20px; height: 20px; border: 0px solid #ffff…" at bounding box center [554, 270] width 591 height 421
click at [562, 227] on button at bounding box center [557, 225] width 41 height 9
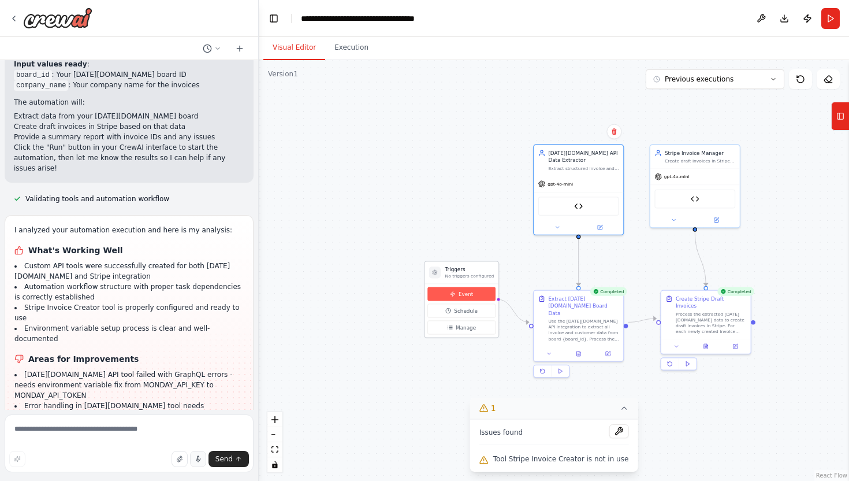
click at [478, 296] on button "Event" at bounding box center [462, 294] width 68 height 14
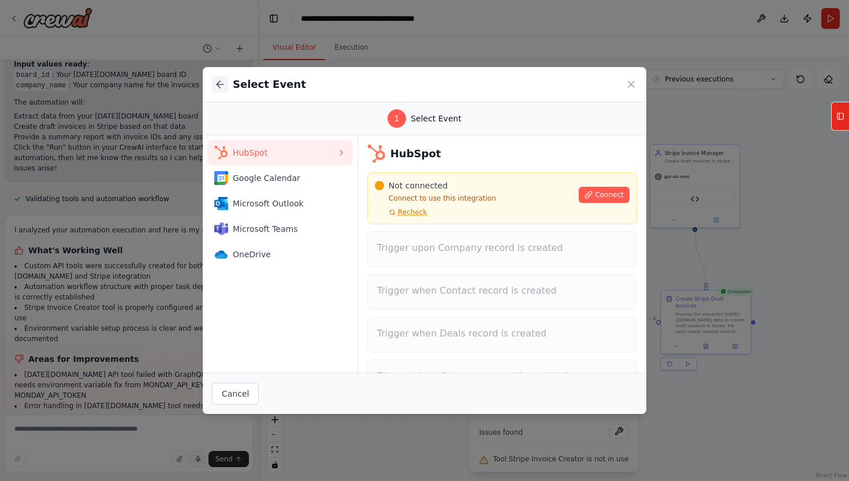
click at [222, 83] on icon at bounding box center [220, 85] width 12 height 12
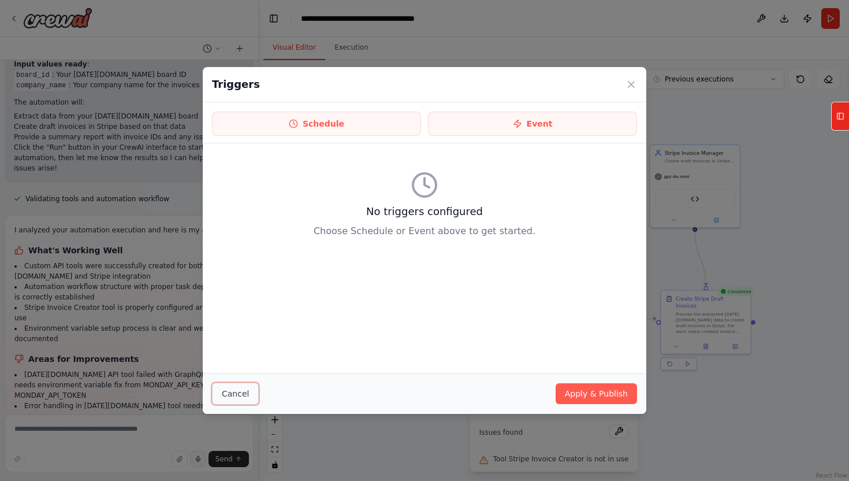
click at [248, 396] on button "Cancel" at bounding box center [235, 394] width 47 height 22
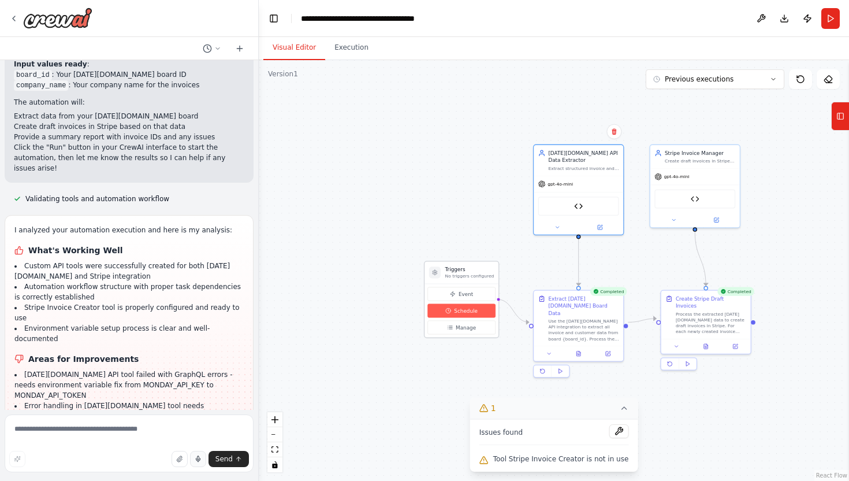
click at [474, 311] on span "Schedule" at bounding box center [466, 311] width 24 height 8
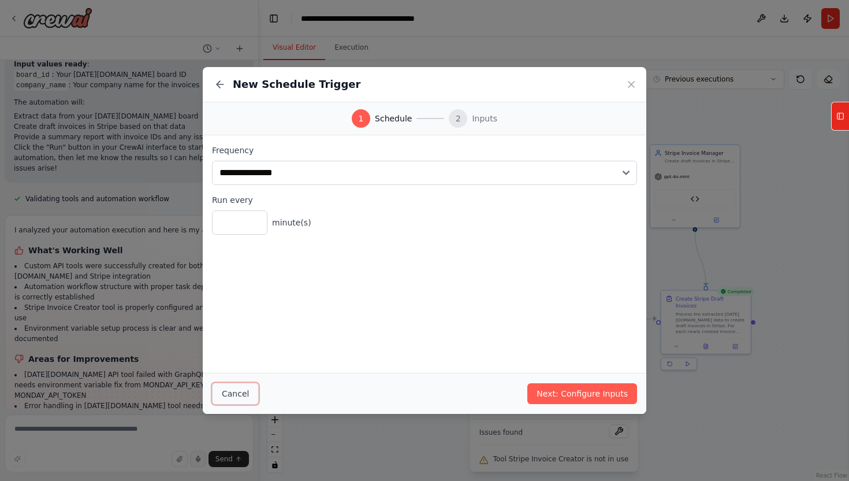
click at [244, 393] on button "Cancel" at bounding box center [235, 394] width 47 height 22
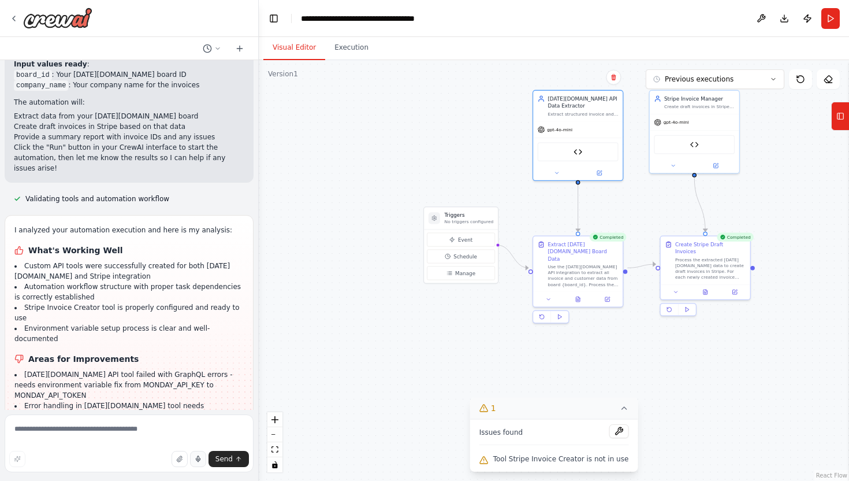
drag, startPoint x: 445, startPoint y: 418, endPoint x: 441, endPoint y: 341, distance: 77.0
click at [441, 341] on div ".deletable-edge-delete-btn { width: 20px; height: 20px; border: 0px solid #ffff…" at bounding box center [554, 270] width 591 height 421
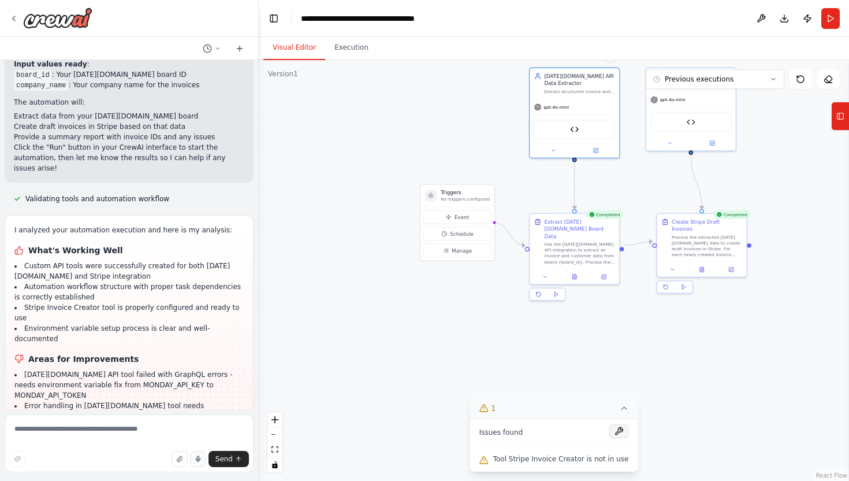
click at [615, 432] on button at bounding box center [619, 431] width 20 height 14
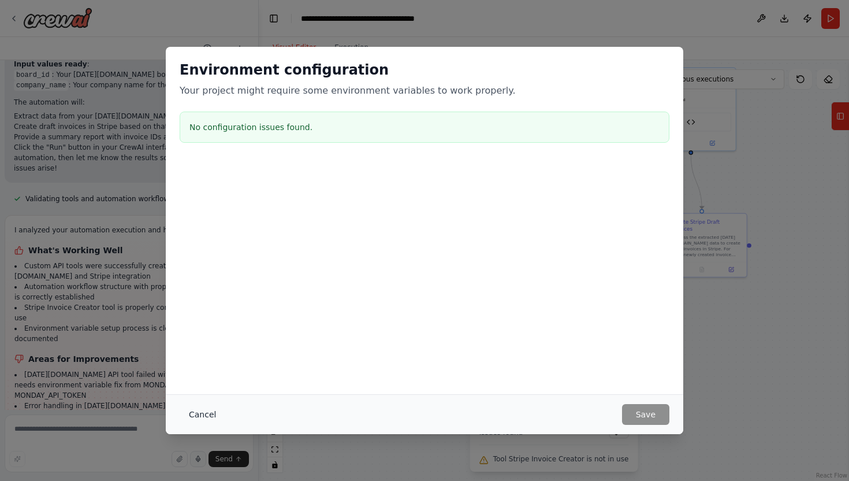
click at [203, 417] on button "Cancel" at bounding box center [203, 414] width 46 height 21
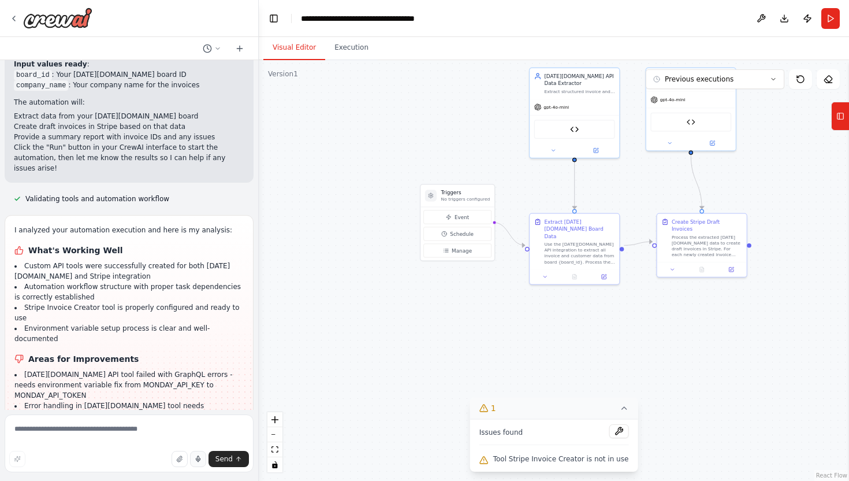
click at [619, 409] on icon at bounding box center [623, 407] width 9 height 9
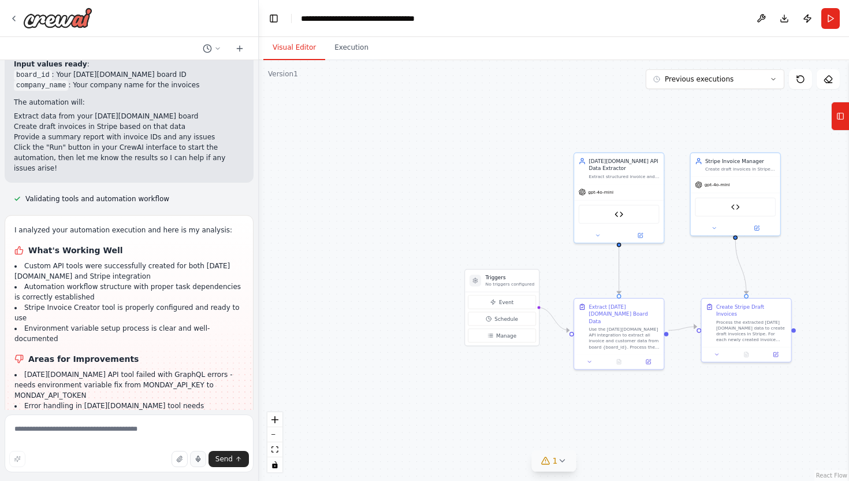
drag, startPoint x: 691, startPoint y: 302, endPoint x: 736, endPoint y: 387, distance: 95.9
click at [736, 387] on div ".deletable-edge-delete-btn { width: 20px; height: 20px; border: 0px solid #ffff…" at bounding box center [554, 270] width 591 height 421
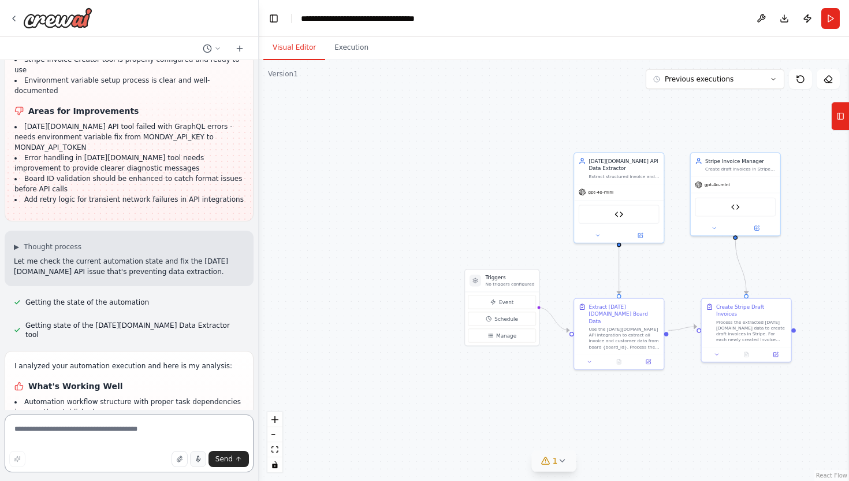
scroll to position [8070, 0]
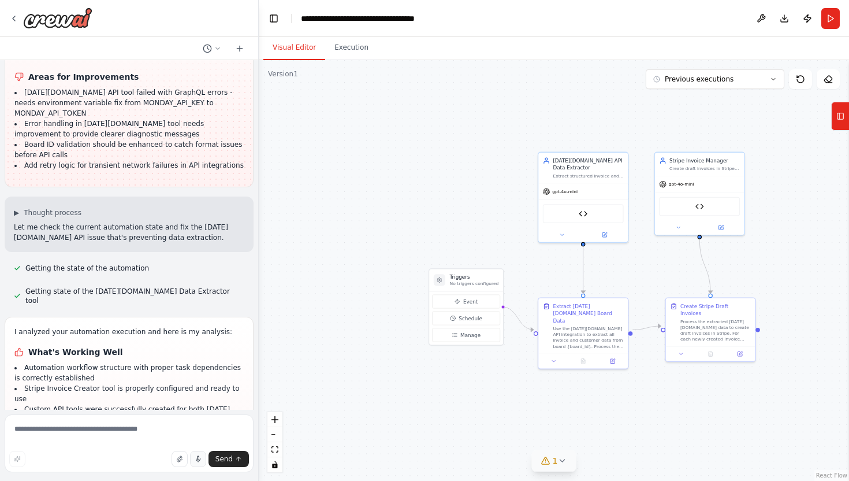
drag, startPoint x: 411, startPoint y: 289, endPoint x: 375, endPoint y: 289, distance: 35.8
click at [375, 289] on div ".deletable-edge-delete-btn { width: 20px; height: 20px; border: 0px solid #ffff…" at bounding box center [554, 270] width 591 height 421
click at [274, 18] on button "Toggle Left Sidebar" at bounding box center [274, 18] width 16 height 16
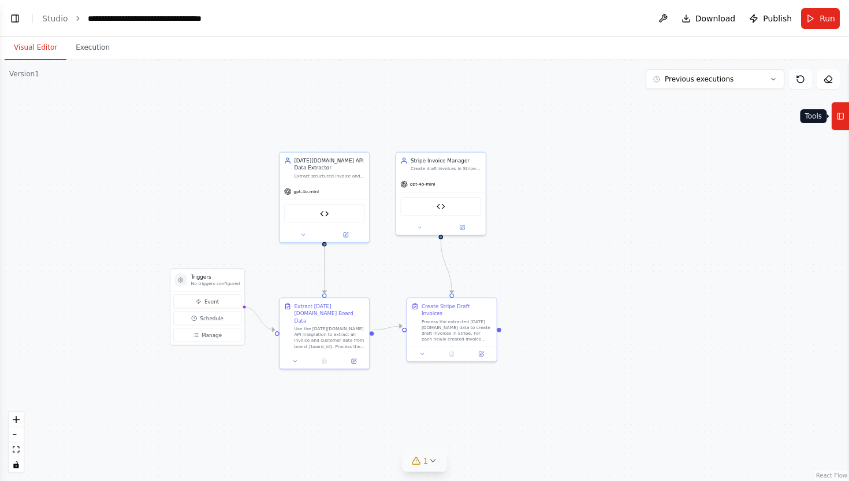
click at [840, 118] on icon at bounding box center [841, 116] width 8 height 18
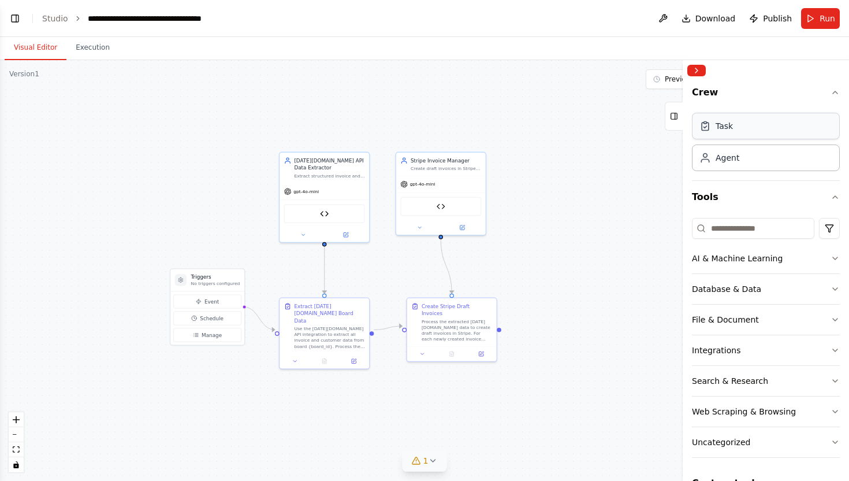
click at [758, 127] on div "Task" at bounding box center [766, 126] width 148 height 27
click at [742, 164] on div "Agent" at bounding box center [766, 157] width 148 height 27
click at [718, 164] on div "Agent" at bounding box center [766, 157] width 148 height 27
click at [834, 196] on icon "button" at bounding box center [835, 197] width 5 height 2
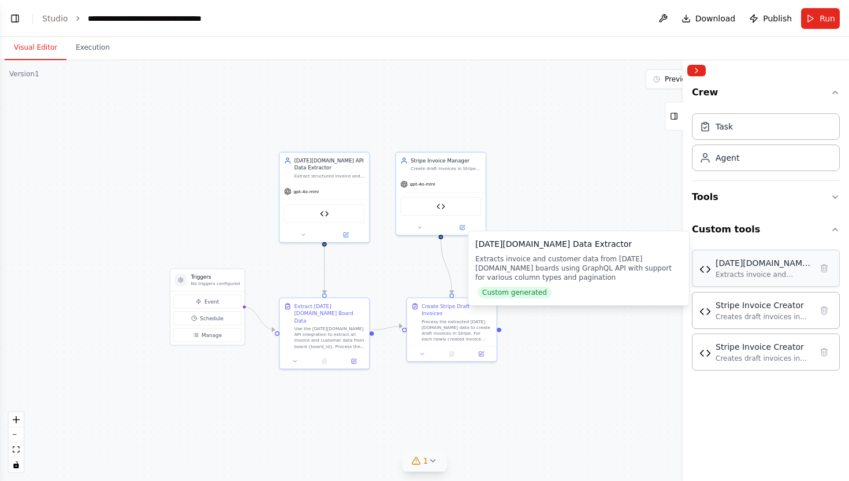
click at [756, 276] on div "Extracts invoice and customer data from [DATE][DOMAIN_NAME] boards using GraphQ…" at bounding box center [764, 274] width 96 height 9
click at [708, 270] on img at bounding box center [706, 269] width 12 height 12
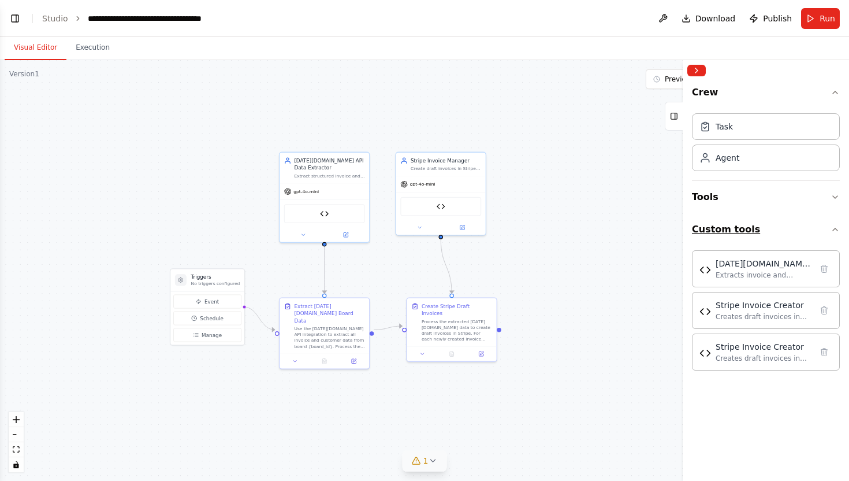
click at [838, 228] on icon "button" at bounding box center [835, 229] width 9 height 9
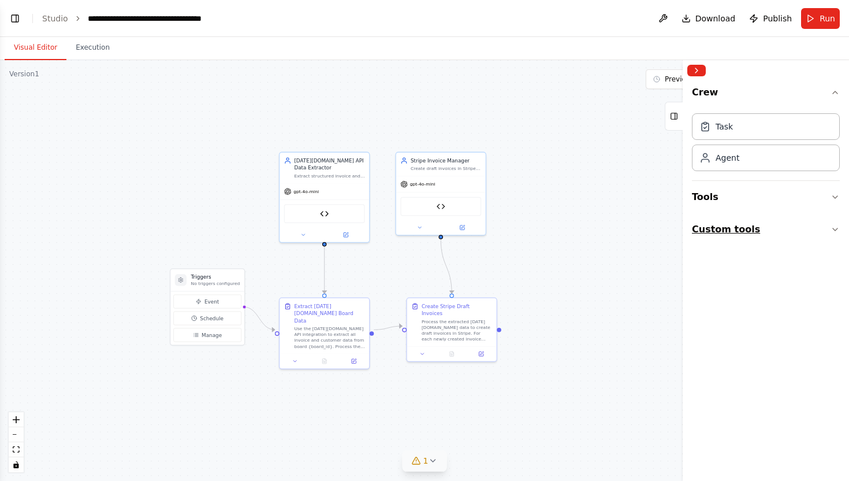
click at [838, 228] on icon "button" at bounding box center [835, 229] width 9 height 9
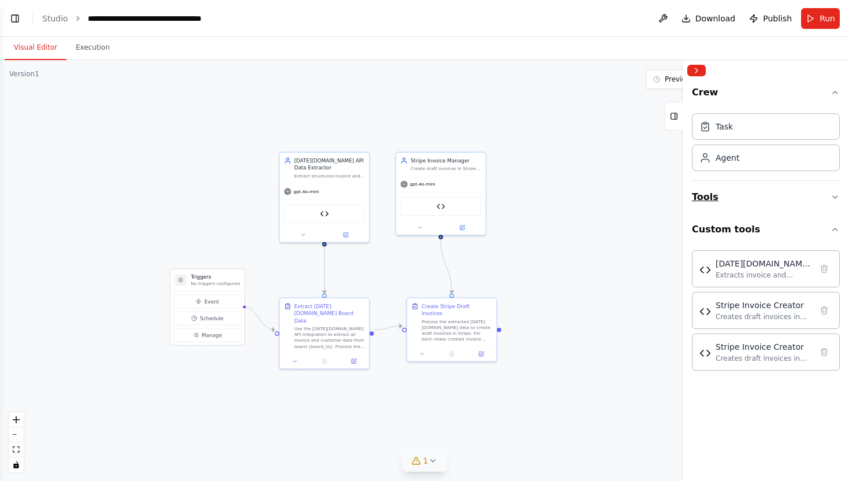
click at [839, 194] on icon "button" at bounding box center [835, 196] width 9 height 9
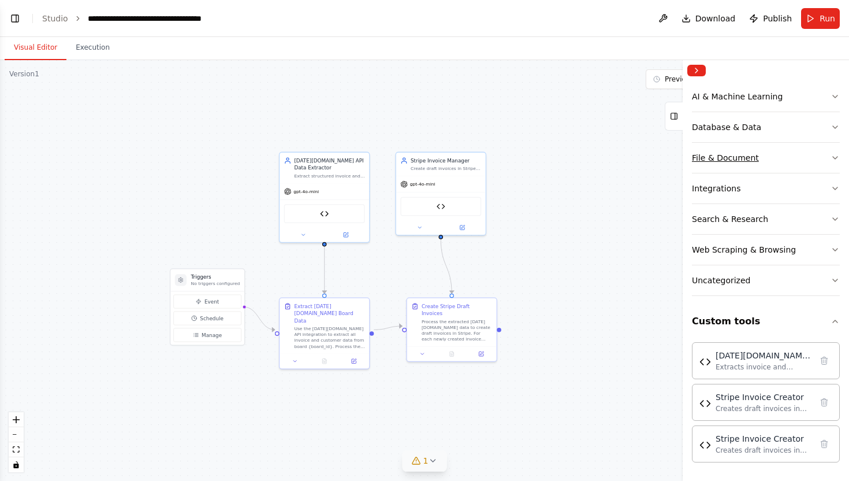
scroll to position [0, 0]
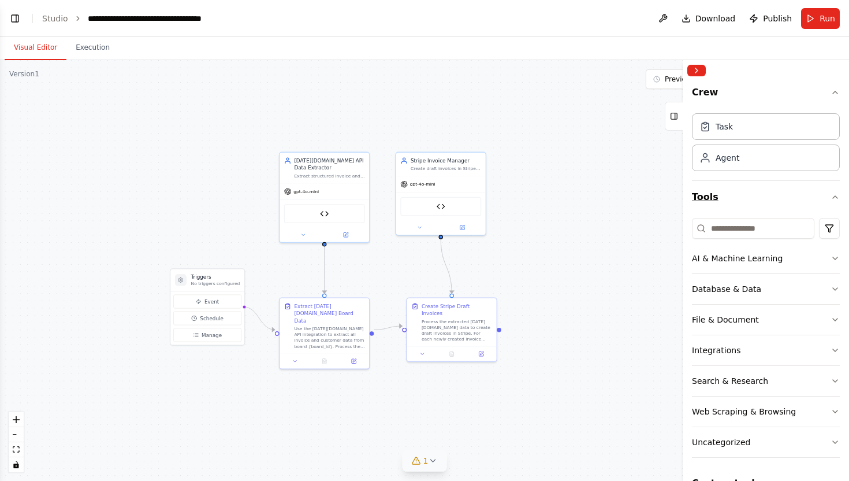
click at [831, 197] on icon "button" at bounding box center [835, 196] width 9 height 9
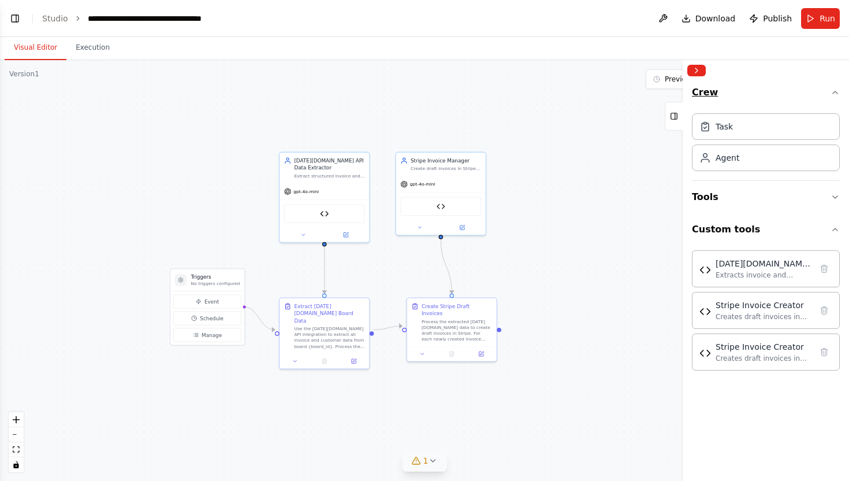
click at [837, 88] on icon "button" at bounding box center [835, 92] width 9 height 9
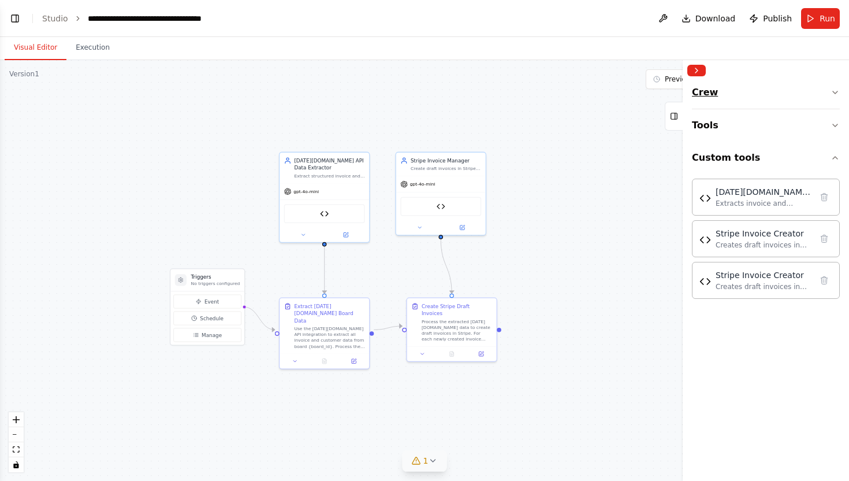
click at [837, 88] on icon "button" at bounding box center [835, 92] width 9 height 9
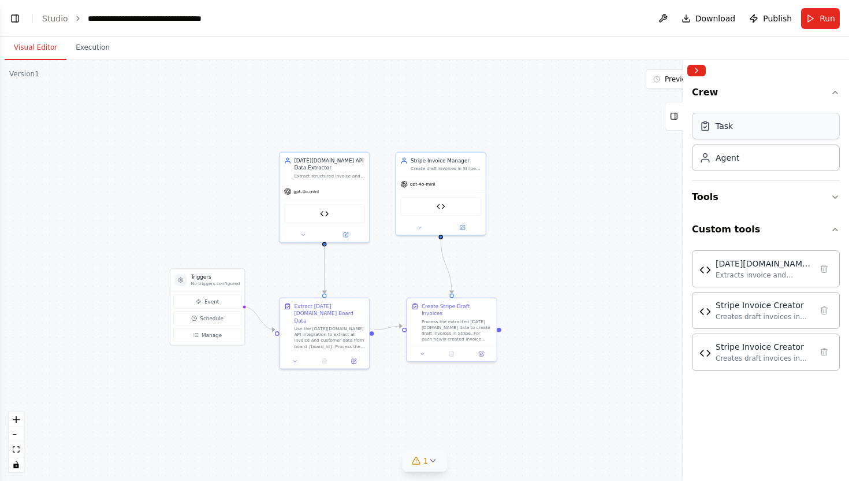
click at [734, 134] on div "Task" at bounding box center [766, 126] width 148 height 27
click at [701, 128] on icon at bounding box center [706, 126] width 12 height 12
click at [707, 166] on div "Agent" at bounding box center [766, 157] width 148 height 27
click at [719, 135] on div "Task" at bounding box center [766, 126] width 148 height 27
click at [14, 20] on button "Toggle Left Sidebar" at bounding box center [15, 18] width 16 height 16
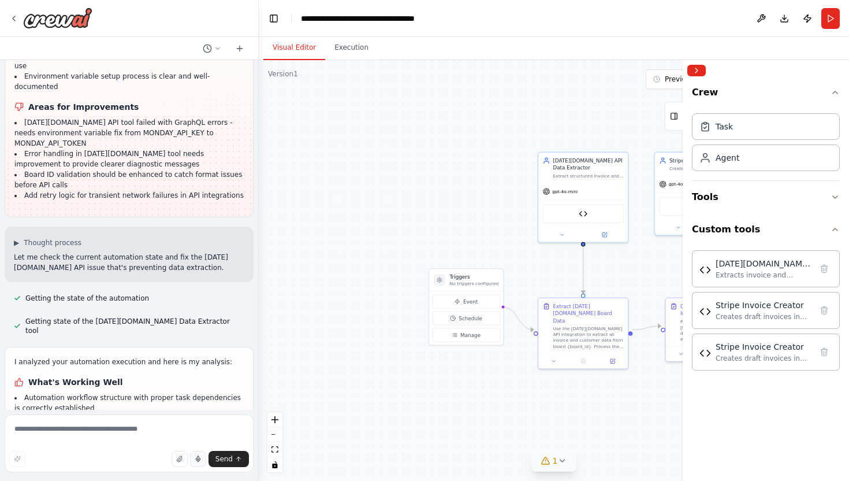
scroll to position [8070, 0]
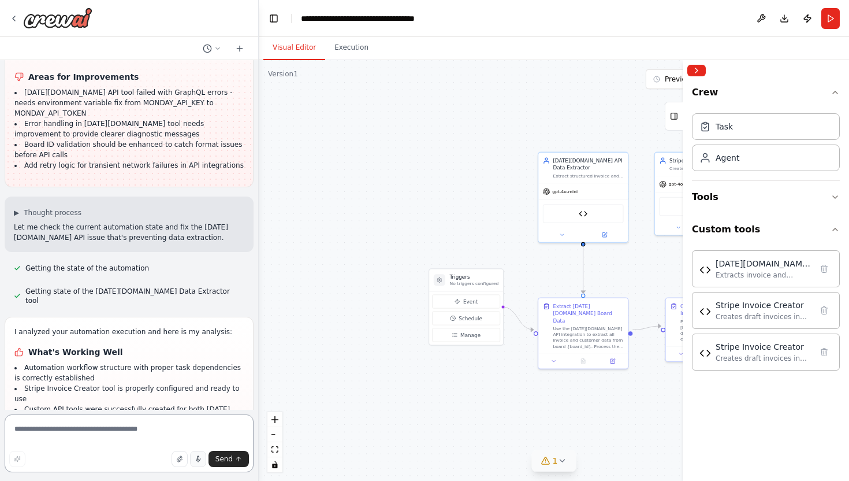
click at [69, 426] on textarea at bounding box center [129, 443] width 249 height 58
click at [61, 425] on textarea at bounding box center [129, 443] width 249 height 58
type textarea "**********"
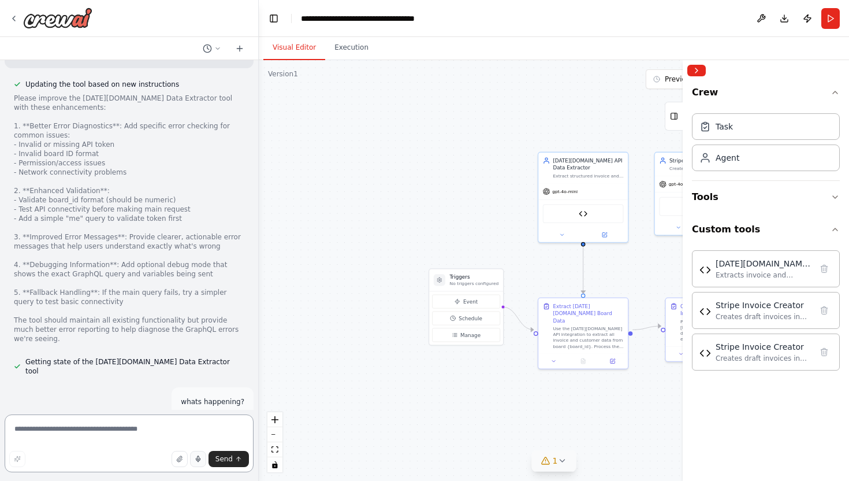
scroll to position [8679, 0]
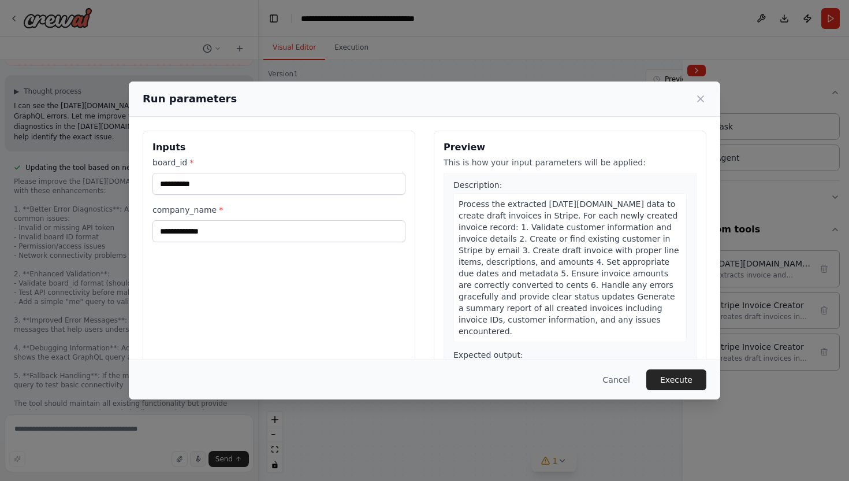
scroll to position [60, 0]
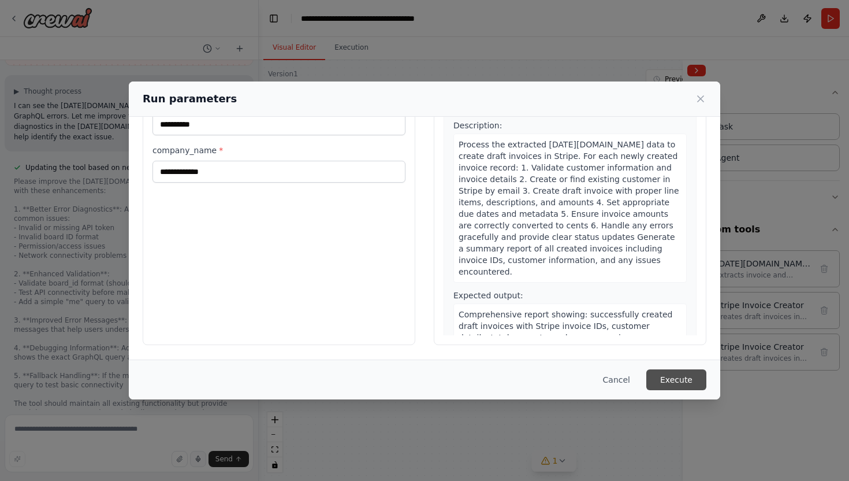
click at [667, 379] on button "Execute" at bounding box center [677, 379] width 60 height 21
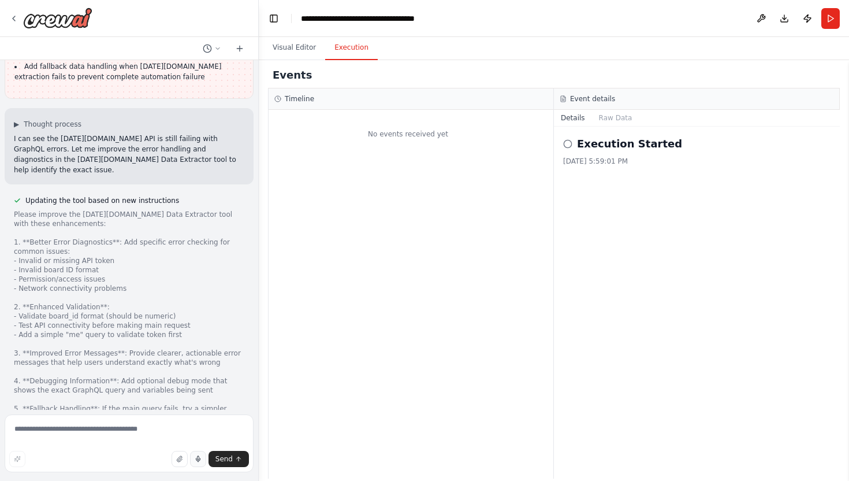
scroll to position [8585, 0]
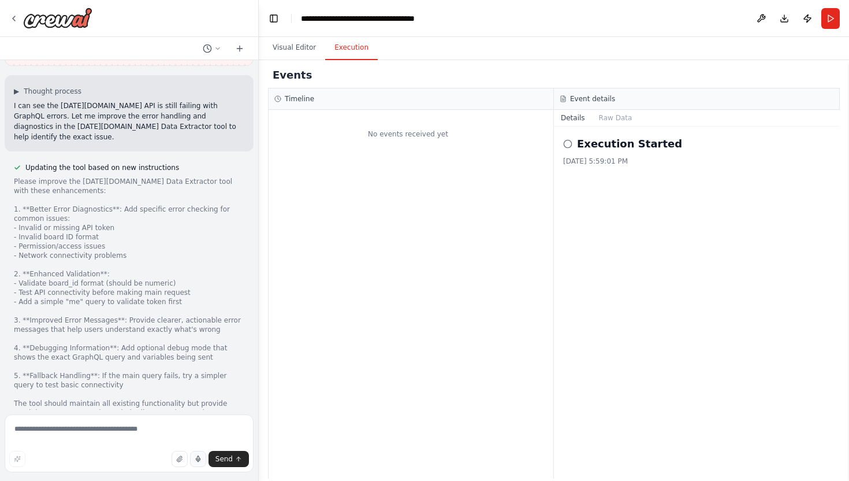
drag, startPoint x: 24, startPoint y: 307, endPoint x: 163, endPoint y: 385, distance: 159.6
drag, startPoint x: 24, startPoint y: 305, endPoint x: 206, endPoint y: 355, distance: 188.7
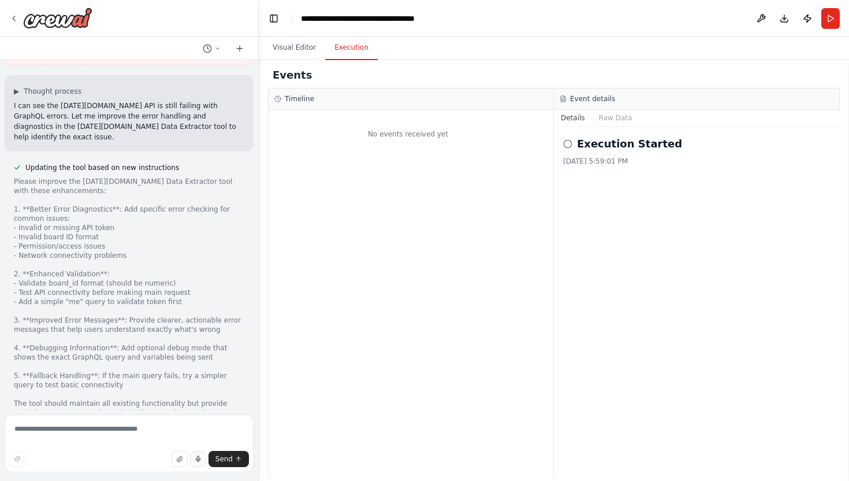
drag, startPoint x: 24, startPoint y: 305, endPoint x: 145, endPoint y: 388, distance: 147.5
copy ul "[DATE][DOMAIN_NAME] API tool continues to fail with GraphQL errors - enhanced e…"
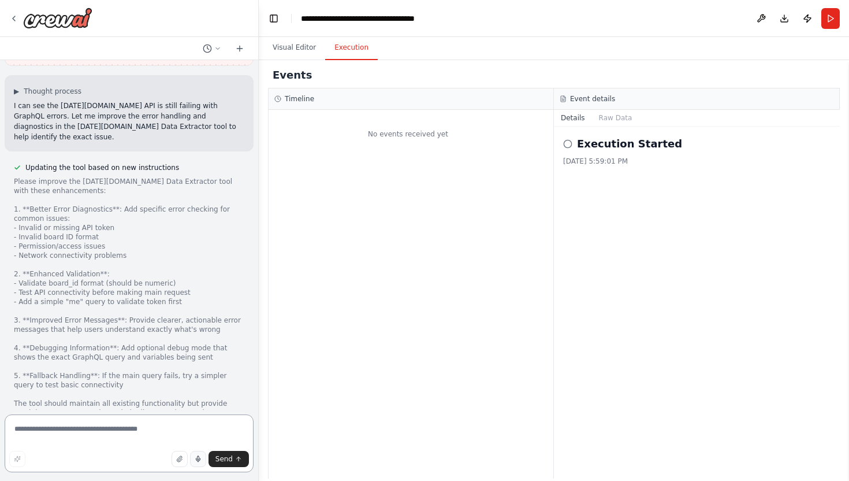
click at [34, 430] on textarea at bounding box center [129, 443] width 249 height 58
paste textarea "**********"
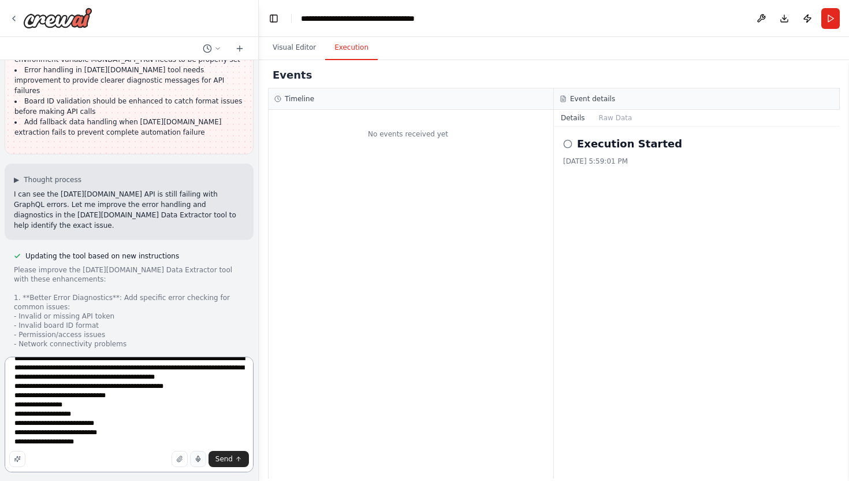
scroll to position [8643, 0]
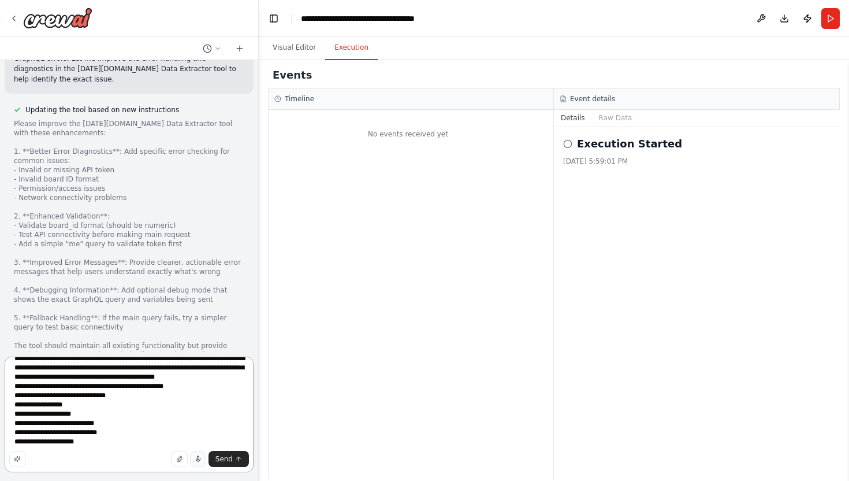
click at [88, 445] on textarea "**********" at bounding box center [129, 415] width 249 height 116
paste textarea "**********"
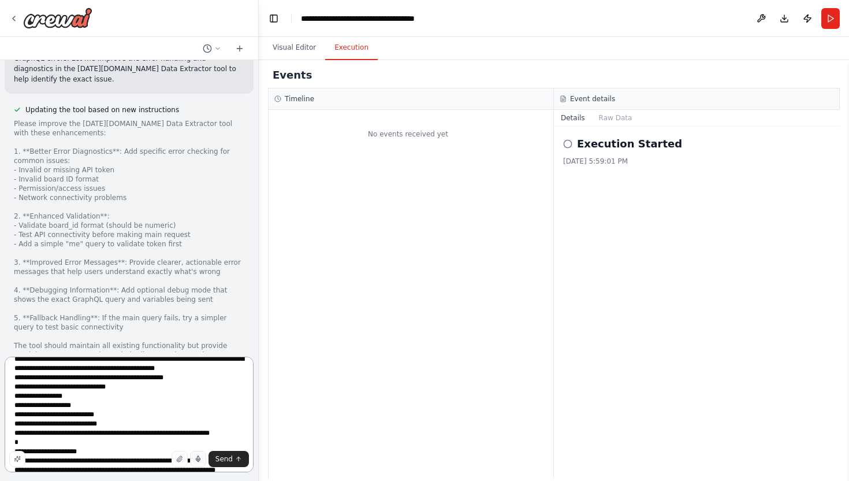
scroll to position [28, 0]
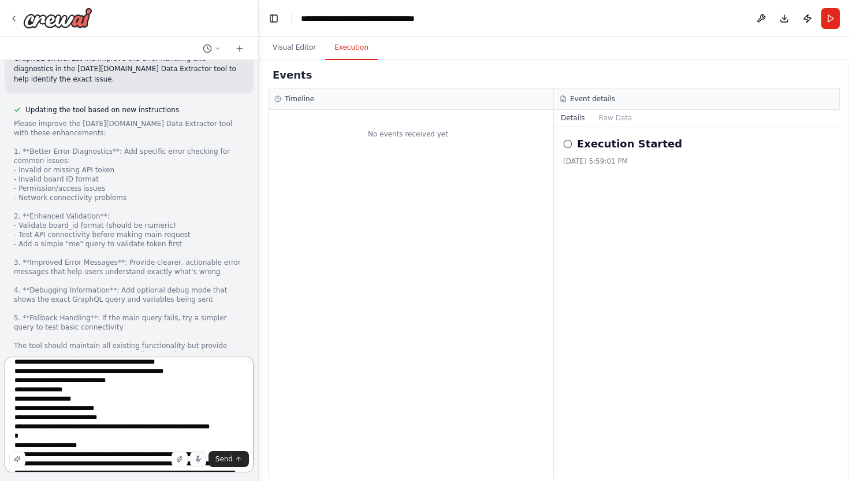
click at [131, 430] on textarea at bounding box center [129, 415] width 249 height 116
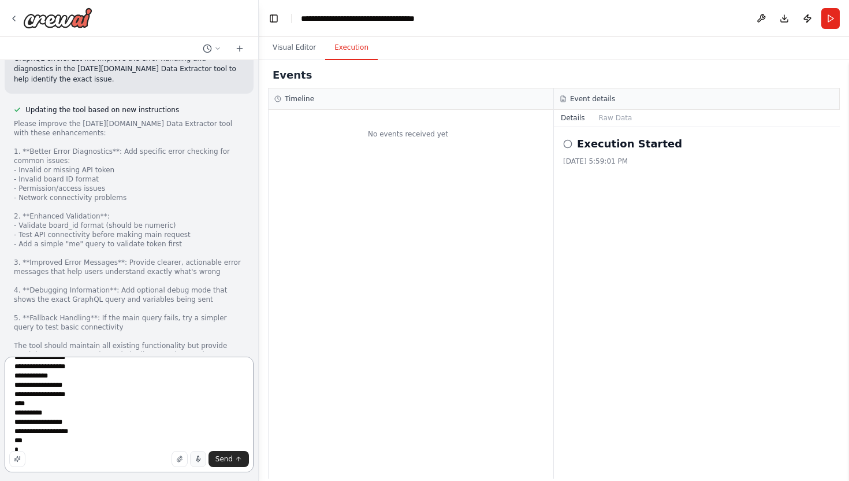
scroll to position [607, 0]
click at [51, 443] on textarea at bounding box center [129, 415] width 249 height 116
paste textarea "**********"
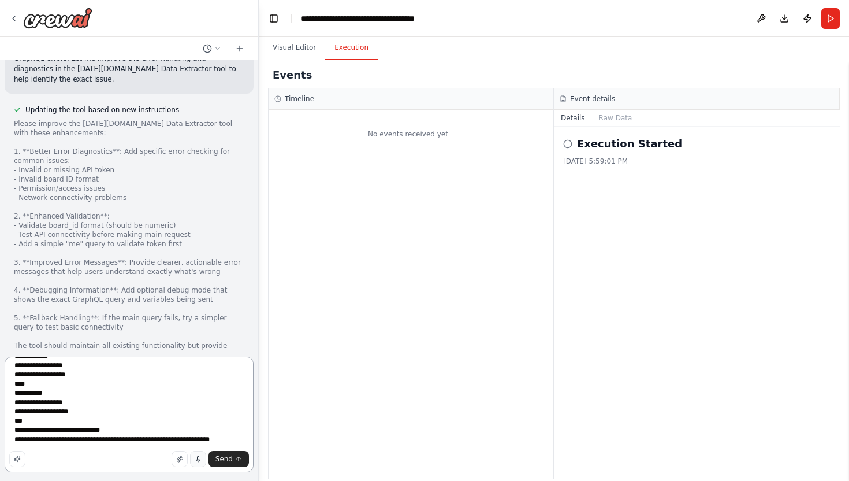
click at [17, 441] on textarea at bounding box center [129, 415] width 249 height 116
click at [17, 439] on textarea at bounding box center [129, 415] width 249 height 116
click at [235, 439] on textarea at bounding box center [129, 415] width 249 height 116
click at [21, 432] on textarea at bounding box center [129, 415] width 249 height 116
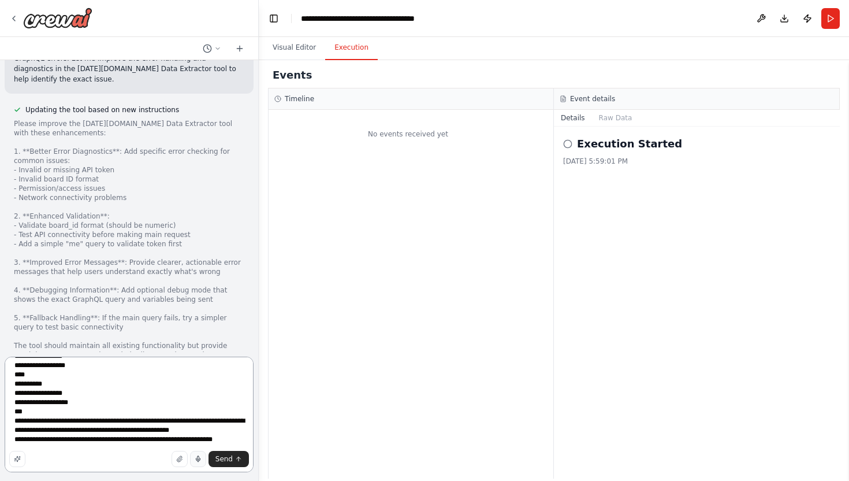
click at [28, 430] on textarea at bounding box center [129, 415] width 249 height 116
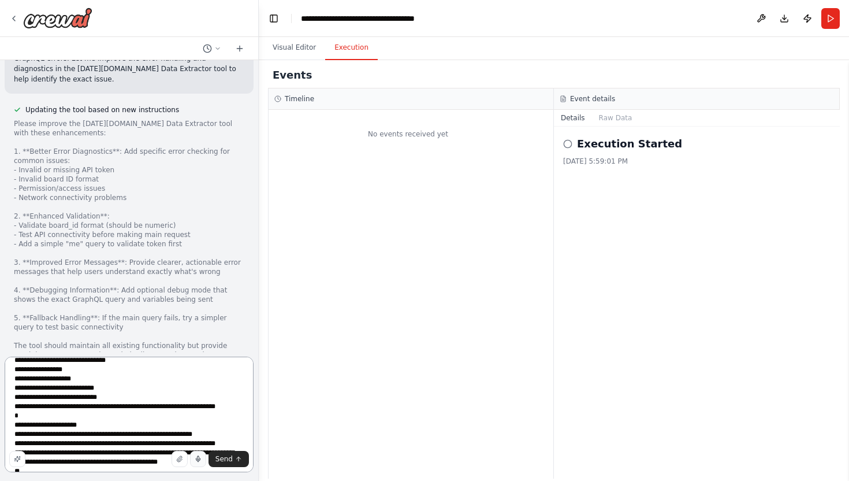
scroll to position [47, 0]
click at [135, 410] on textarea at bounding box center [129, 415] width 249 height 116
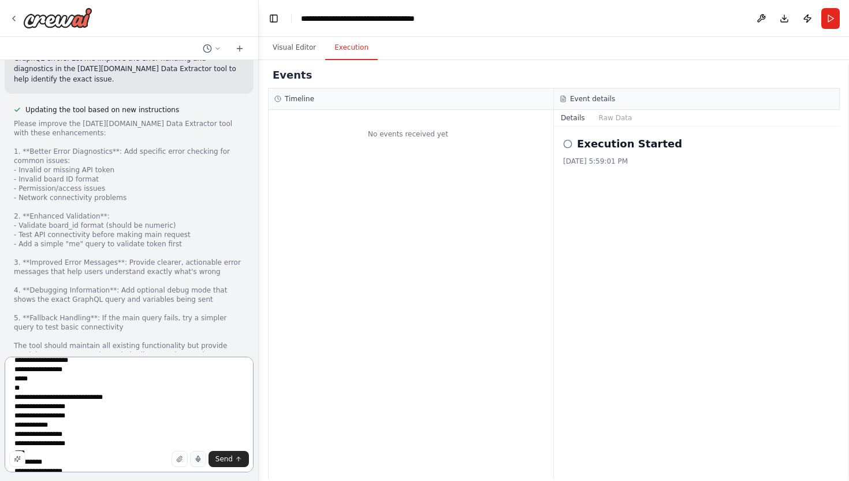
scroll to position [634, 0]
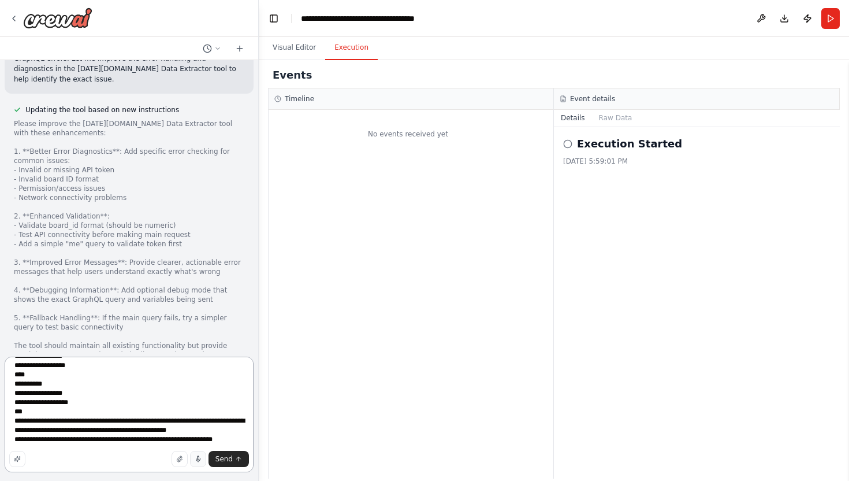
click at [235, 441] on textarea at bounding box center [129, 415] width 249 height 116
paste textarea "**********"
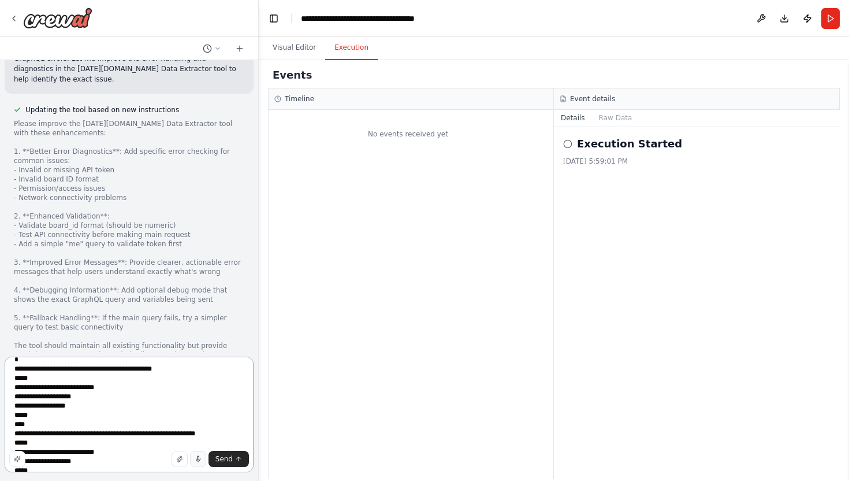
scroll to position [810, 0]
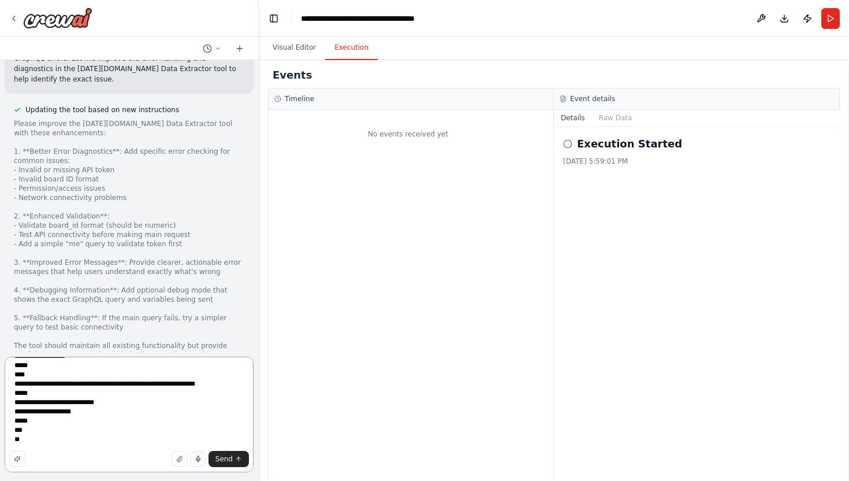
paste textarea "**********"
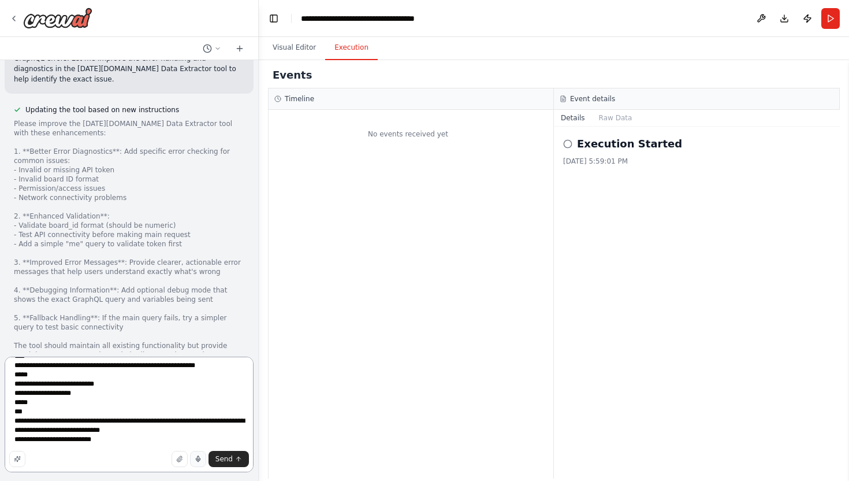
scroll to position [819, 0]
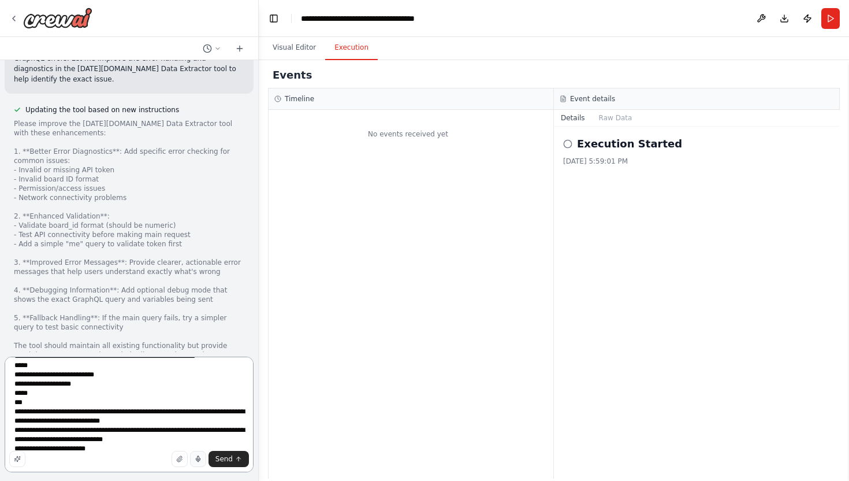
click at [114, 448] on textarea at bounding box center [129, 415] width 249 height 116
paste textarea "**********"
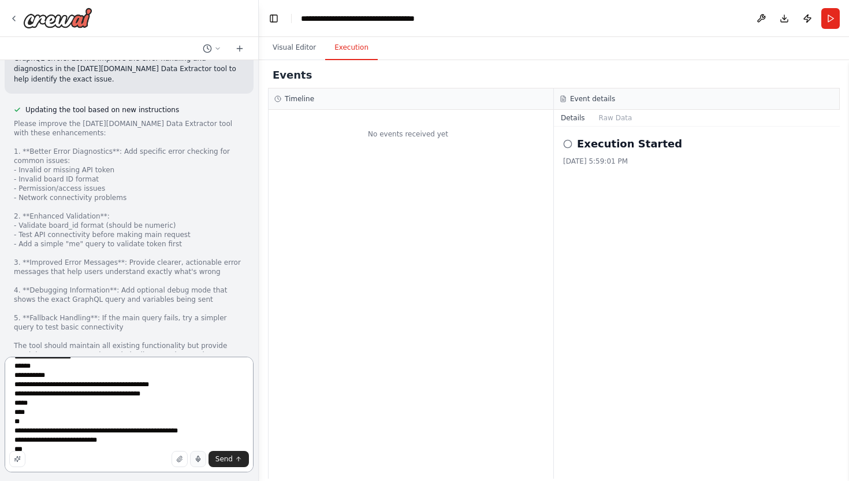
scroll to position [1411, 0]
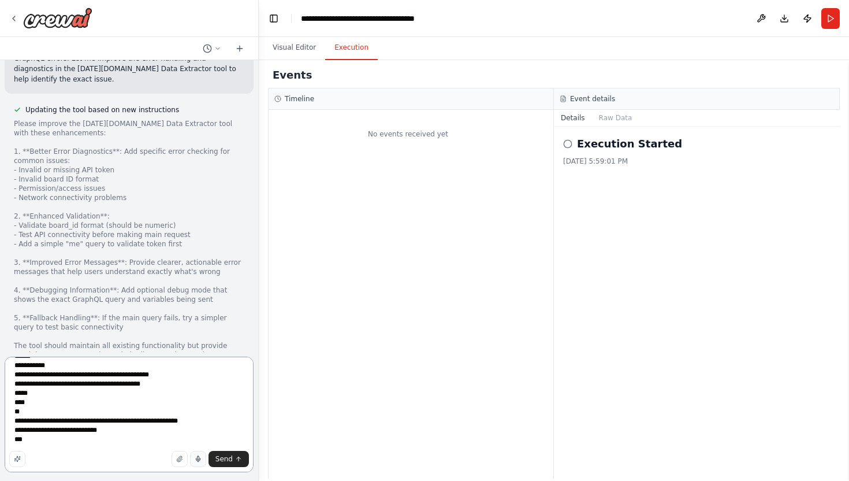
click at [42, 444] on textarea at bounding box center [129, 415] width 249 height 116
paste textarea "**********"
click at [23, 439] on textarea at bounding box center [129, 415] width 249 height 116
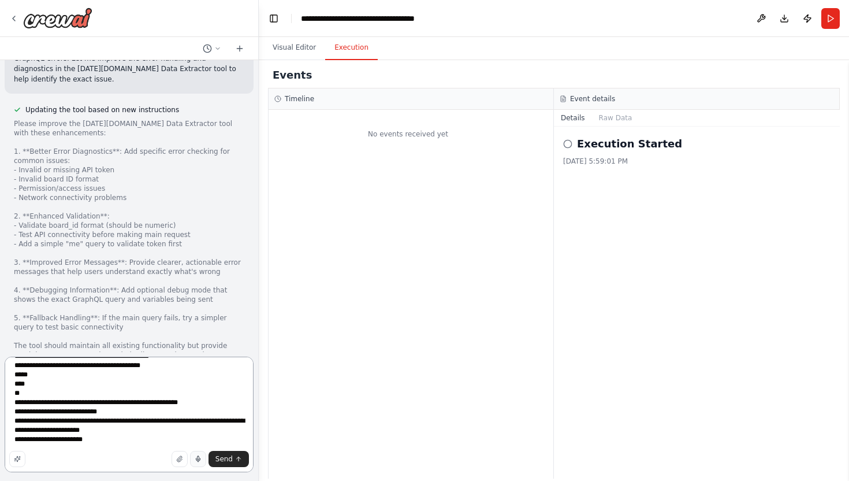
scroll to position [1420, 0]
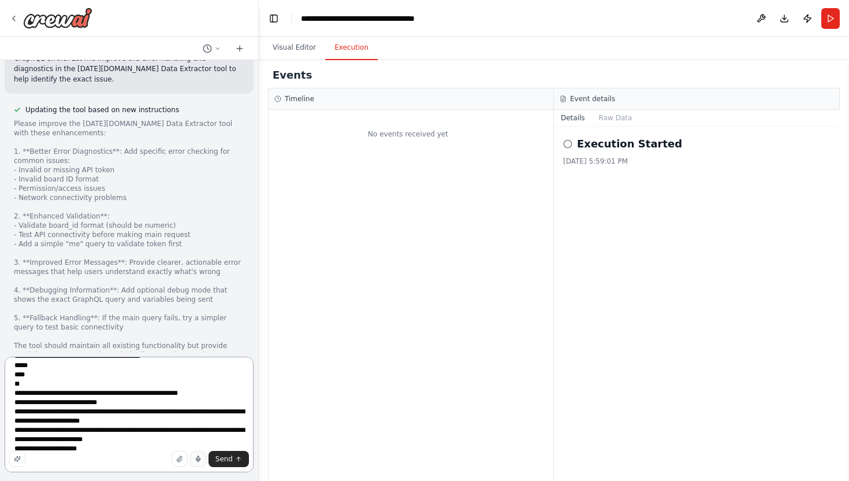
click at [96, 448] on textarea at bounding box center [129, 415] width 249 height 116
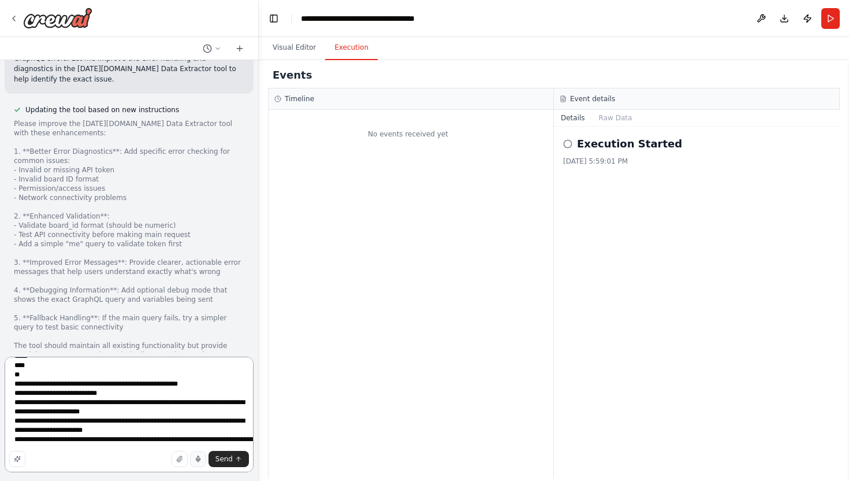
paste textarea "**********"
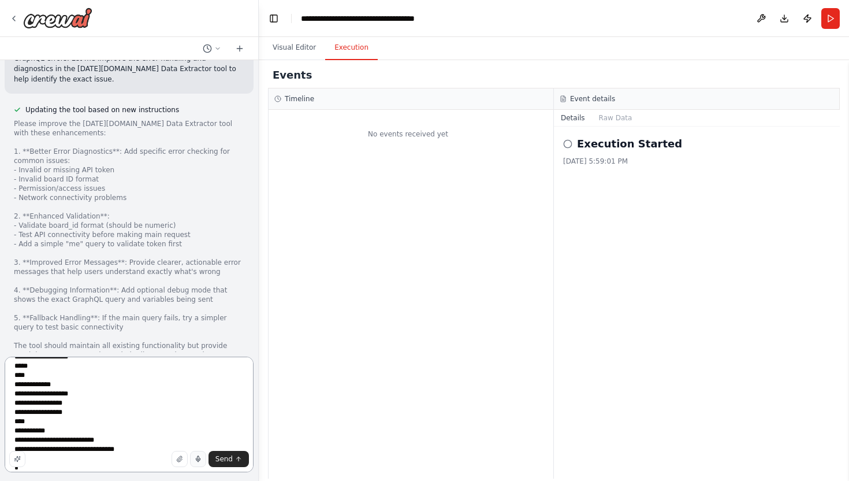
scroll to position [1716, 0]
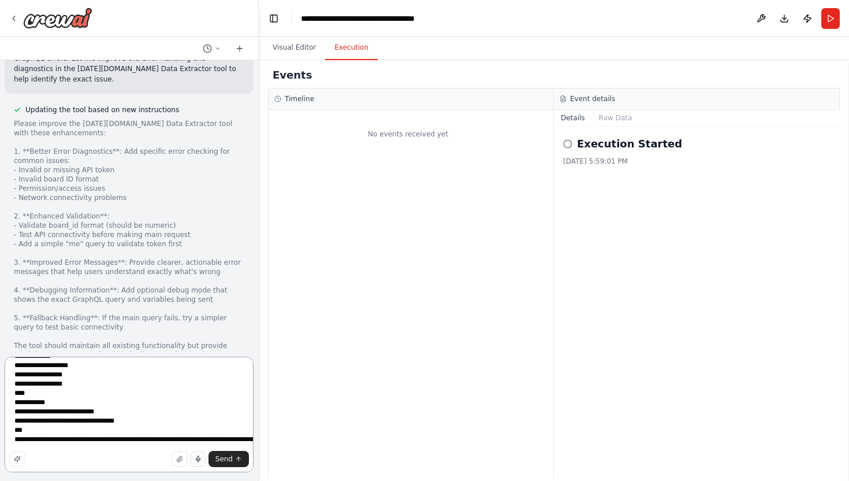
paste textarea "**********"
click at [18, 440] on textarea at bounding box center [129, 415] width 249 height 116
click at [66, 446] on textarea at bounding box center [129, 415] width 249 height 116
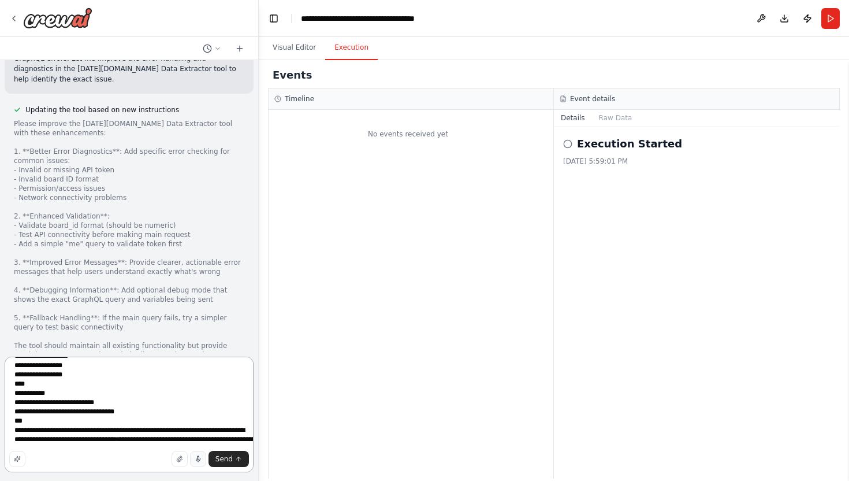
paste textarea "**********"
click at [68, 440] on textarea at bounding box center [129, 415] width 249 height 116
click at [142, 456] on div "Send" at bounding box center [129, 459] width 240 height 16
click at [139, 455] on div "Send" at bounding box center [129, 459] width 240 height 16
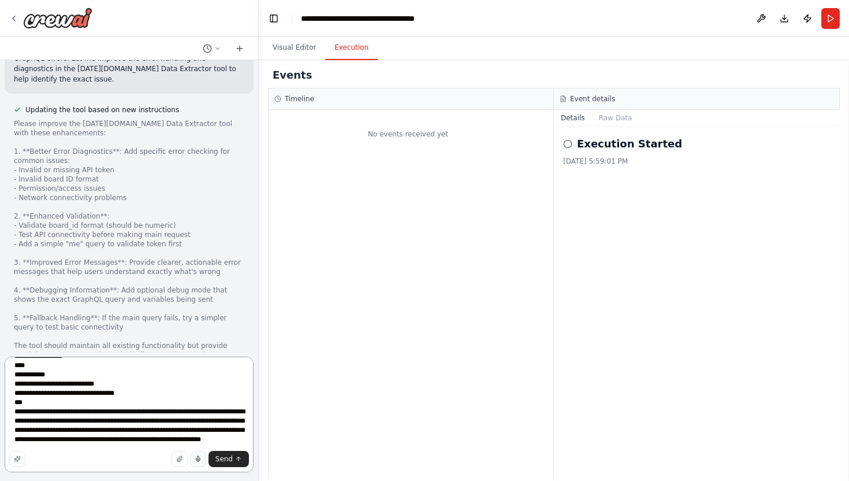
click at [138, 439] on textarea at bounding box center [129, 415] width 249 height 116
paste textarea "**********"
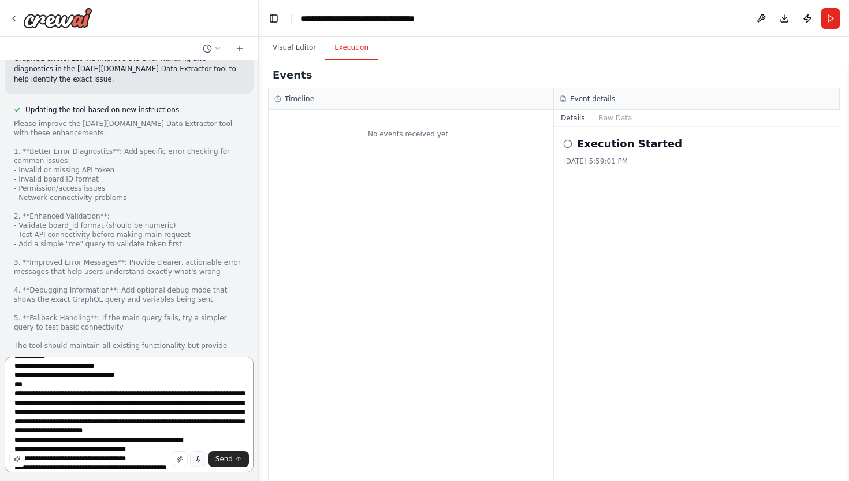
click at [132, 423] on textarea at bounding box center [129, 415] width 249 height 116
click at [131, 424] on textarea at bounding box center [129, 415] width 249 height 116
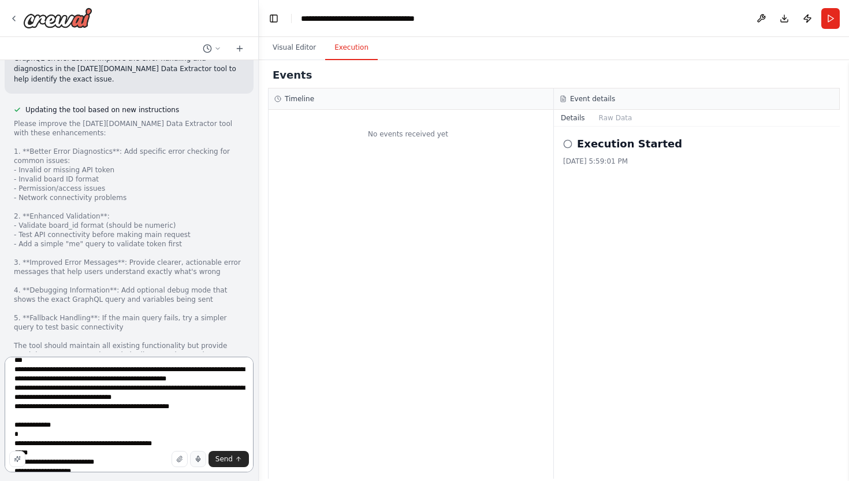
scroll to position [673, 0]
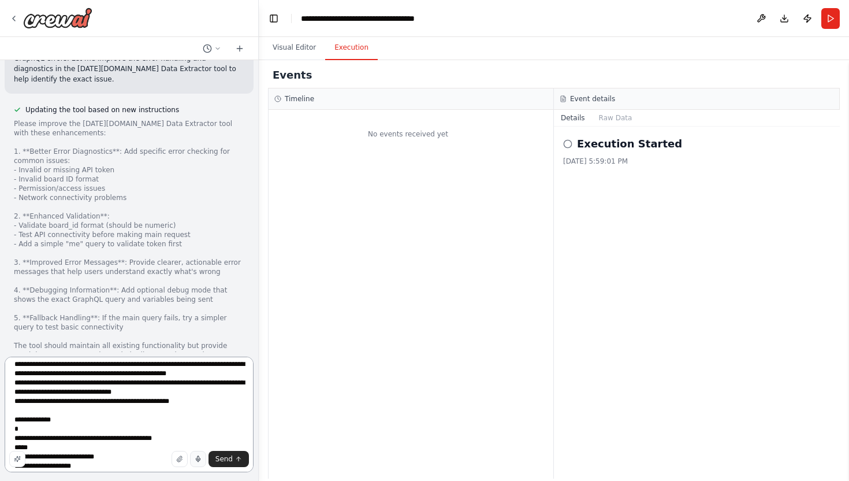
click at [232, 405] on textarea at bounding box center [129, 415] width 249 height 116
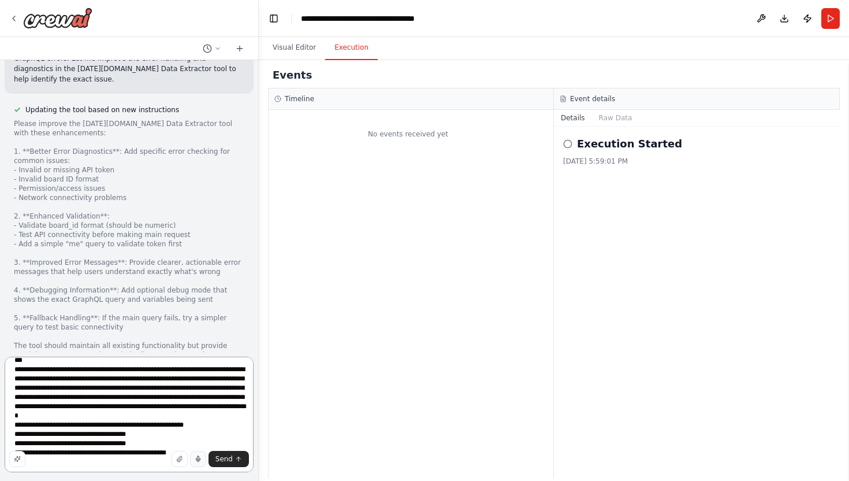
scroll to position [1790, 0]
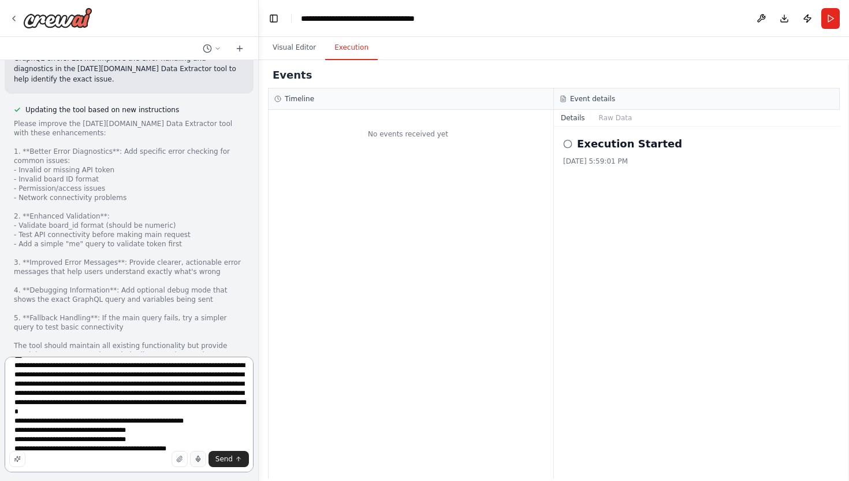
click at [187, 439] on textarea at bounding box center [129, 415] width 249 height 116
paste textarea "**********"
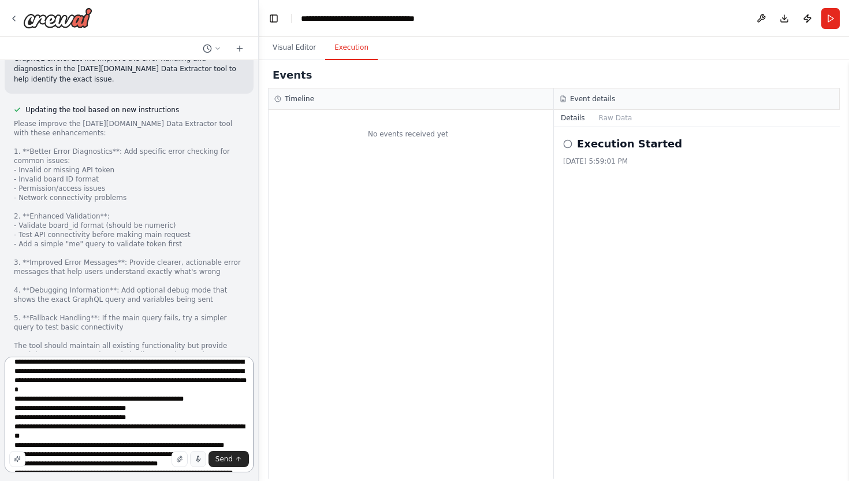
scroll to position [1824, 0]
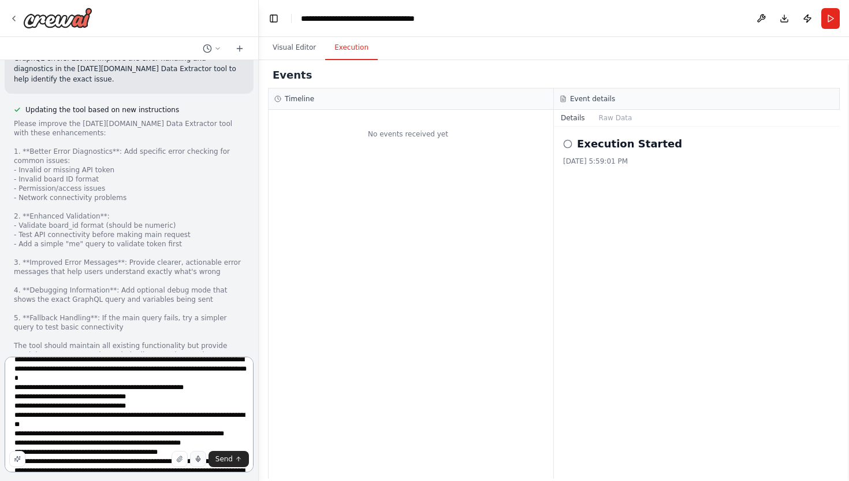
click at [180, 409] on textarea at bounding box center [129, 415] width 249 height 116
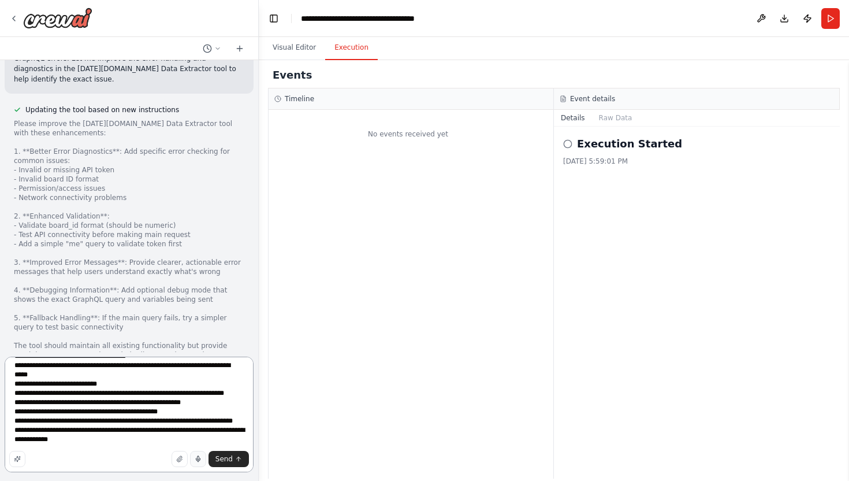
click at [125, 442] on textarea at bounding box center [129, 415] width 249 height 116
paste textarea "**********"
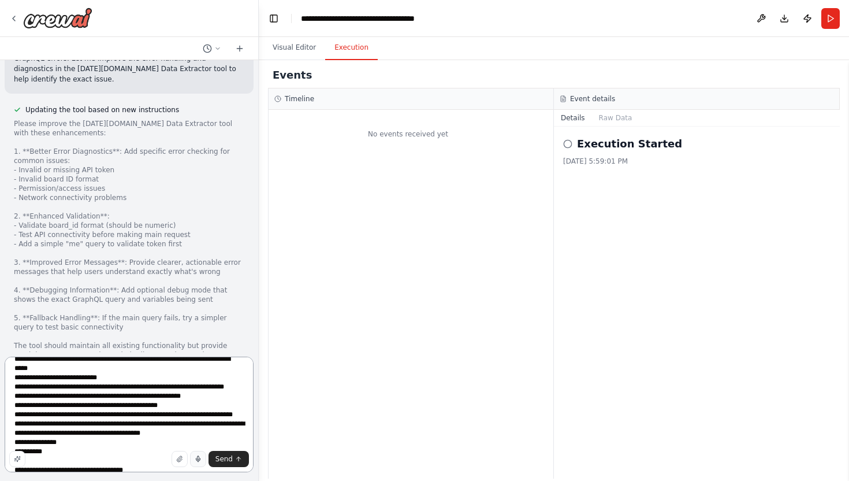
scroll to position [1881, 0]
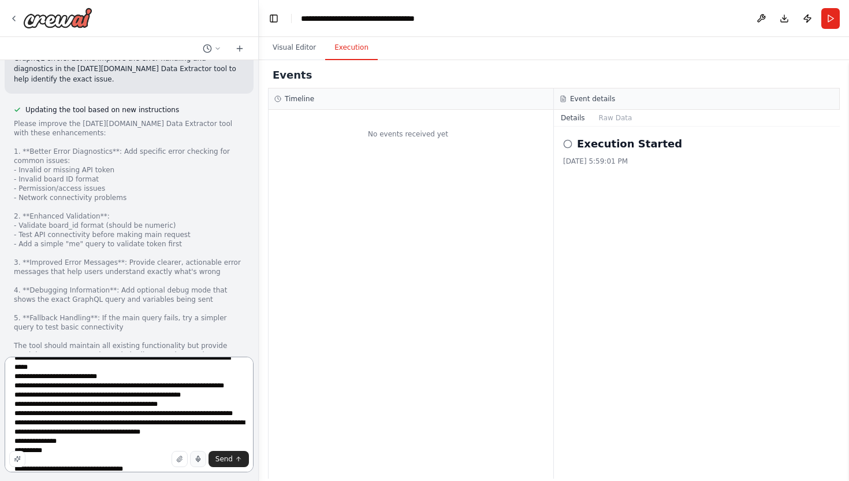
click at [118, 433] on textarea at bounding box center [129, 415] width 249 height 116
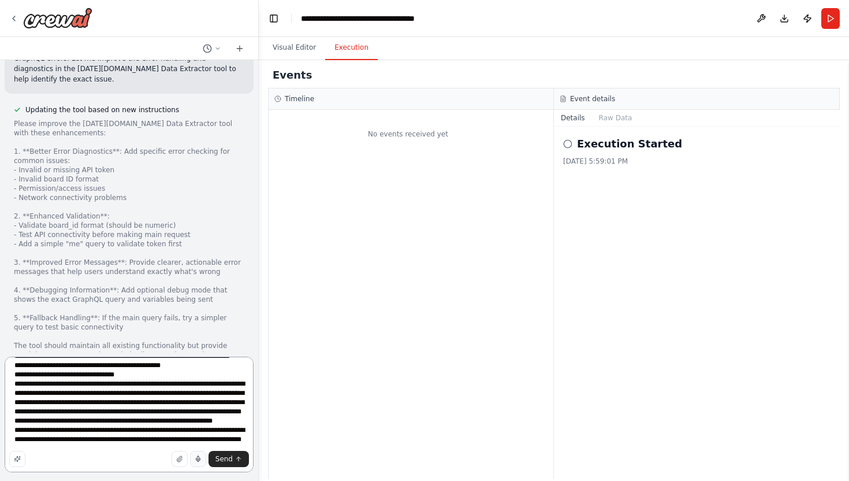
scroll to position [2964, 0]
type textarea "**********"
click at [222, 460] on span "Send" at bounding box center [224, 458] width 17 height 9
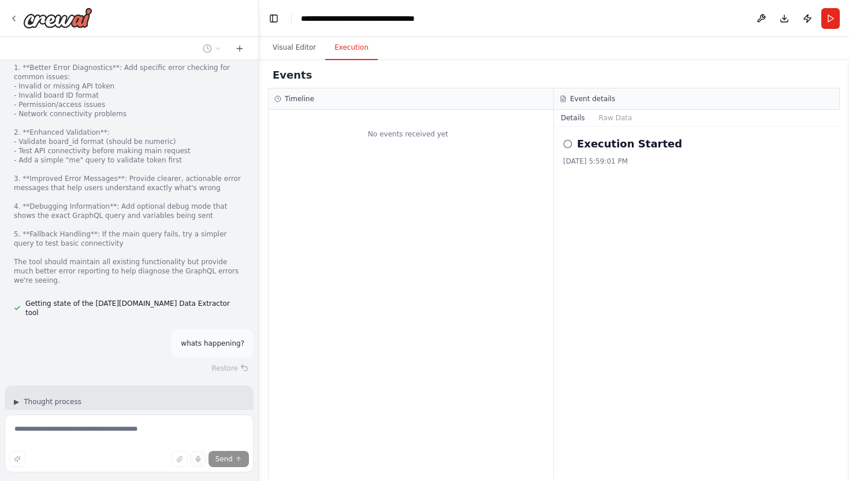
scroll to position [8775, 0]
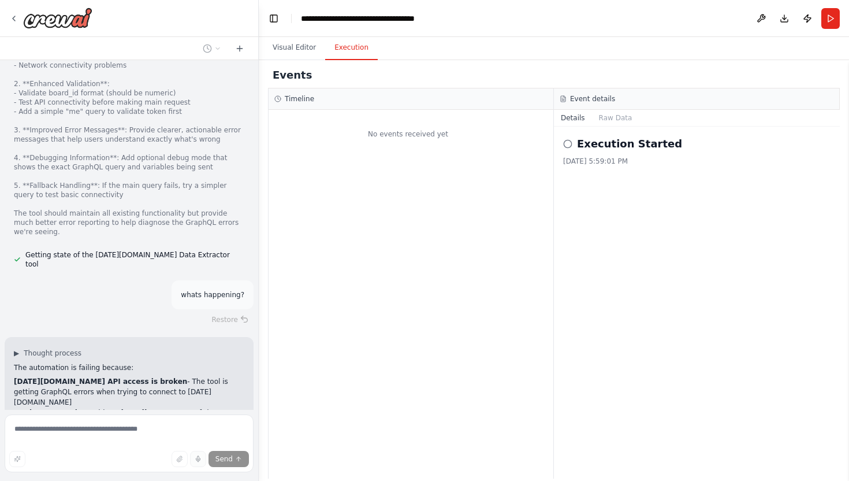
drag, startPoint x: 160, startPoint y: 287, endPoint x: 199, endPoint y: 285, distance: 39.3
copy p "761535406"
click at [248, 218] on div "Build a crew that extracts data from incoming invoices, validates information a…" at bounding box center [129, 235] width 258 height 350
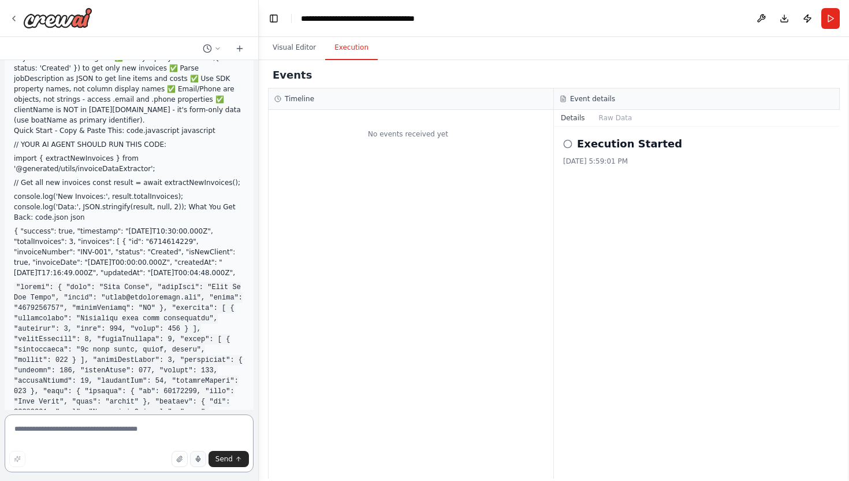
scroll to position [10522, 0]
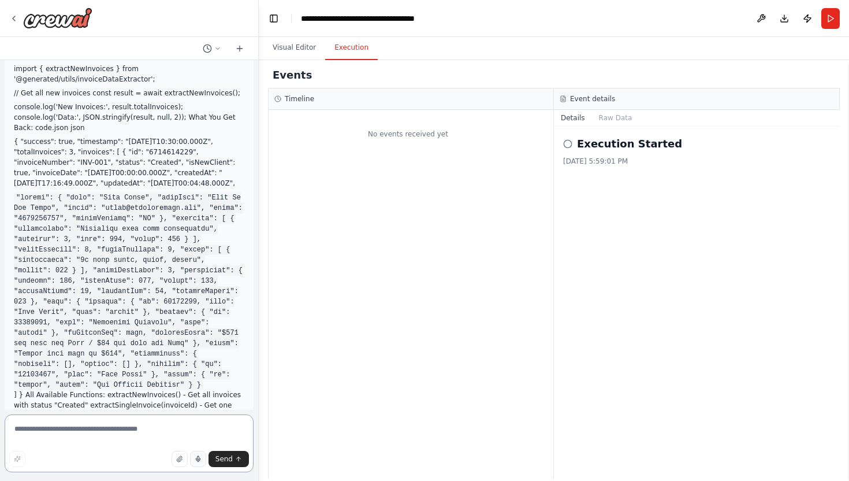
click at [61, 430] on textarea at bounding box center [129, 443] width 249 height 58
type textarea "**********"
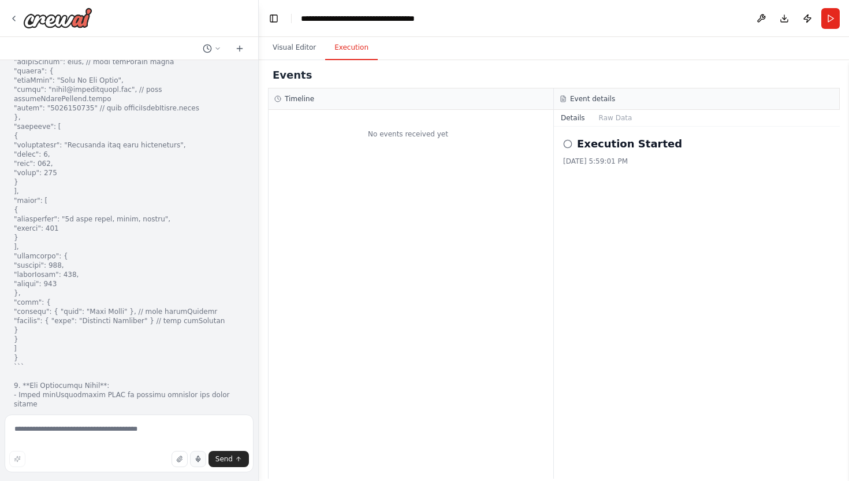
scroll to position [12176, 0]
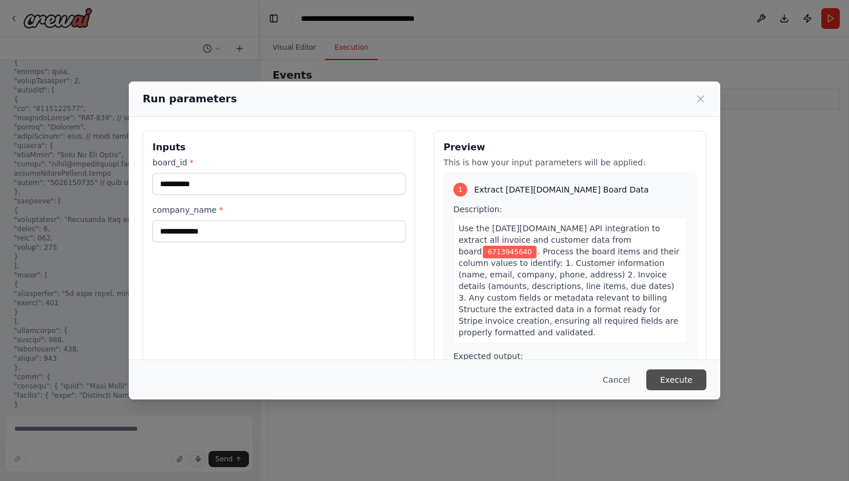
click at [672, 377] on button "Execute" at bounding box center [677, 379] width 60 height 21
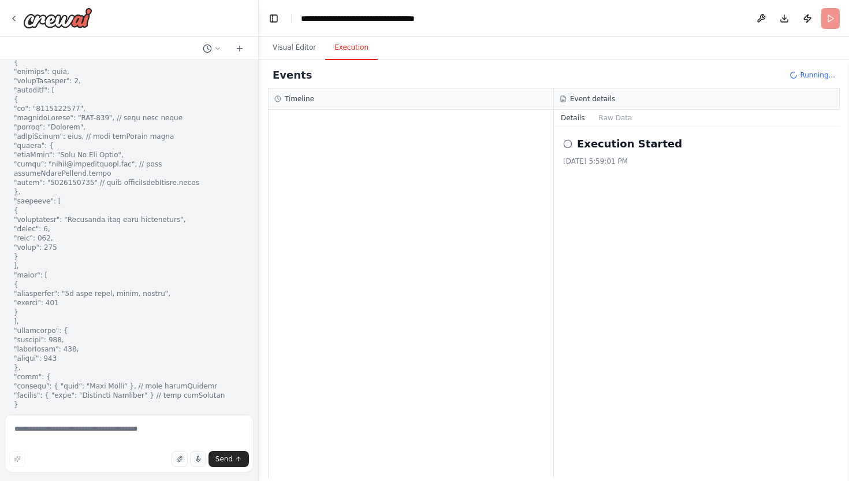
scroll to position [0, 0]
click at [270, 16] on button "Toggle Left Sidebar" at bounding box center [274, 18] width 16 height 16
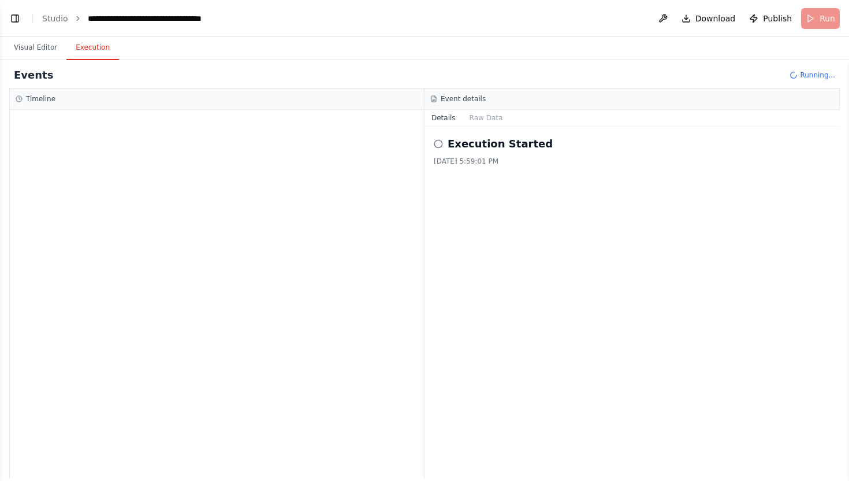
click at [822, 19] on header "**********" at bounding box center [424, 18] width 849 height 37
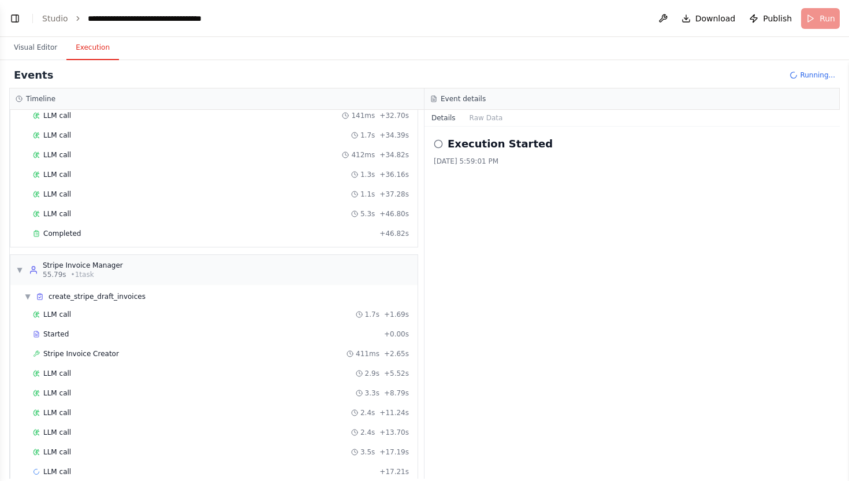
scroll to position [512, 0]
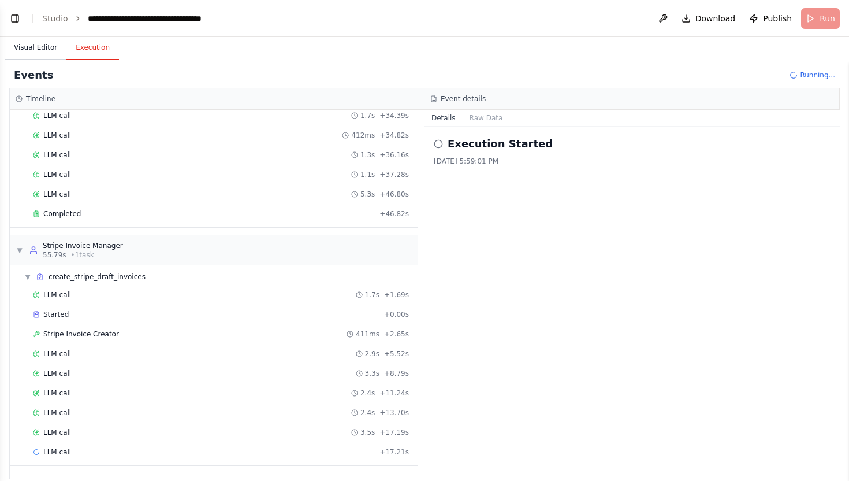
click at [28, 50] on button "Visual Editor" at bounding box center [36, 48] width 62 height 24
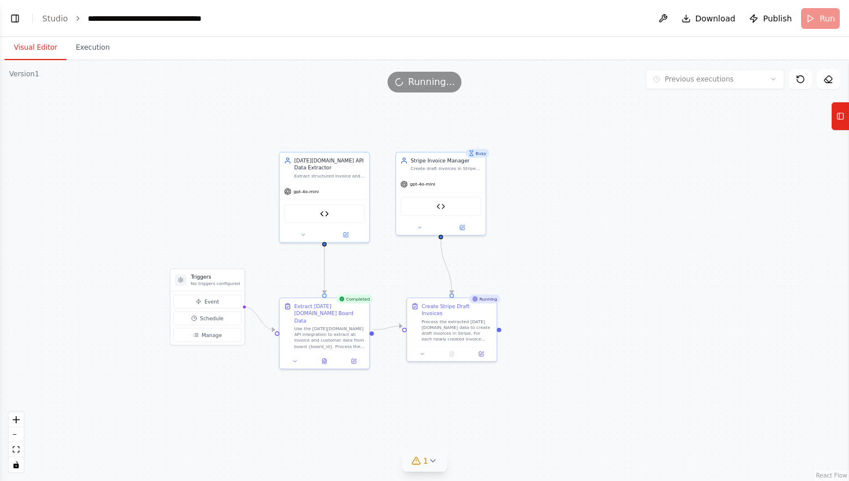
click at [432, 462] on icon at bounding box center [432, 460] width 9 height 9
click at [491, 412] on icon at bounding box center [494, 407] width 9 height 9
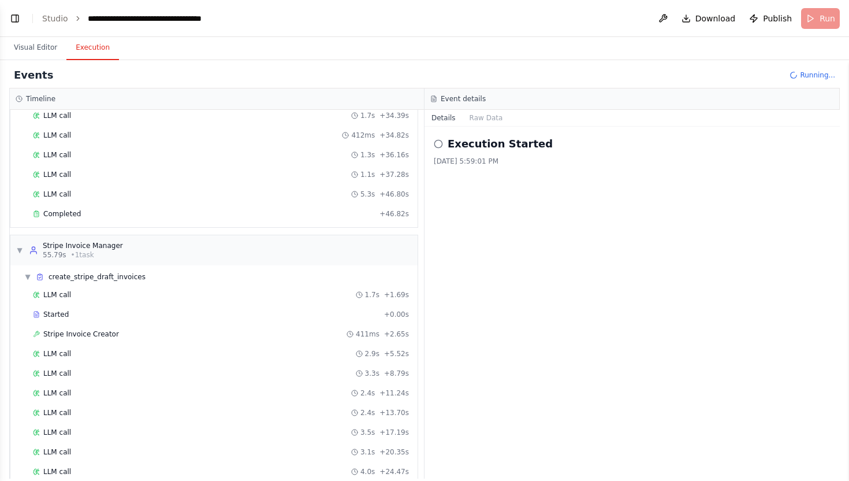
click at [91, 55] on button "Execution" at bounding box center [92, 48] width 53 height 24
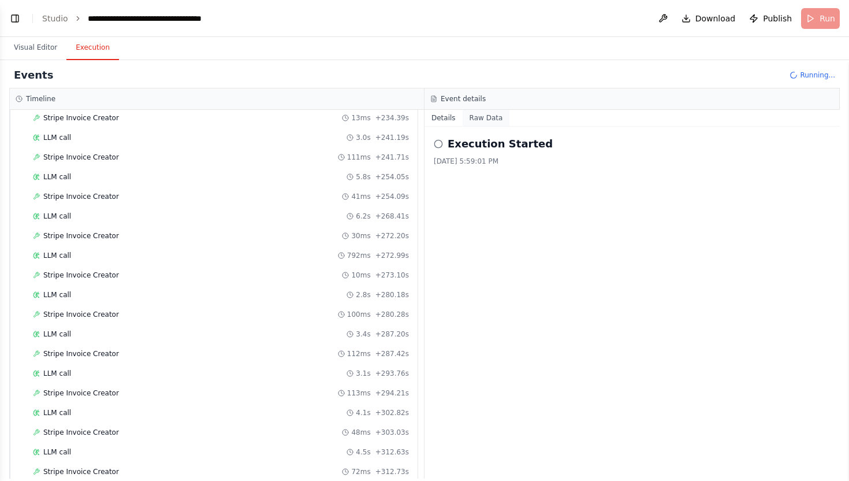
scroll to position [1789, 0]
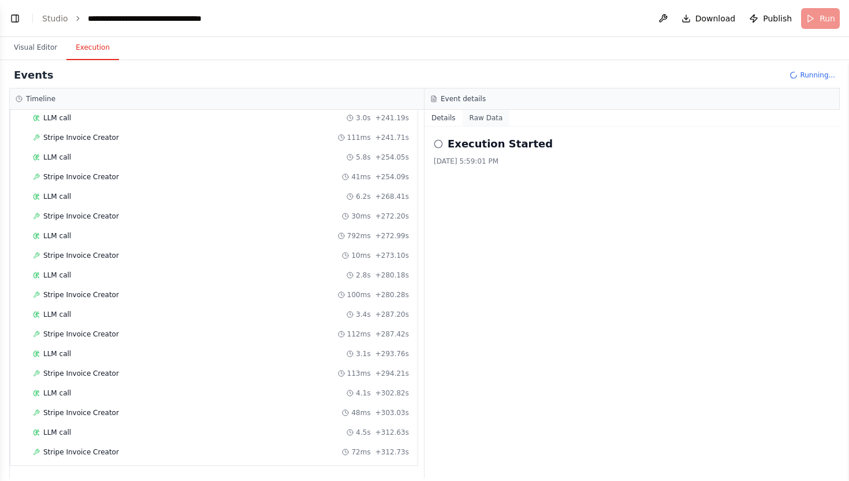
click at [480, 119] on button "Raw Data" at bounding box center [486, 118] width 47 height 16
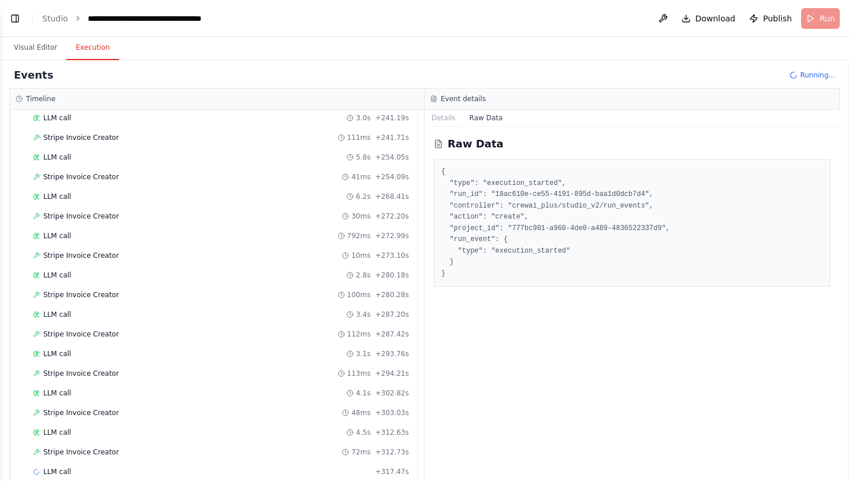
scroll to position [1809, 0]
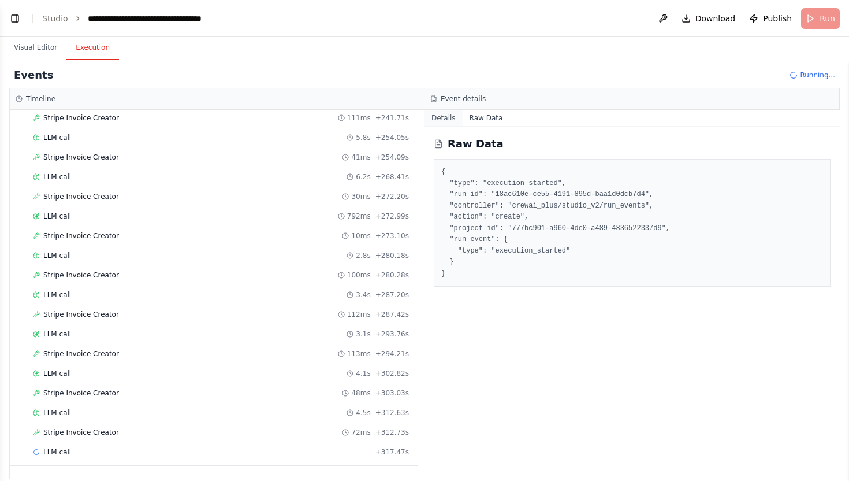
click at [445, 117] on button "Details" at bounding box center [444, 118] width 38 height 16
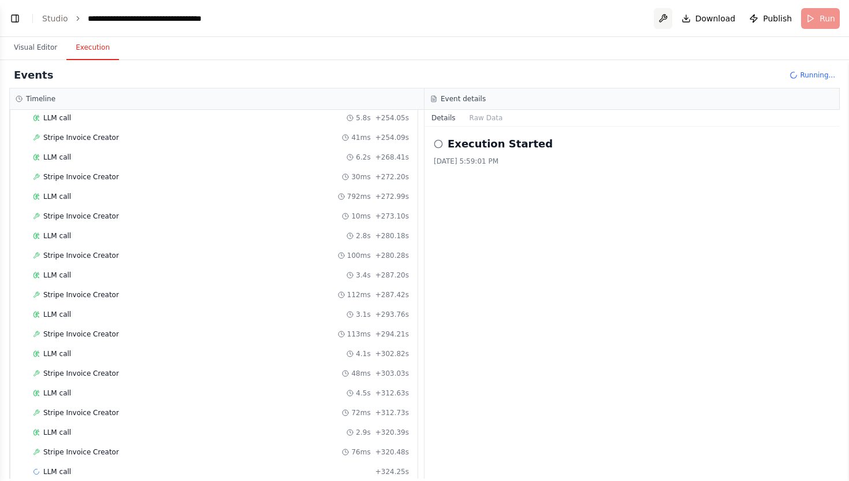
scroll to position [1848, 0]
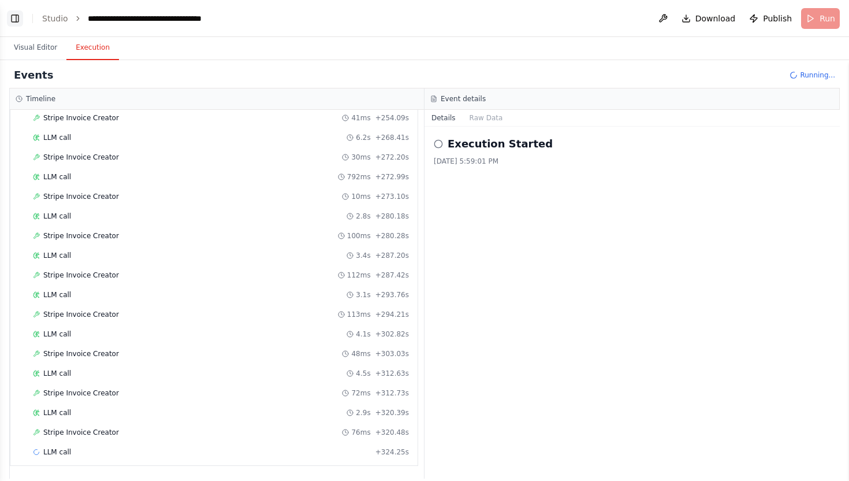
click at [18, 16] on button "Toggle Left Sidebar" at bounding box center [15, 18] width 16 height 16
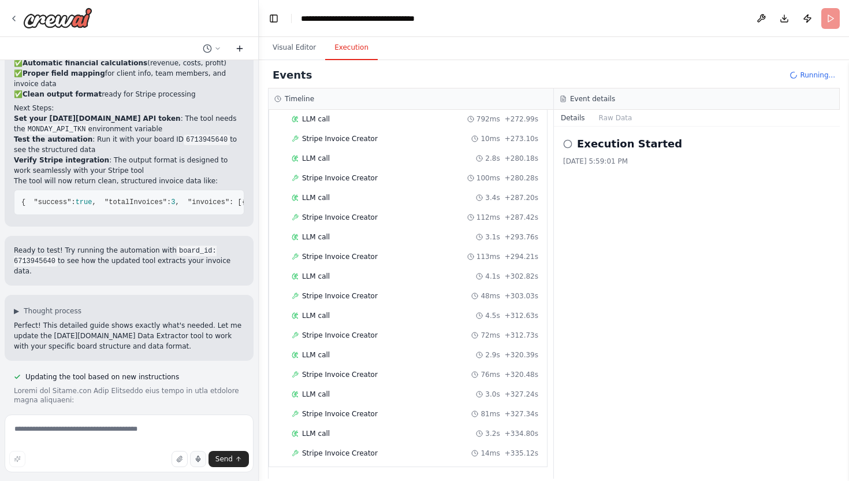
scroll to position [1907, 0]
click at [278, 17] on button "Toggle Left Sidebar" at bounding box center [274, 18] width 16 height 16
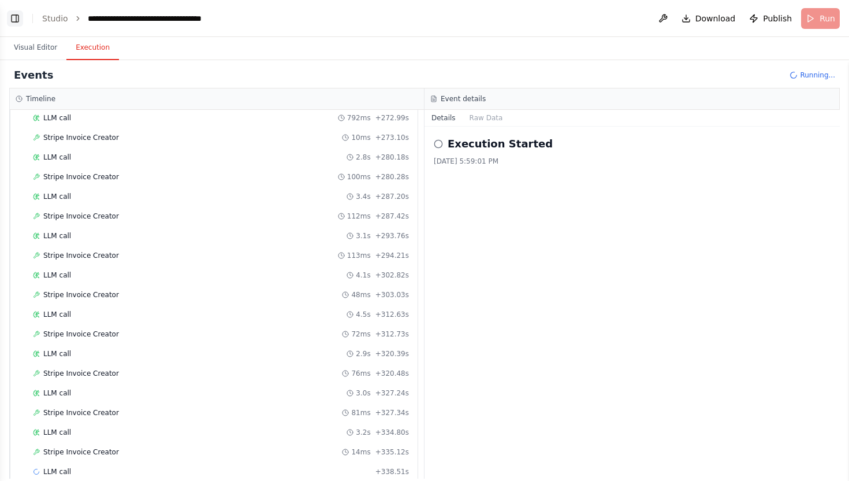
scroll to position [1926, 0]
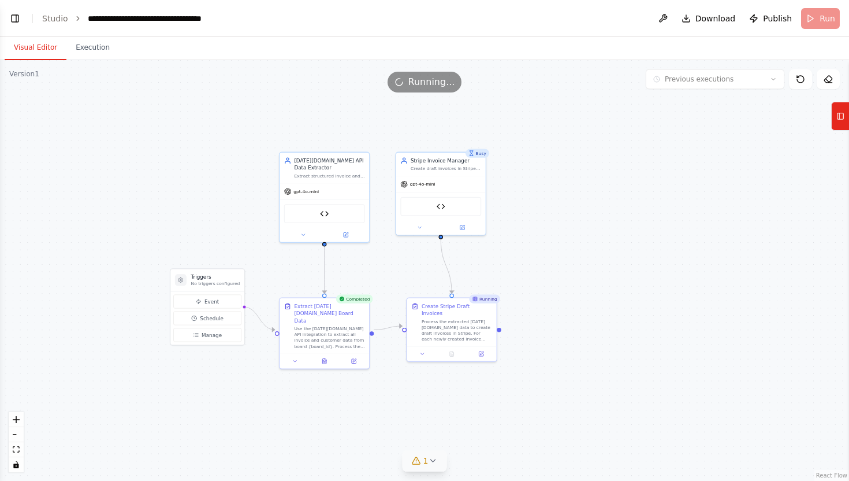
click at [42, 46] on button "Visual Editor" at bounding box center [36, 48] width 62 height 24
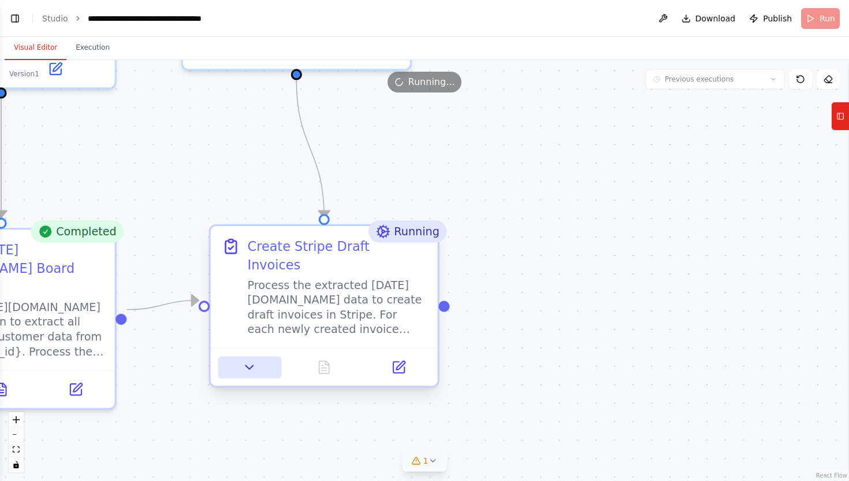
click at [259, 356] on button at bounding box center [250, 367] width 64 height 22
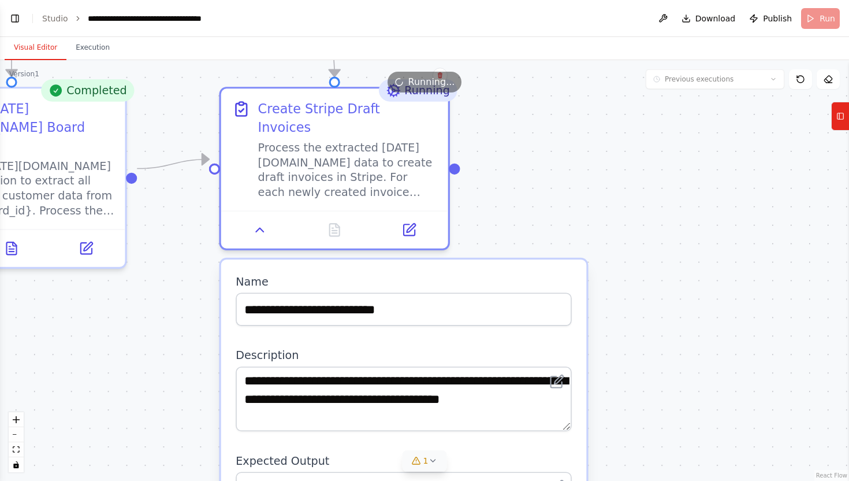
drag, startPoint x: 671, startPoint y: 262, endPoint x: 682, endPoint y: 121, distance: 141.4
click at [682, 121] on div ".deletable-edge-delete-btn { width: 20px; height: 20px; border: 0px solid #ffff…" at bounding box center [424, 270] width 849 height 421
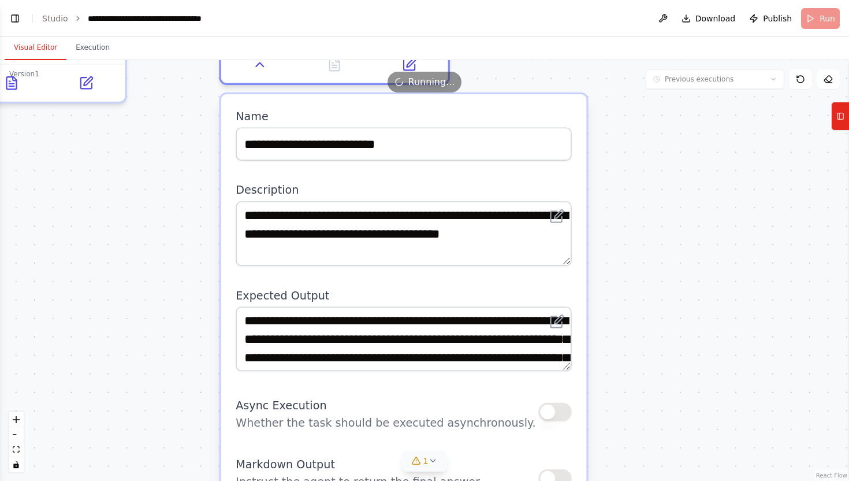
drag, startPoint x: 648, startPoint y: 331, endPoint x: 648, endPoint y: 166, distance: 164.7
click at [648, 166] on div ".deletable-edge-delete-btn { width: 20px; height: 20px; border: 0px solid #ffff…" at bounding box center [424, 270] width 849 height 421
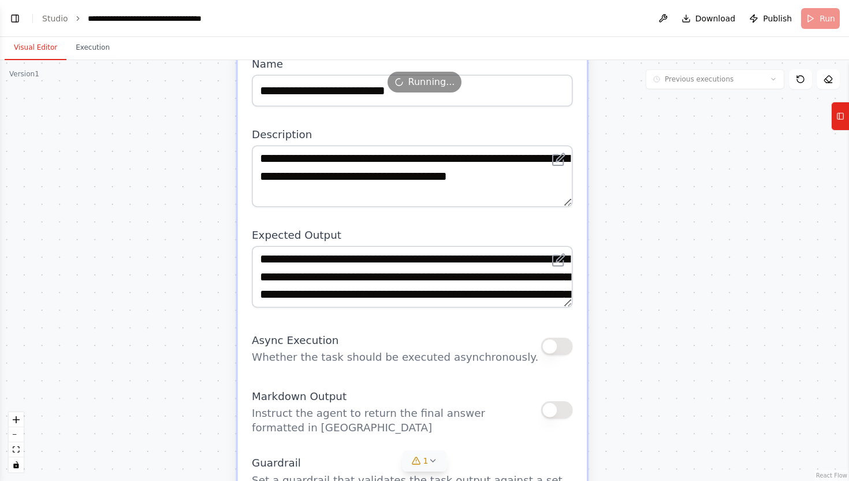
drag, startPoint x: 608, startPoint y: 324, endPoint x: 608, endPoint y: 263, distance: 60.7
click at [608, 263] on div ".deletable-edge-delete-btn { width: 20px; height: 20px; border: 0px solid #ffff…" at bounding box center [424, 270] width 849 height 421
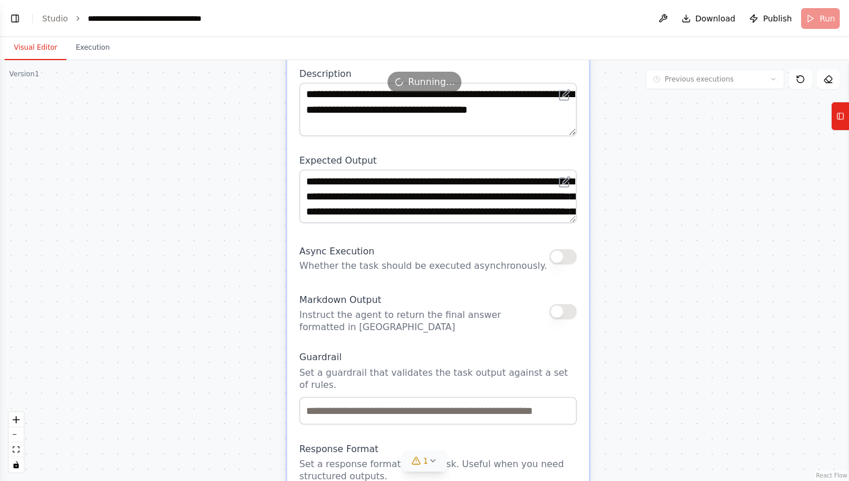
drag, startPoint x: 619, startPoint y: 394, endPoint x: 619, endPoint y: 306, distance: 88.4
click at [619, 306] on div ".deletable-edge-delete-btn { width: 20px; height: 20px; border: 0px solid #ffff…" at bounding box center [424, 270] width 849 height 421
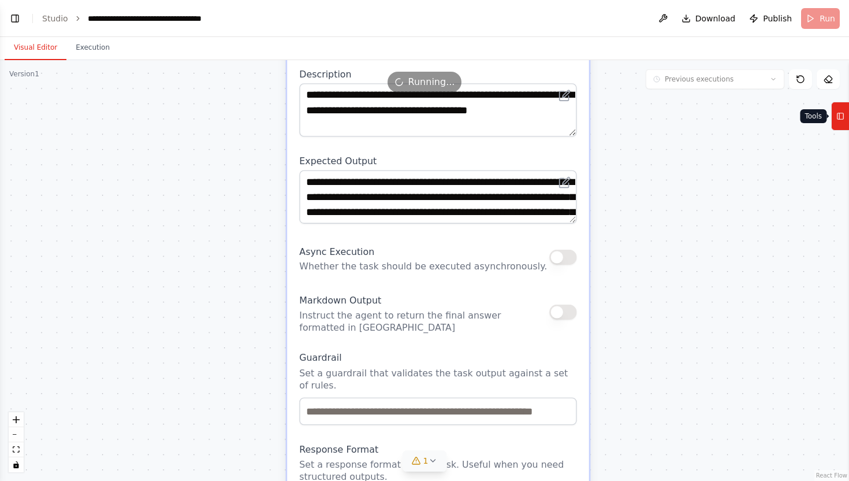
click at [839, 116] on icon at bounding box center [841, 116] width 8 height 18
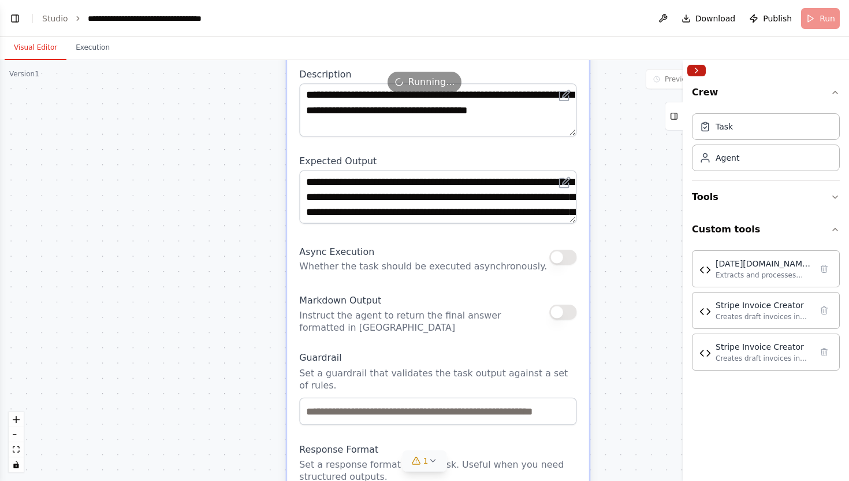
click at [701, 69] on button "Collapse right sidebar" at bounding box center [697, 71] width 18 height 12
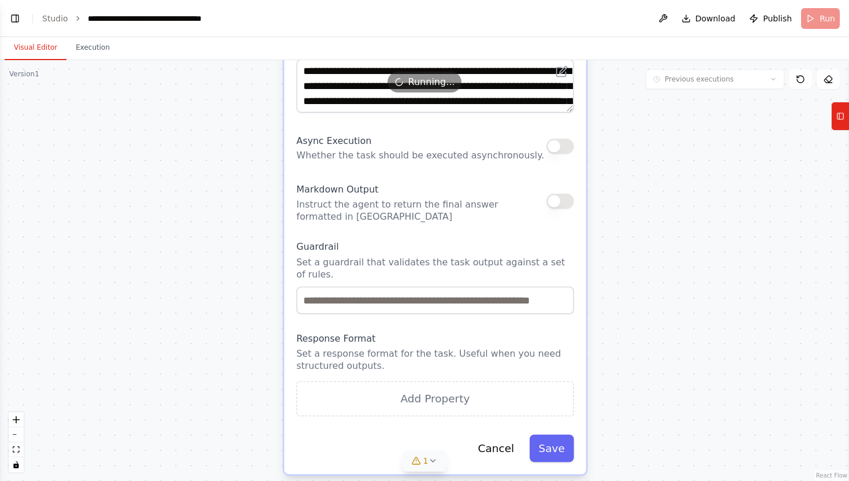
drag, startPoint x: 658, startPoint y: 347, endPoint x: 655, endPoint y: 236, distance: 111.0
click at [655, 236] on div ".deletable-edge-delete-btn { width: 20px; height: 20px; border: 0px solid #ffff…" at bounding box center [424, 270] width 849 height 421
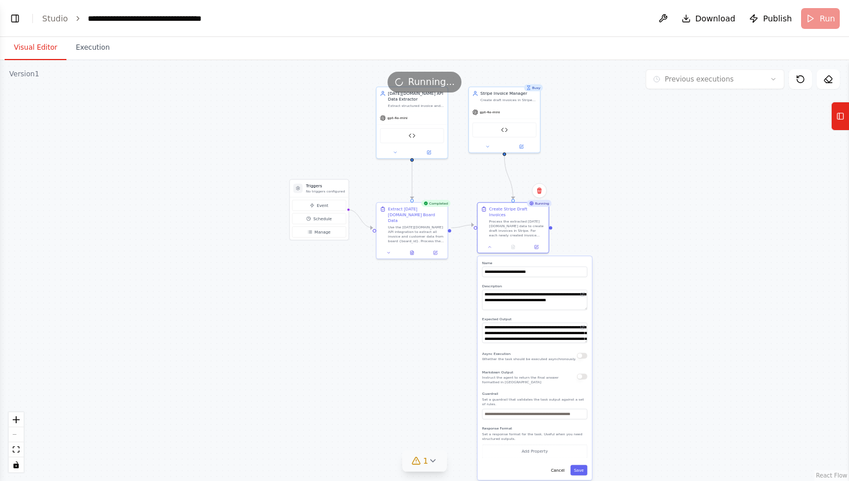
drag, startPoint x: 696, startPoint y: 177, endPoint x: 641, endPoint y: 317, distance: 149.7
click at [641, 317] on div ".deletable-edge-delete-btn { width: 20px; height: 20px; border: 0px solid #ffff…" at bounding box center [424, 270] width 849 height 421
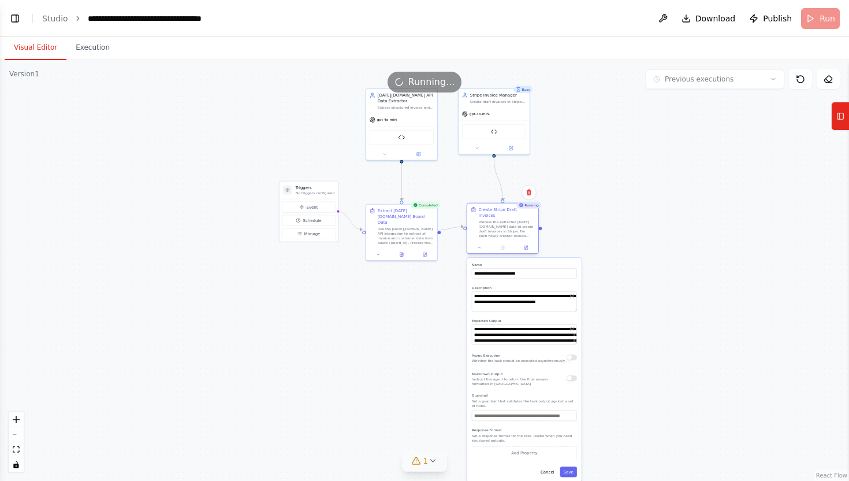
click at [479, 245] on div at bounding box center [502, 248] width 71 height 12
click at [478, 247] on icon at bounding box center [479, 247] width 2 height 1
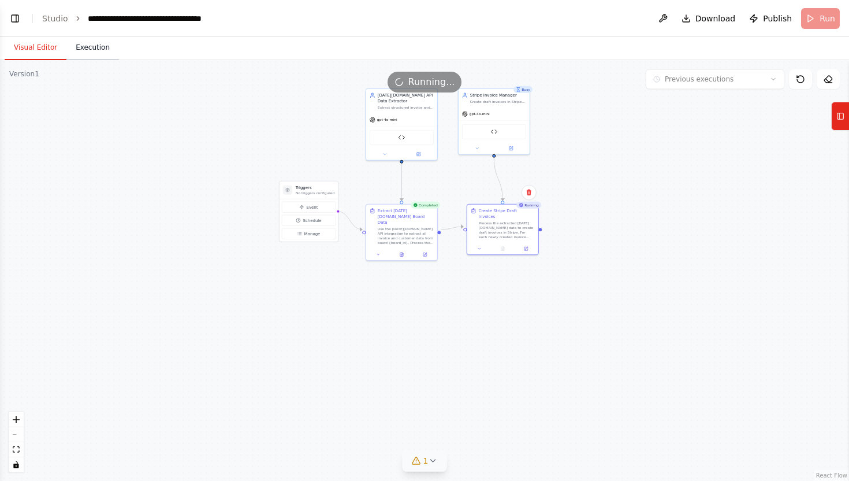
click at [87, 49] on button "Execution" at bounding box center [92, 48] width 53 height 24
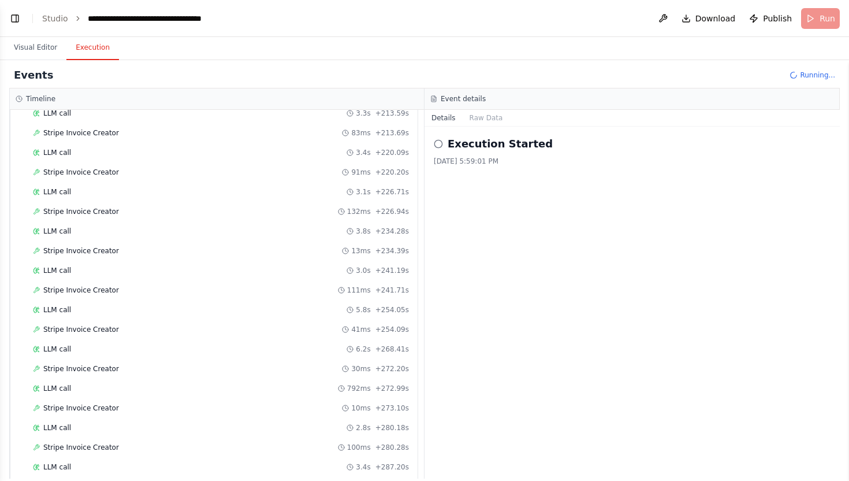
scroll to position [1631, 0]
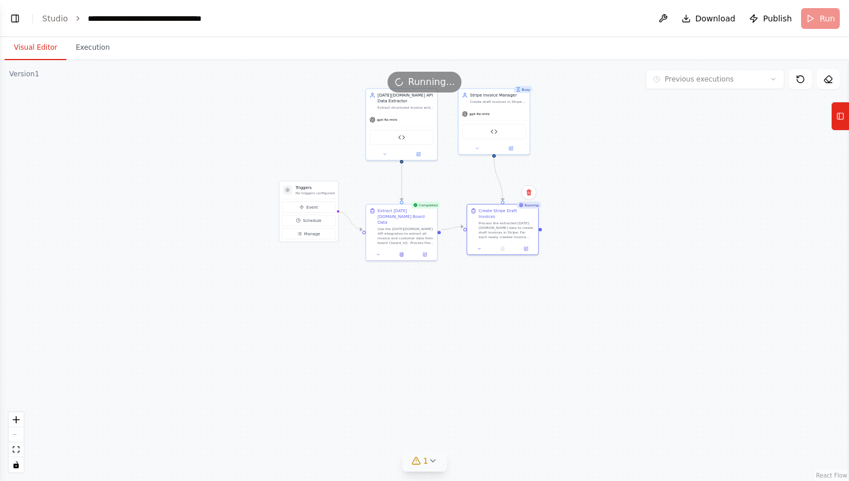
click at [48, 50] on button "Visual Editor" at bounding box center [36, 48] width 62 height 24
click at [90, 51] on button "Execution" at bounding box center [92, 48] width 53 height 24
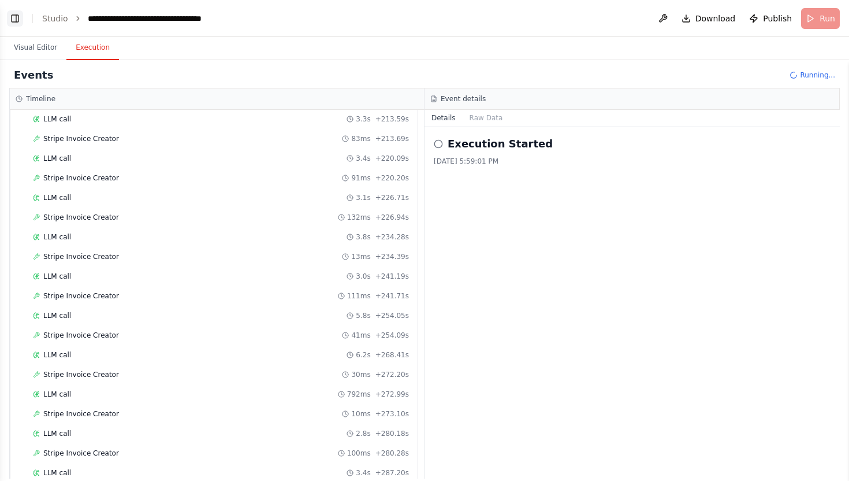
click at [18, 20] on button "Toggle Left Sidebar" at bounding box center [15, 18] width 16 height 16
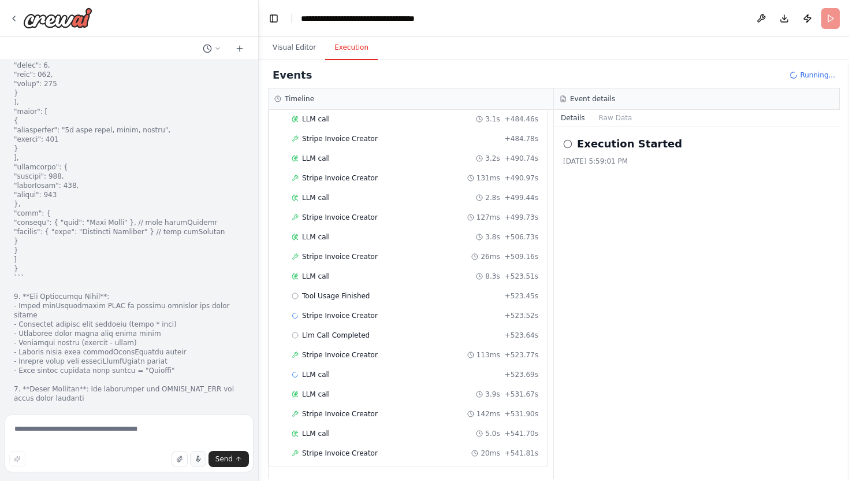
scroll to position [2810, 0]
click at [332, 293] on span "Tool Usage Finished" at bounding box center [336, 294] width 68 height 9
click at [331, 336] on span "Llm Call Completed" at bounding box center [336, 333] width 68 height 9
click at [346, 294] on span "Tool Usage Finished" at bounding box center [336, 294] width 68 height 9
click at [337, 333] on span "Llm Call Completed" at bounding box center [336, 333] width 68 height 9
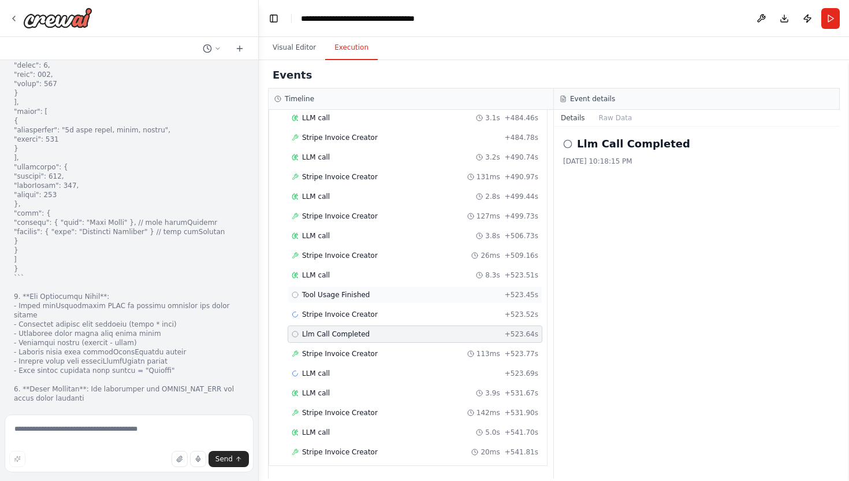
click at [337, 296] on span "Tool Usage Finished" at bounding box center [336, 294] width 68 height 9
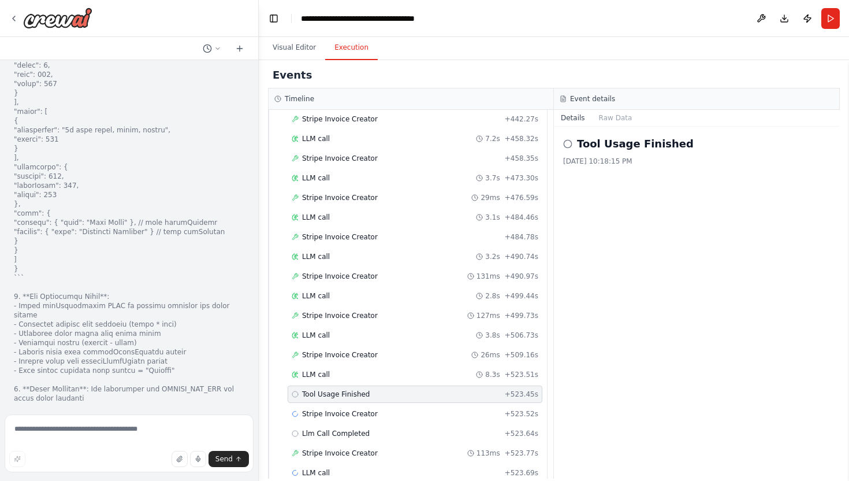
scroll to position [2810, 0]
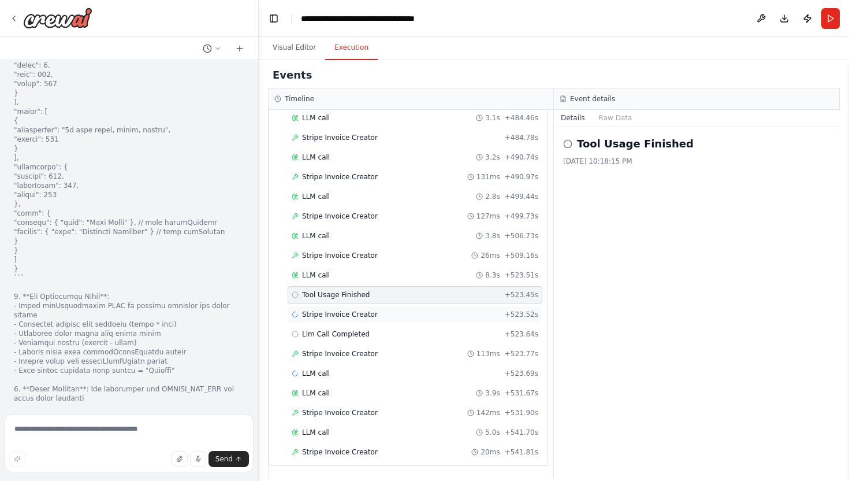
click at [333, 313] on span "Stripe Invoice Creator" at bounding box center [340, 314] width 76 height 9
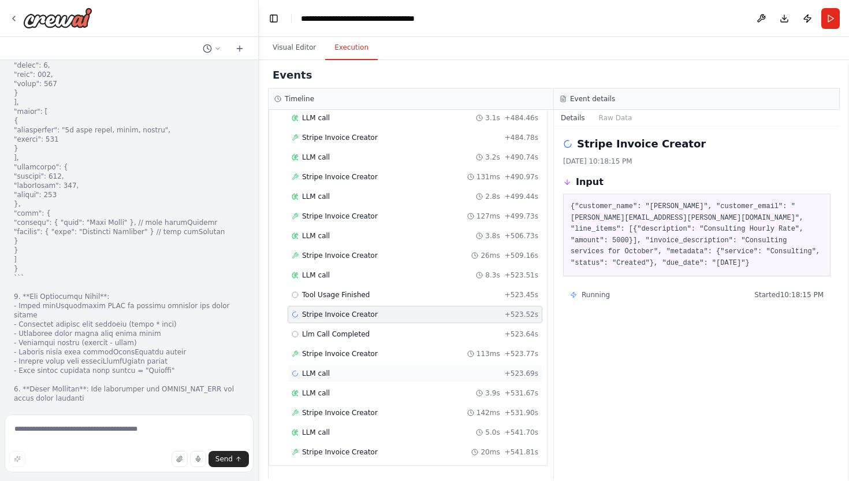
click at [326, 372] on span "LLM call" at bounding box center [316, 373] width 28 height 9
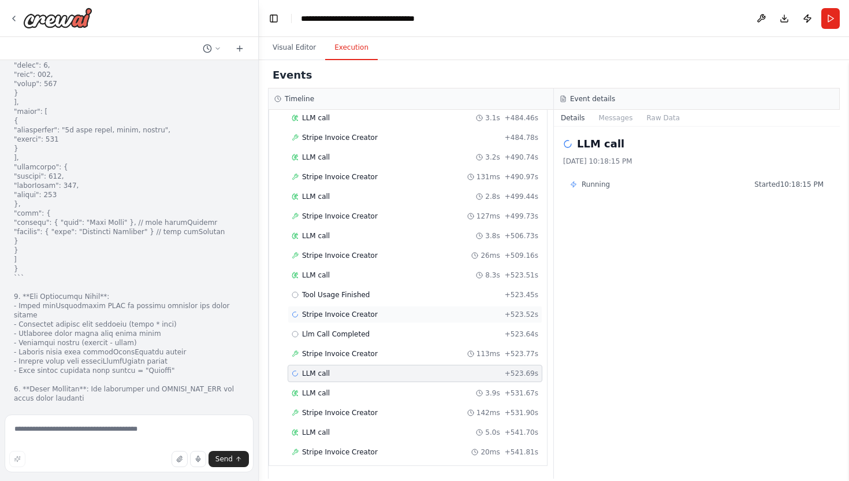
click at [328, 313] on span "Stripe Invoice Creator" at bounding box center [340, 314] width 76 height 9
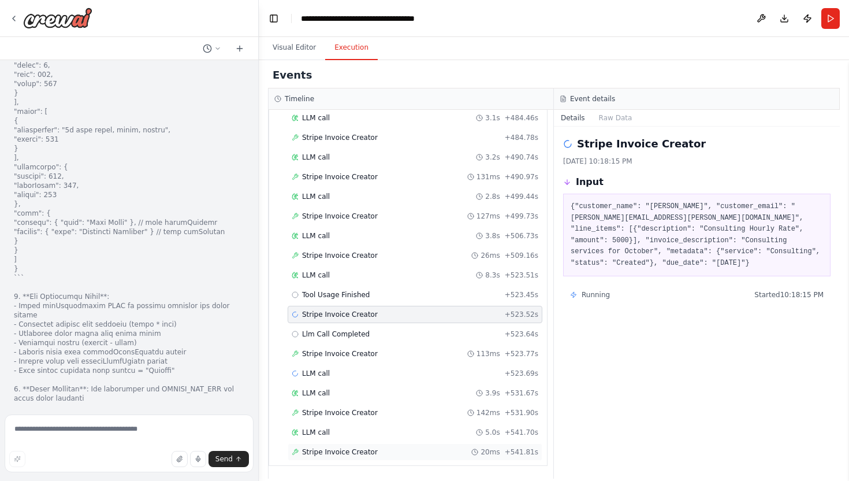
click at [398, 455] on div "Stripe Invoice Creator 20ms + 541.81s" at bounding box center [415, 451] width 247 height 9
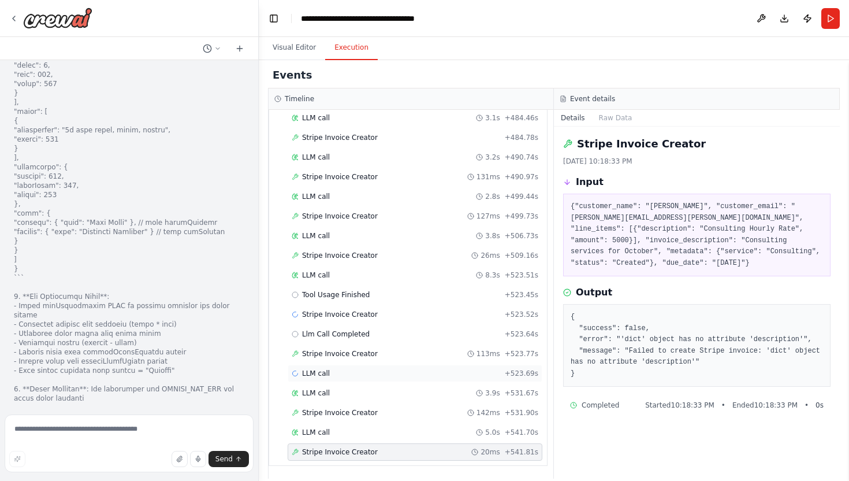
click at [321, 373] on span "LLM call" at bounding box center [316, 373] width 28 height 9
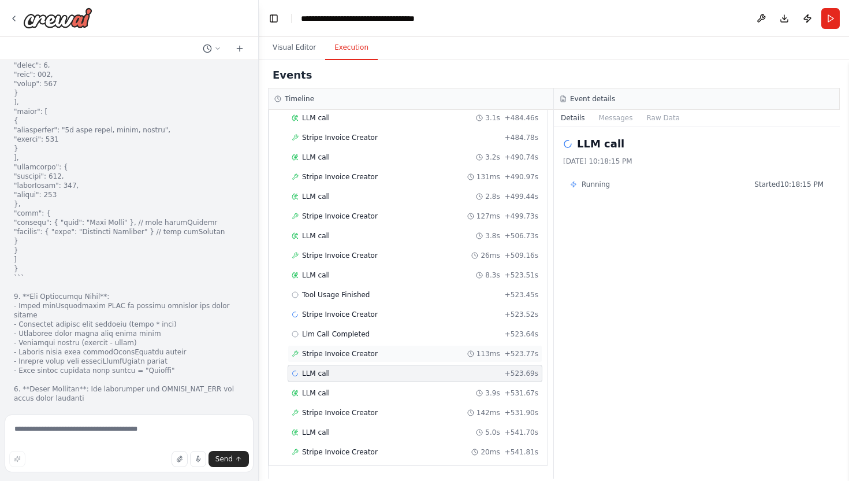
click at [324, 357] on span "Stripe Invoice Creator" at bounding box center [340, 353] width 76 height 9
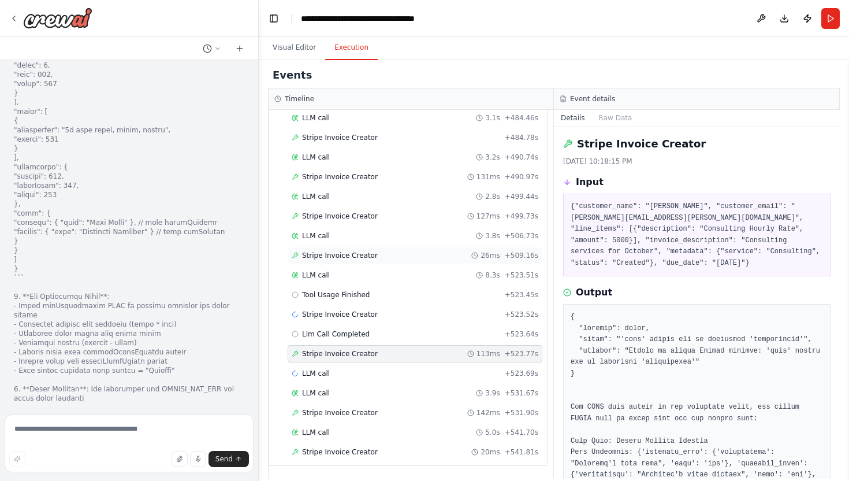
click at [347, 255] on span "Stripe Invoice Creator" at bounding box center [340, 255] width 76 height 9
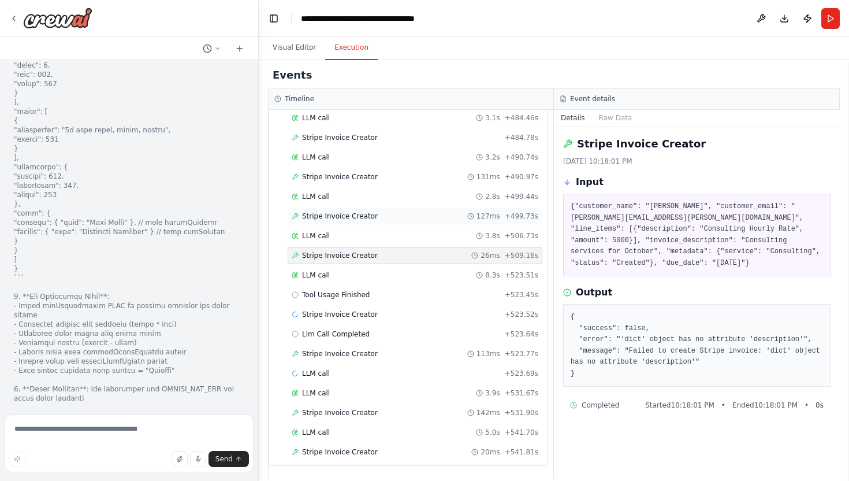
click at [346, 220] on span "Stripe Invoice Creator" at bounding box center [340, 215] width 76 height 9
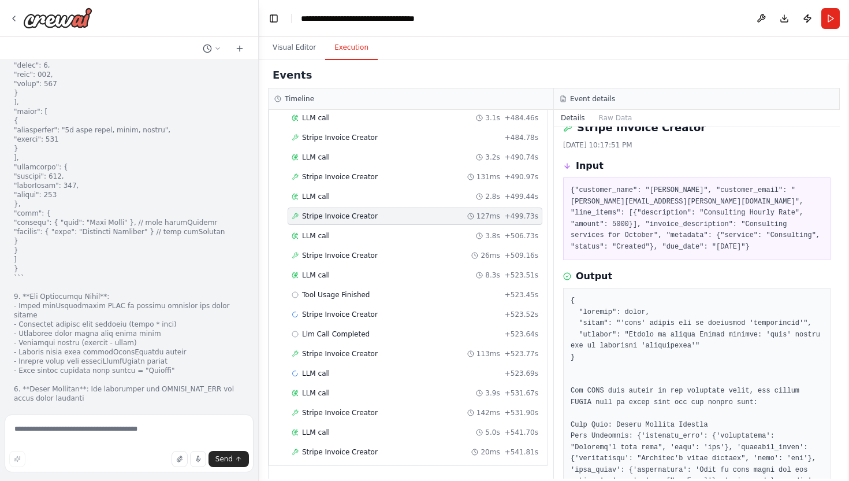
scroll to position [0, 0]
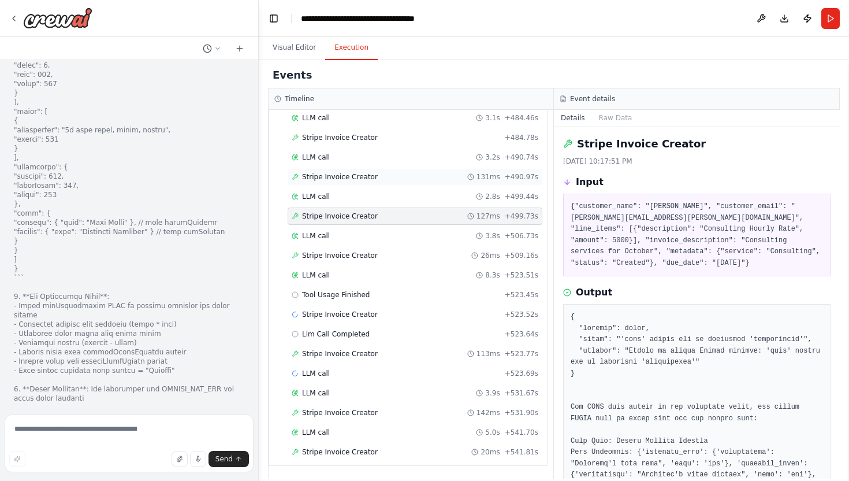
click at [359, 173] on span "Stripe Invoice Creator" at bounding box center [340, 176] width 76 height 9
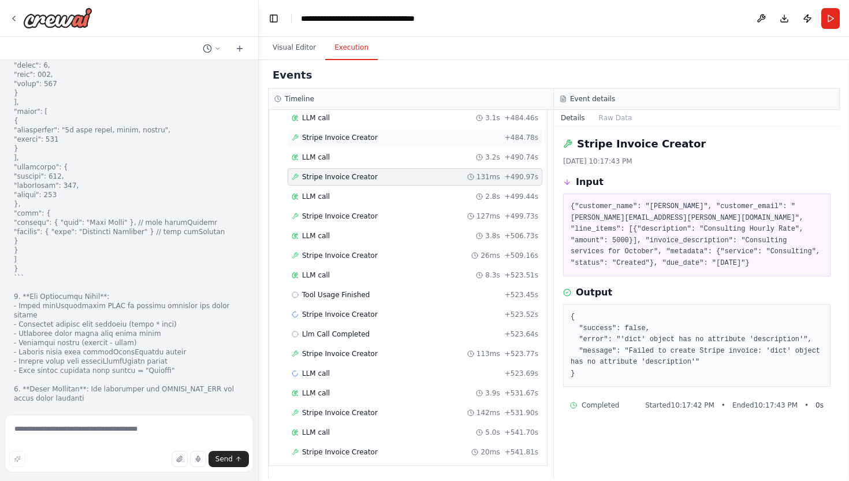
click at [343, 139] on span "Stripe Invoice Creator" at bounding box center [340, 137] width 76 height 9
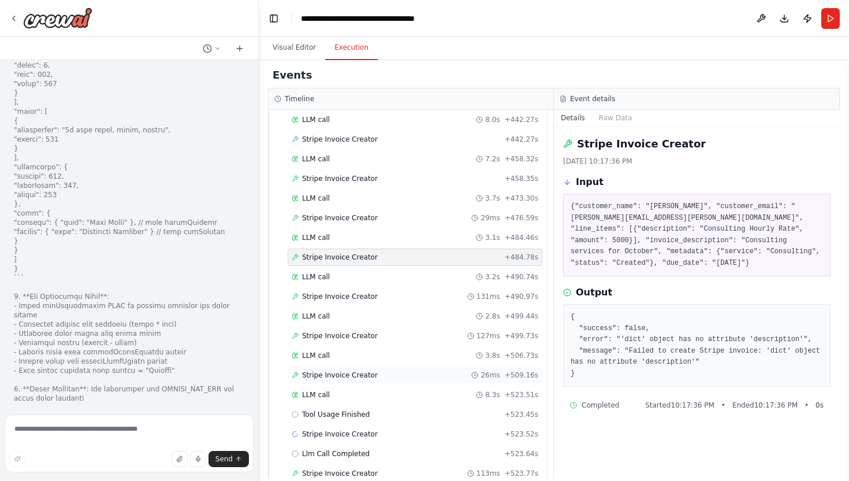
scroll to position [2656, 0]
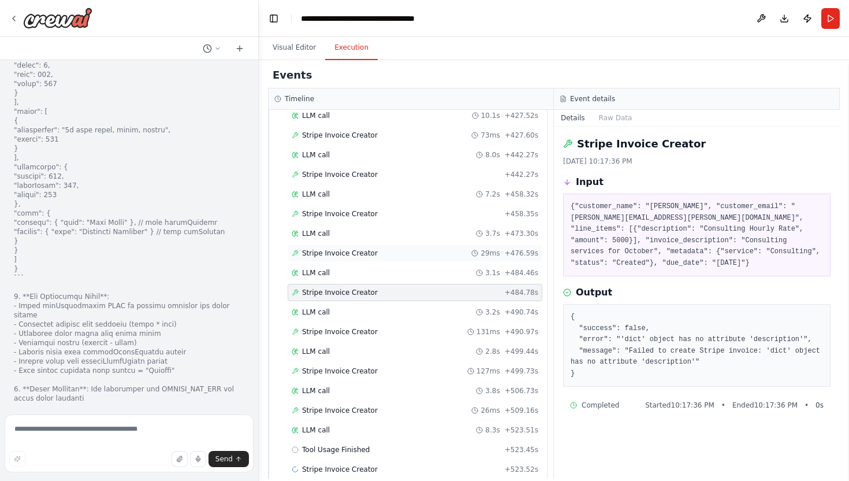
click at [352, 253] on span "Stripe Invoice Creator" at bounding box center [340, 252] width 76 height 9
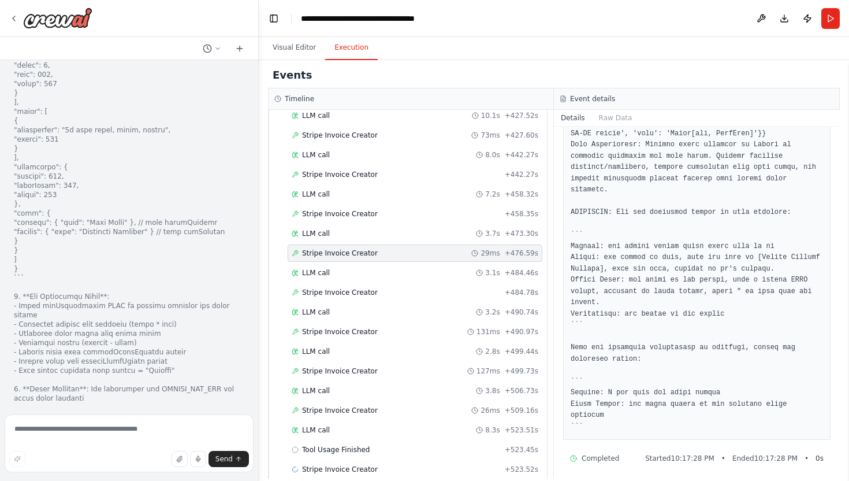
scroll to position [425, 0]
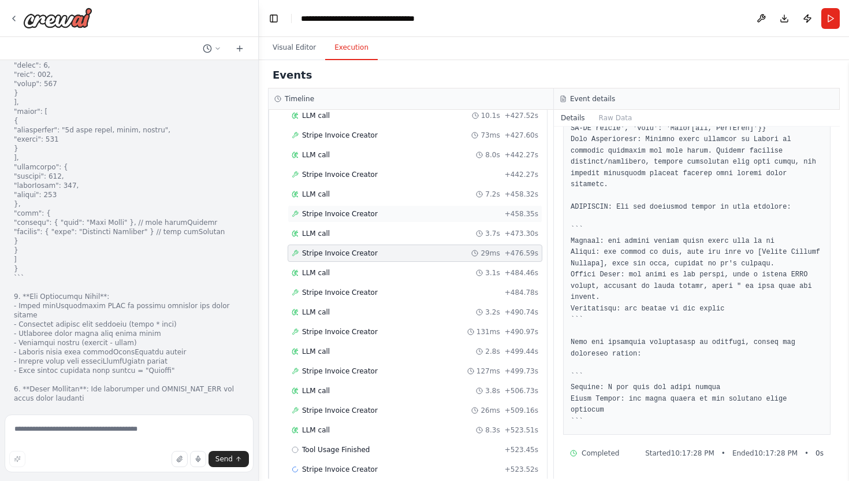
click at [341, 211] on span "Stripe Invoice Creator" at bounding box center [340, 213] width 76 height 9
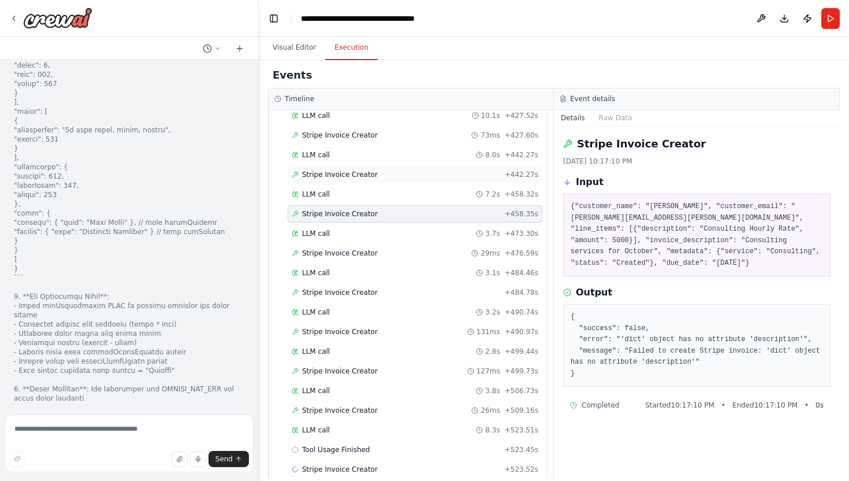
click at [332, 173] on span "Stripe Invoice Creator" at bounding box center [340, 174] width 76 height 9
click at [335, 134] on span "Stripe Invoice Creator" at bounding box center [340, 135] width 76 height 9
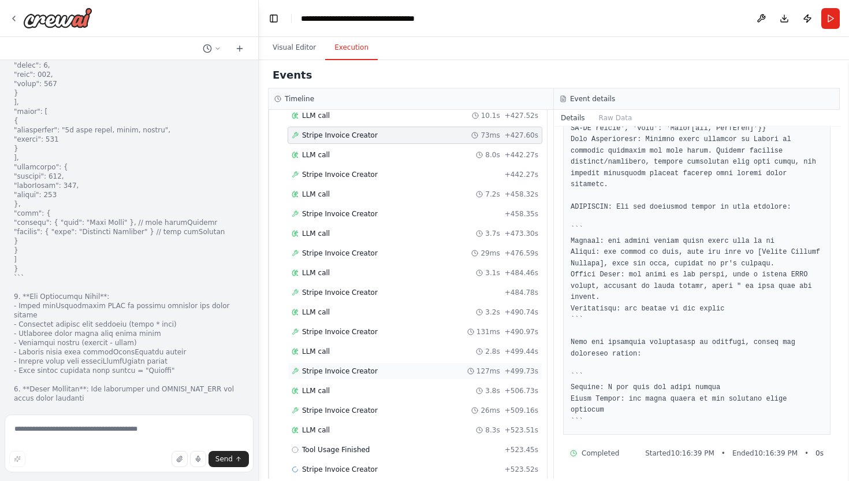
scroll to position [2810, 0]
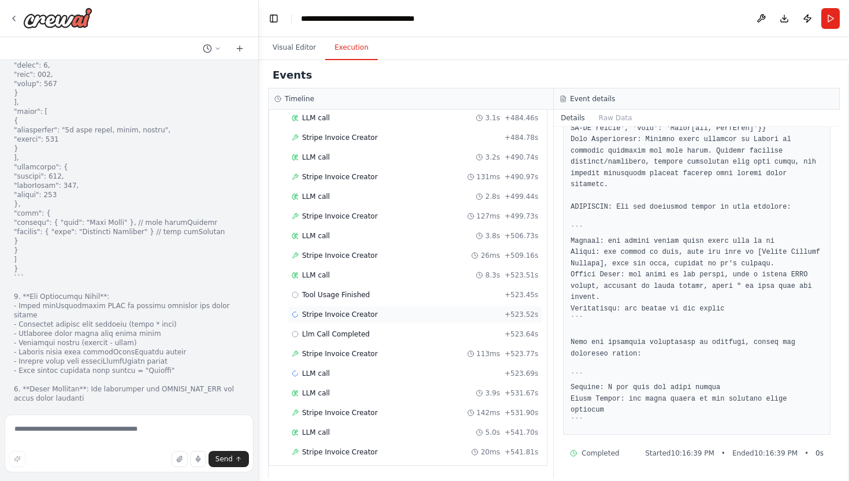
click at [339, 317] on span "Stripe Invoice Creator" at bounding box center [340, 314] width 76 height 9
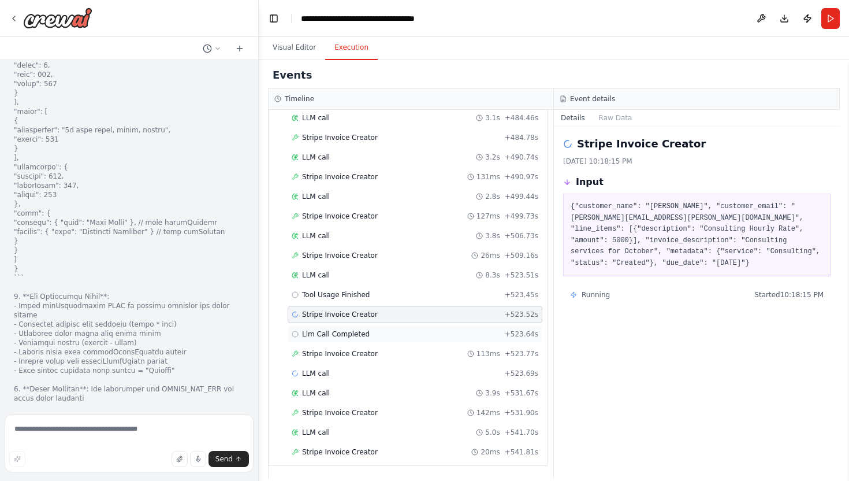
click at [299, 333] on div "Llm Call Completed" at bounding box center [331, 333] width 78 height 9
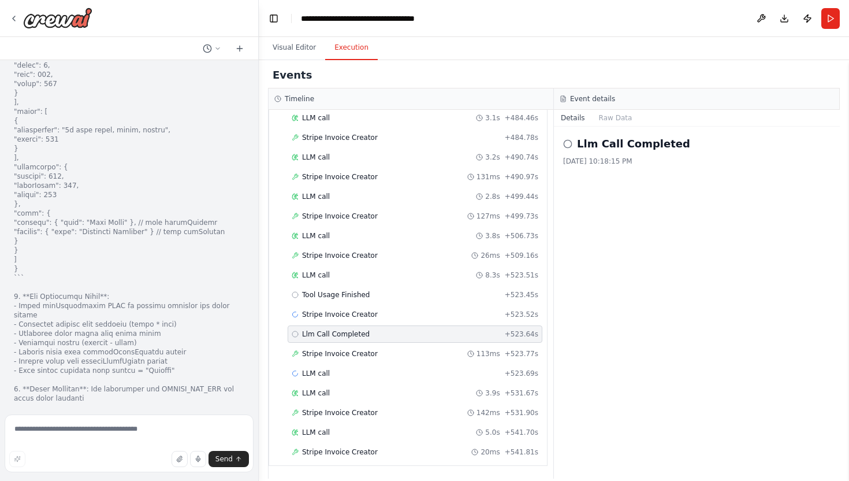
click at [571, 144] on circle at bounding box center [568, 144] width 8 height 8
click at [569, 144] on icon at bounding box center [567, 143] width 9 height 9
click at [608, 115] on button "Raw Data" at bounding box center [615, 118] width 47 height 16
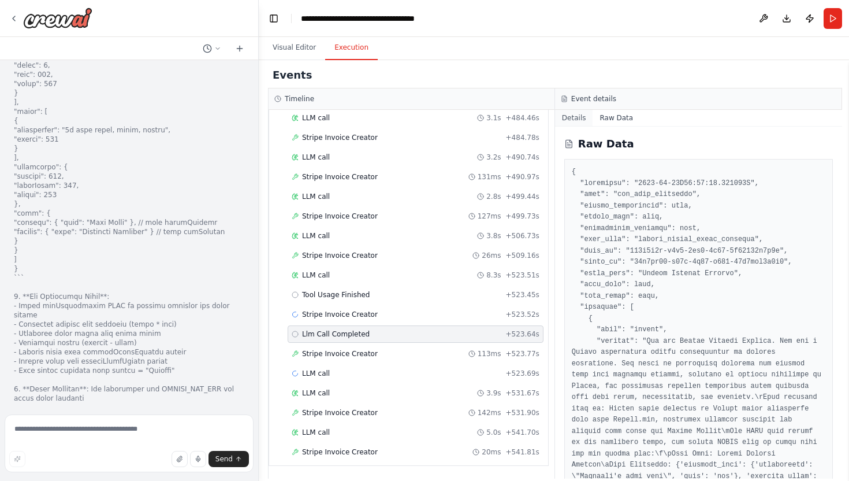
click at [577, 117] on button "Details" at bounding box center [574, 118] width 38 height 16
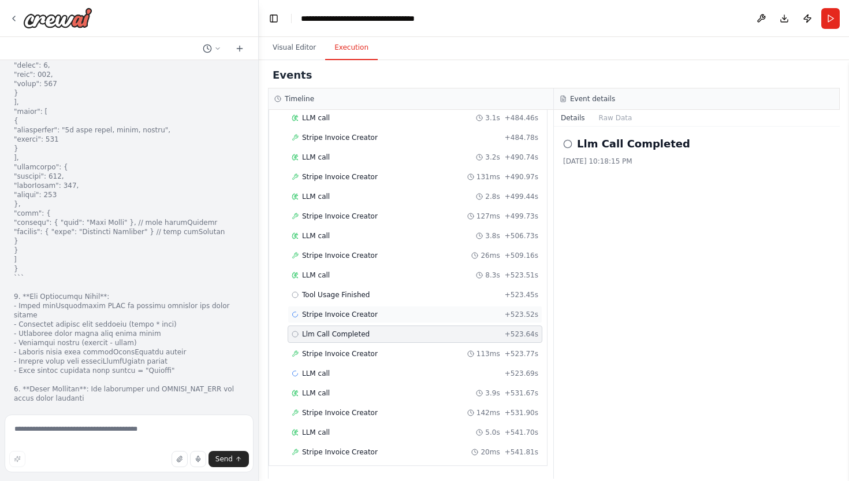
click at [306, 317] on span "Stripe Invoice Creator" at bounding box center [340, 314] width 76 height 9
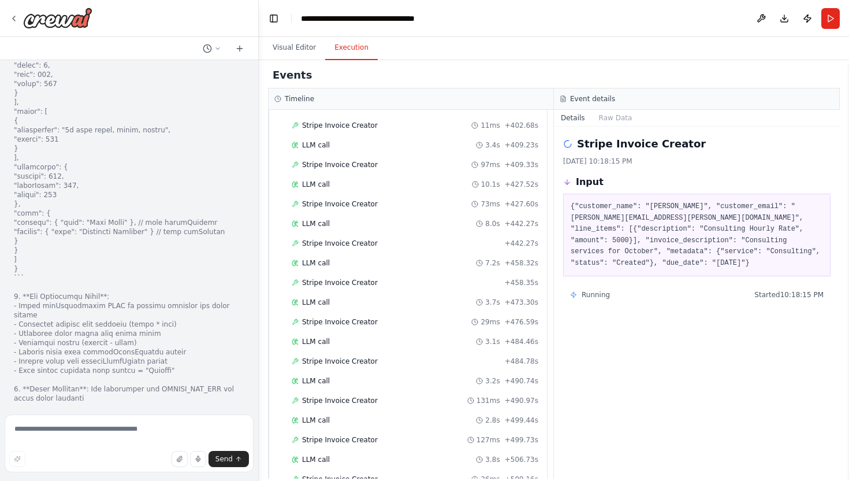
scroll to position [2370, 0]
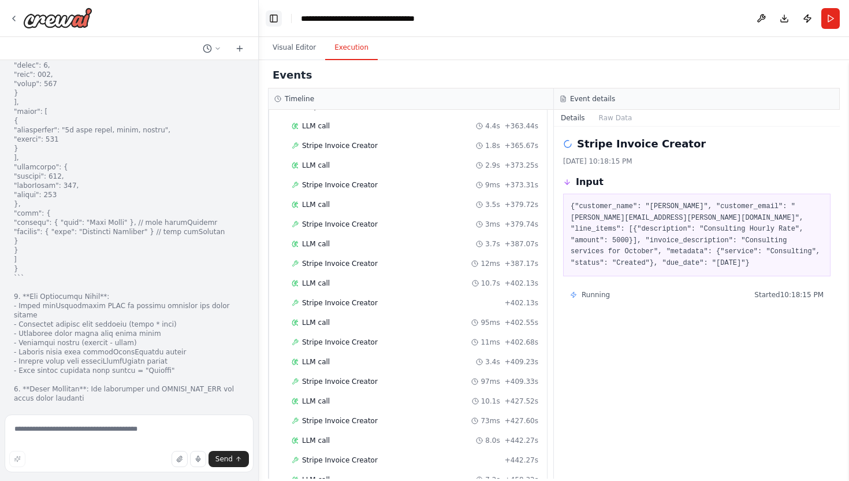
click at [279, 18] on button "Toggle Left Sidebar" at bounding box center [274, 18] width 16 height 16
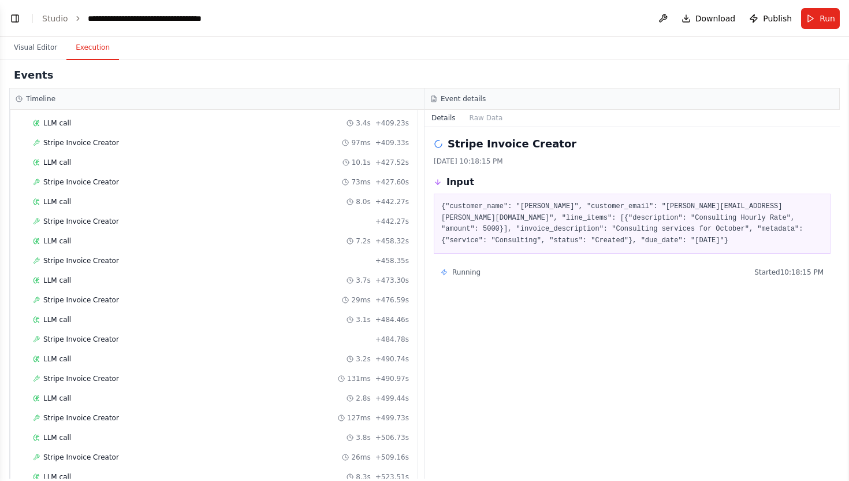
scroll to position [2810, 0]
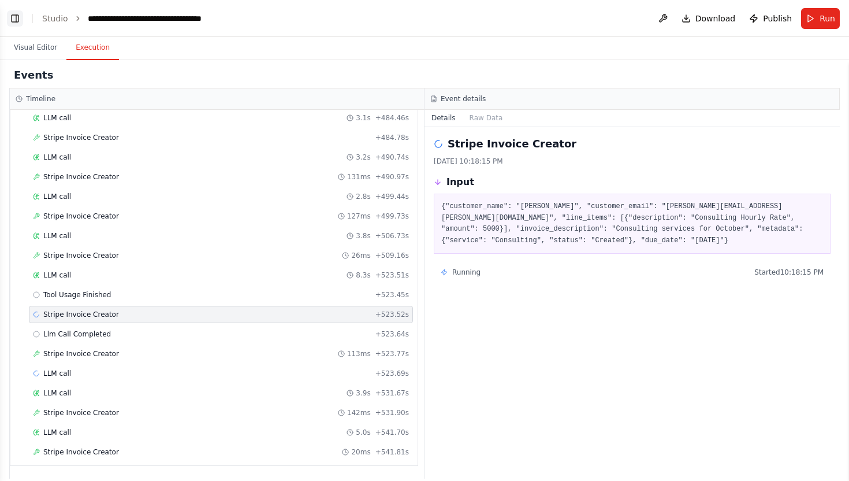
click at [18, 15] on button "Toggle Left Sidebar" at bounding box center [15, 18] width 16 height 16
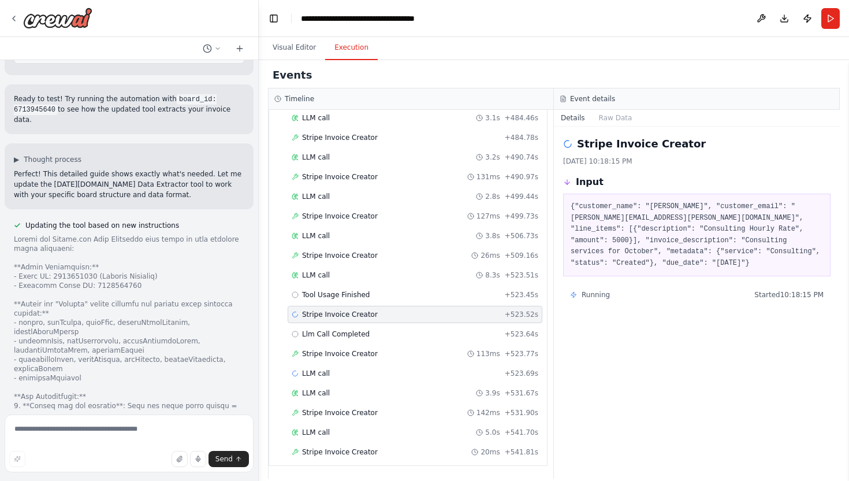
scroll to position [13096, 0]
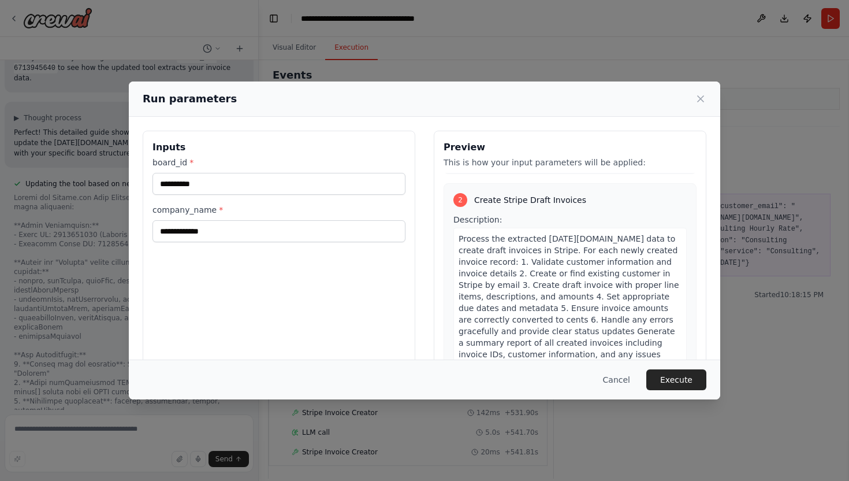
scroll to position [361, 0]
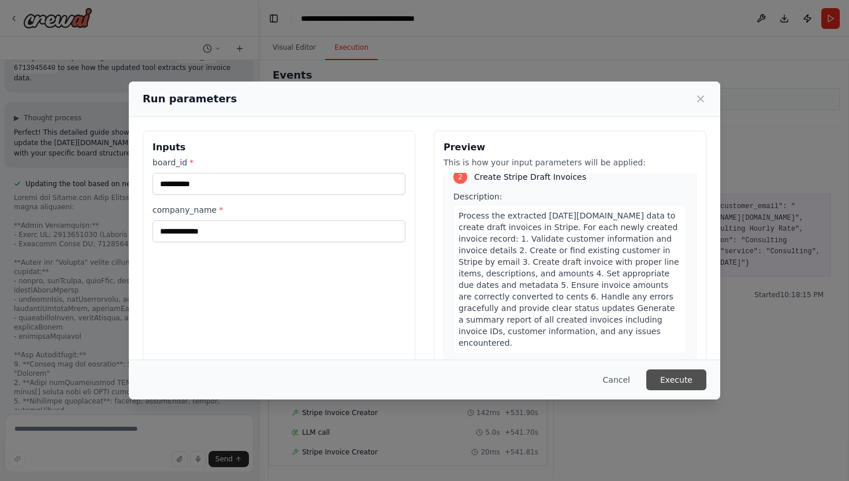
click at [659, 377] on button "Execute" at bounding box center [677, 379] width 60 height 21
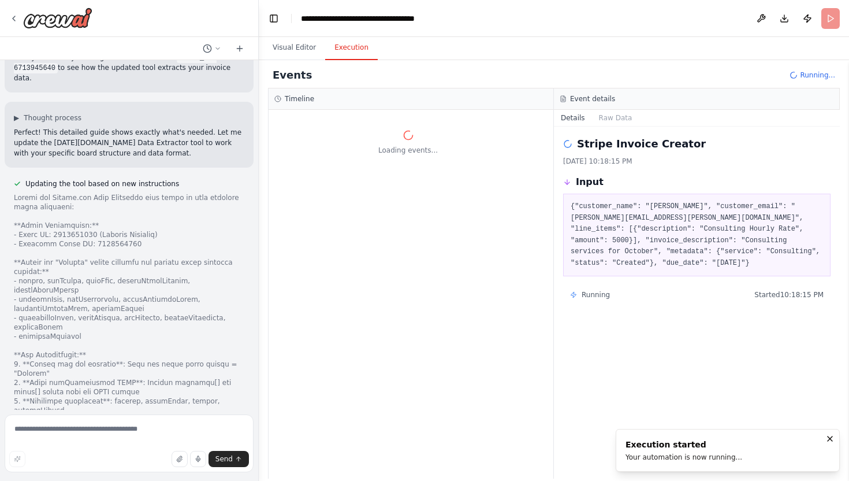
scroll to position [0, 0]
click at [273, 19] on button "Toggle Left Sidebar" at bounding box center [274, 18] width 16 height 16
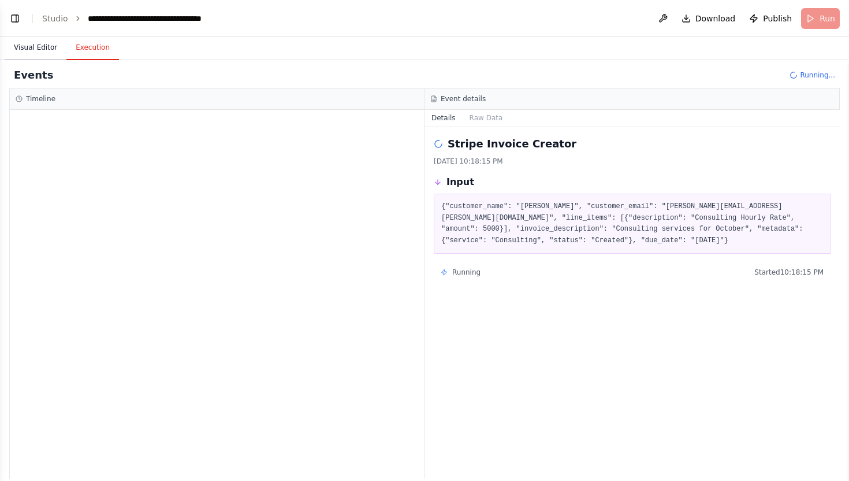
click at [48, 47] on button "Visual Editor" at bounding box center [36, 48] width 62 height 24
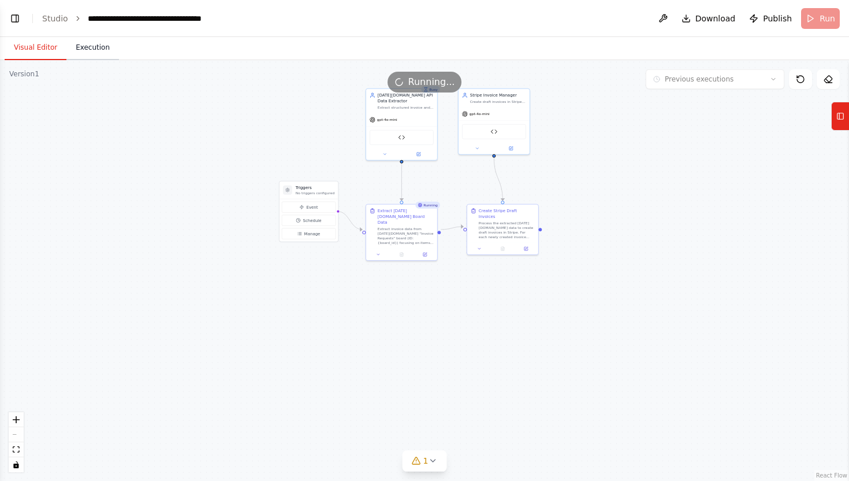
click at [83, 49] on button "Execution" at bounding box center [92, 48] width 53 height 24
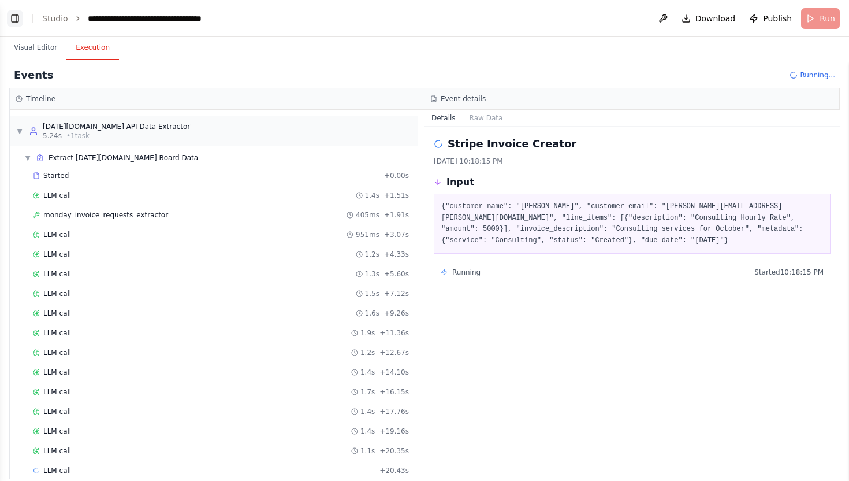
click at [20, 20] on button "Toggle Left Sidebar" at bounding box center [15, 18] width 16 height 16
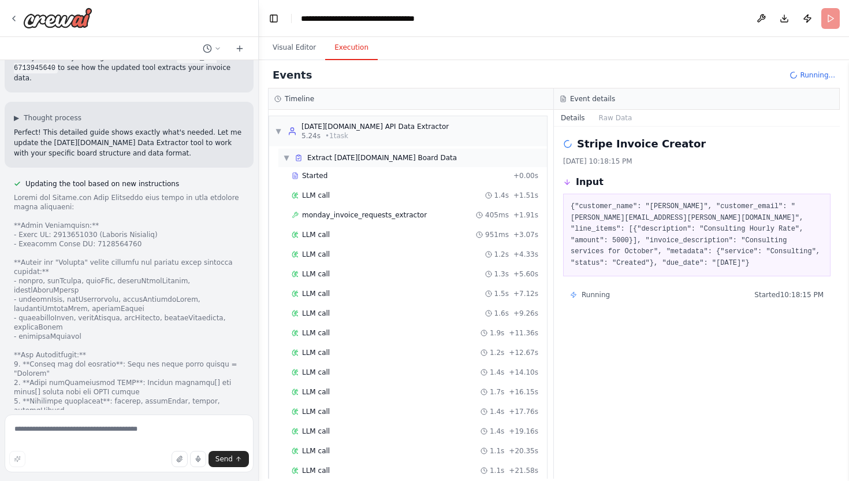
click at [287, 157] on span "▼" at bounding box center [286, 157] width 7 height 9
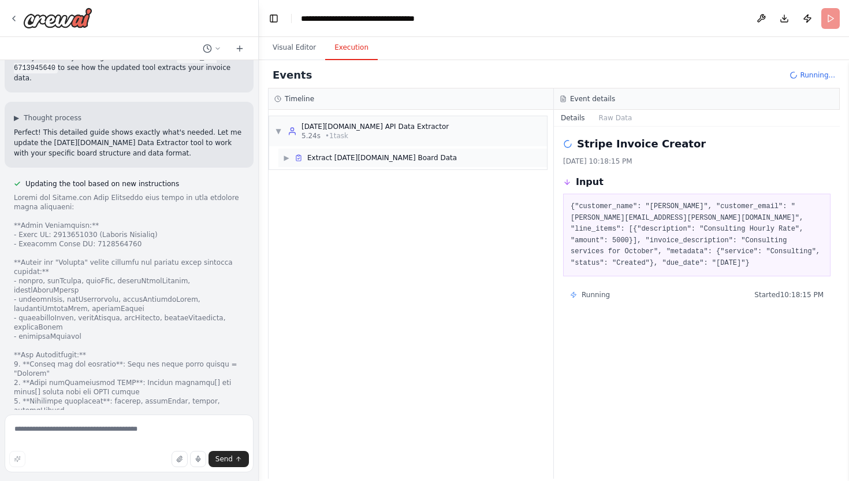
click at [288, 159] on span "▶" at bounding box center [286, 157] width 7 height 9
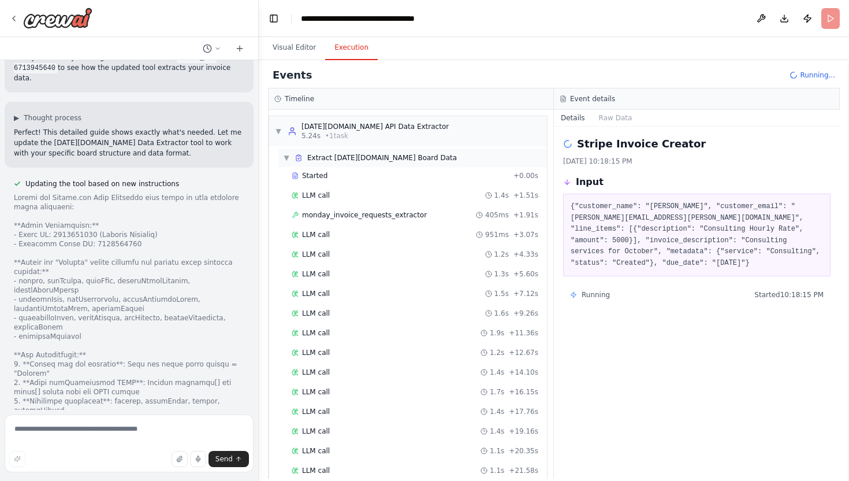
click at [285, 158] on span "▼" at bounding box center [286, 157] width 7 height 9
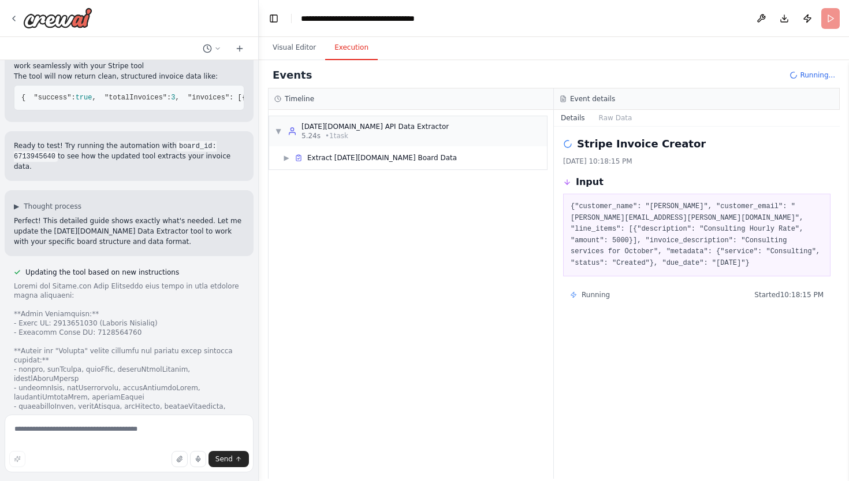
scroll to position [13002, 0]
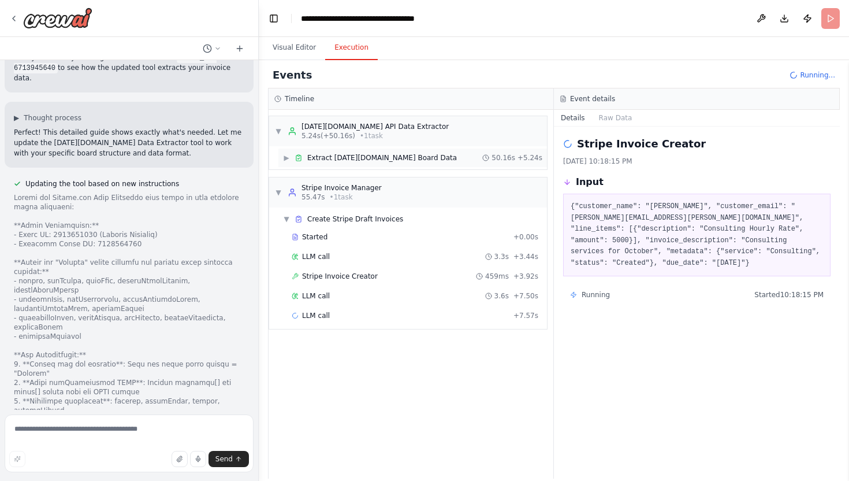
click at [289, 156] on span "▶" at bounding box center [286, 157] width 7 height 9
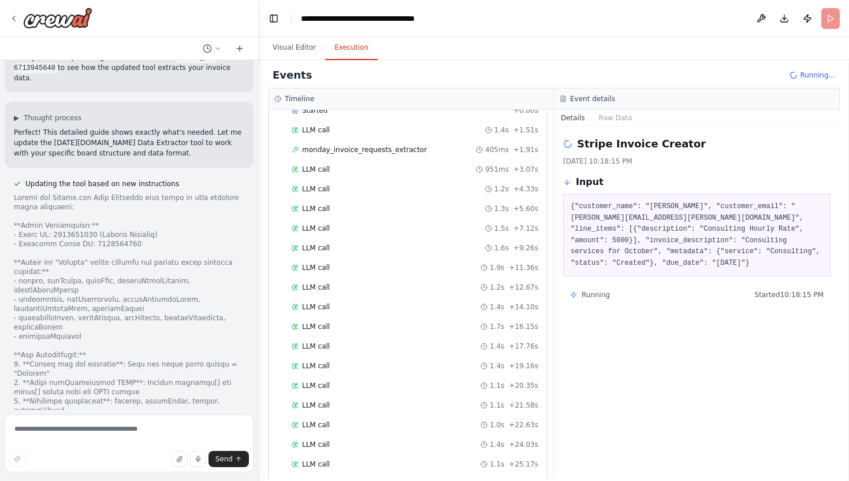
scroll to position [0, 0]
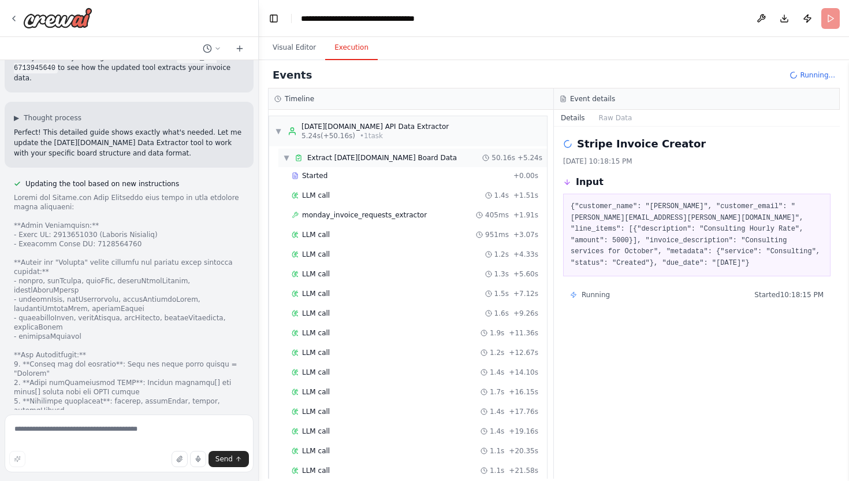
click at [285, 158] on span "▼" at bounding box center [286, 157] width 7 height 9
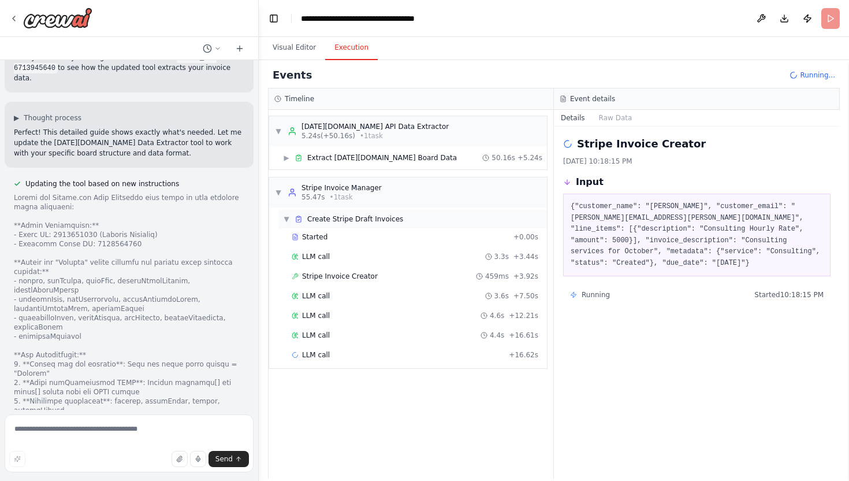
click at [288, 221] on span "▼" at bounding box center [286, 218] width 7 height 9
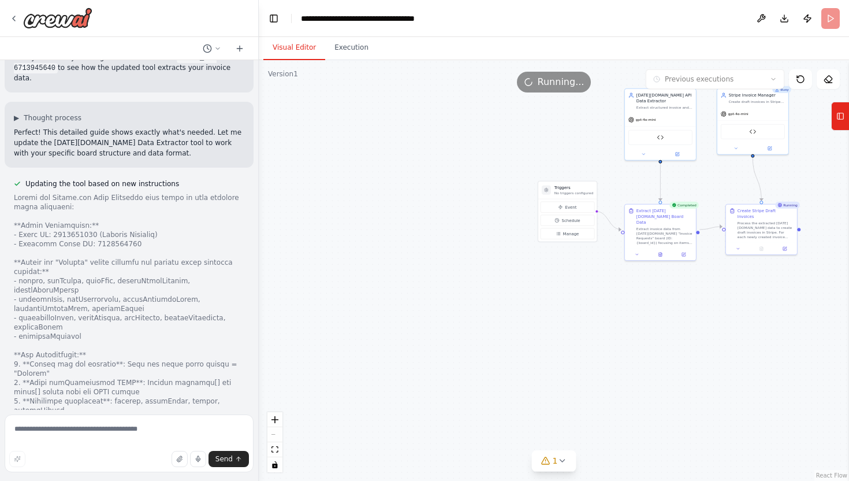
click at [292, 51] on button "Visual Editor" at bounding box center [294, 48] width 62 height 24
click at [335, 53] on button "Execution" at bounding box center [351, 48] width 53 height 24
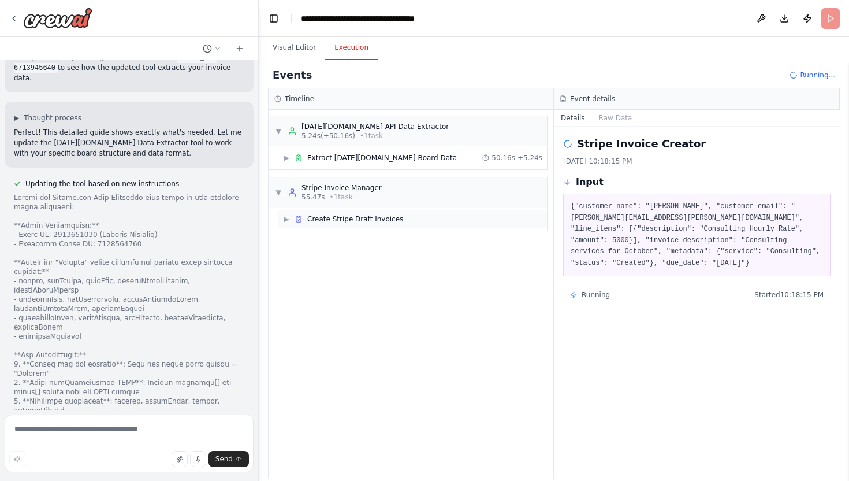
click at [289, 221] on span "▶" at bounding box center [286, 218] width 7 height 9
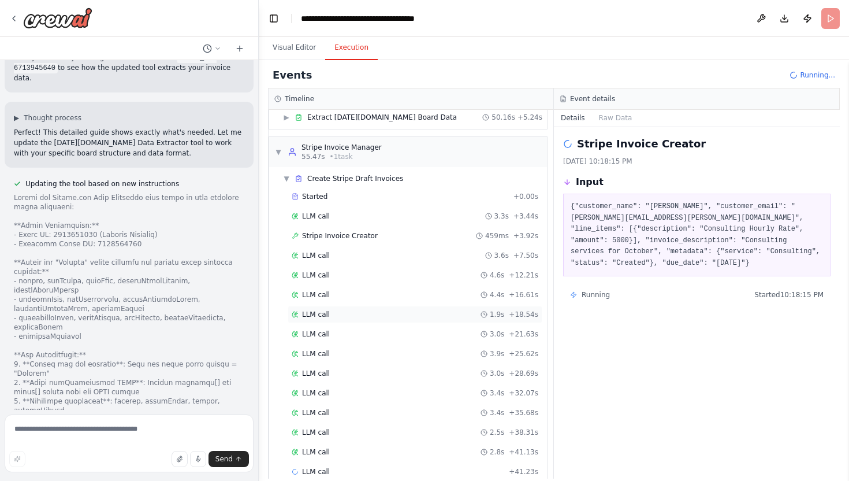
scroll to position [60, 0]
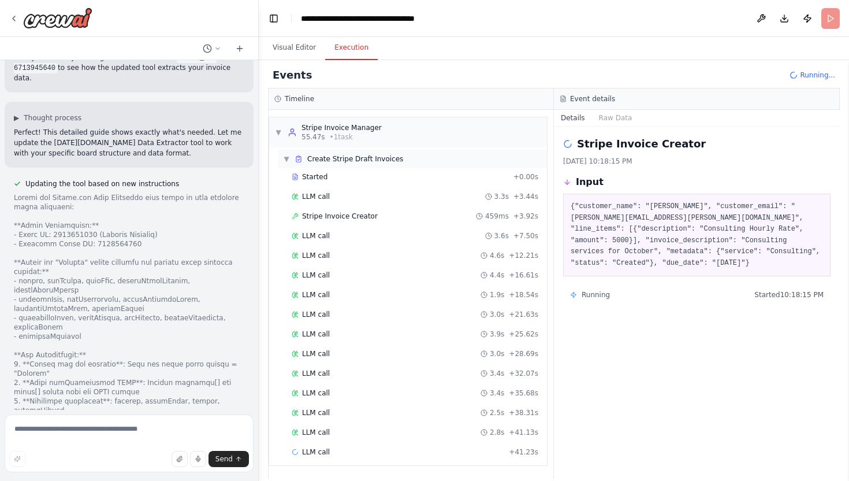
click at [289, 161] on span "▼" at bounding box center [286, 158] width 7 height 9
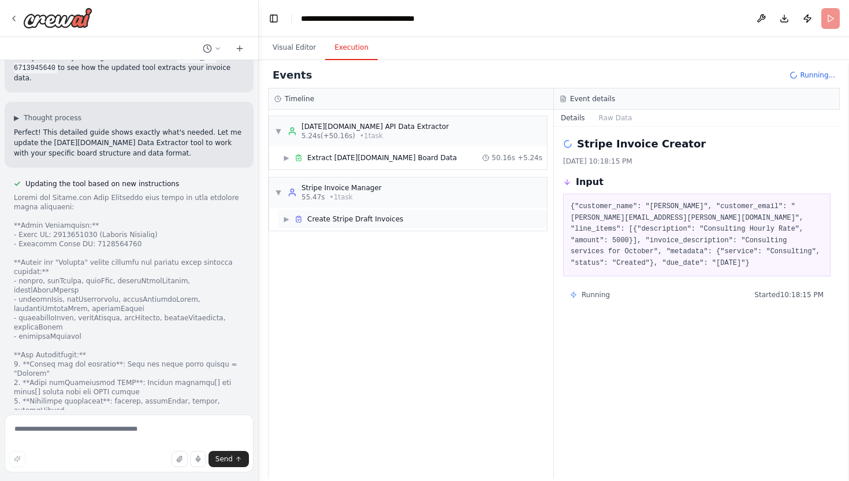
click at [303, 221] on div "Create Stripe Draft Invoices" at bounding box center [349, 218] width 109 height 9
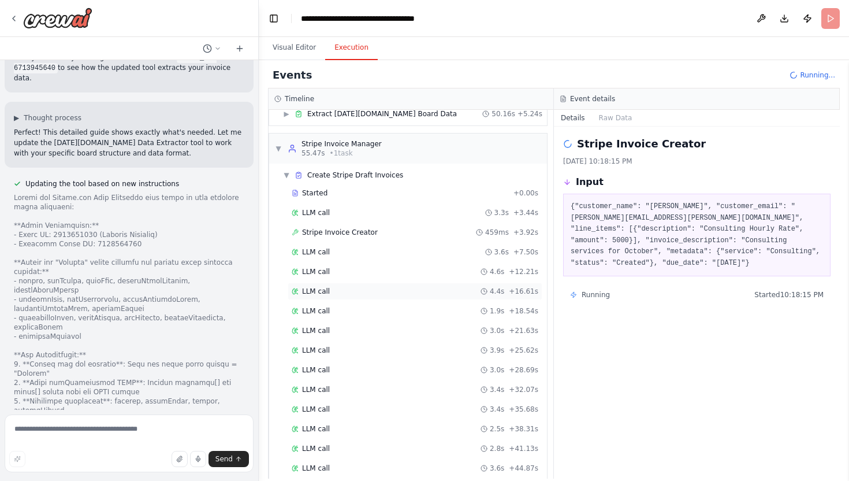
scroll to position [52, 0]
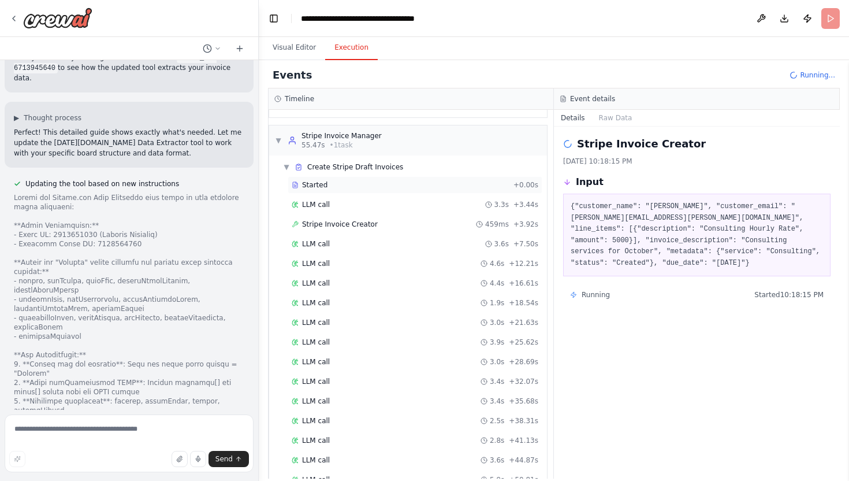
click at [310, 187] on span "Started" at bounding box center [314, 184] width 25 height 9
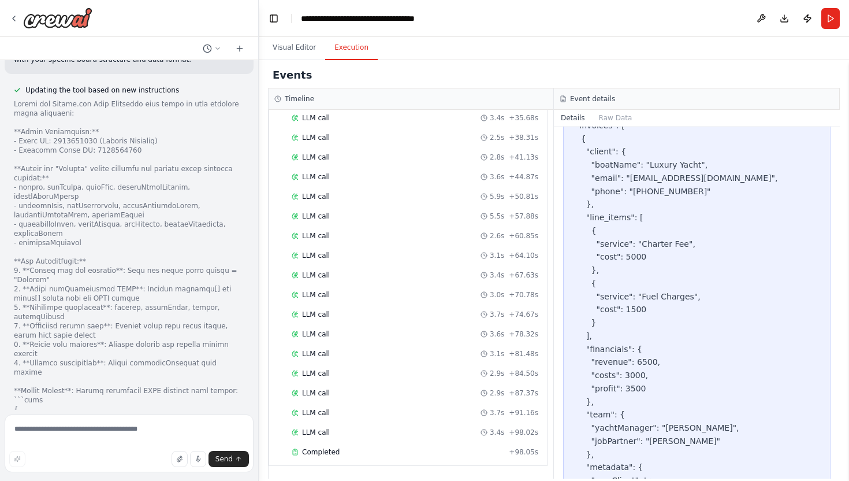
scroll to position [674, 0]
